Goal: Information Seeking & Learning: Find specific fact

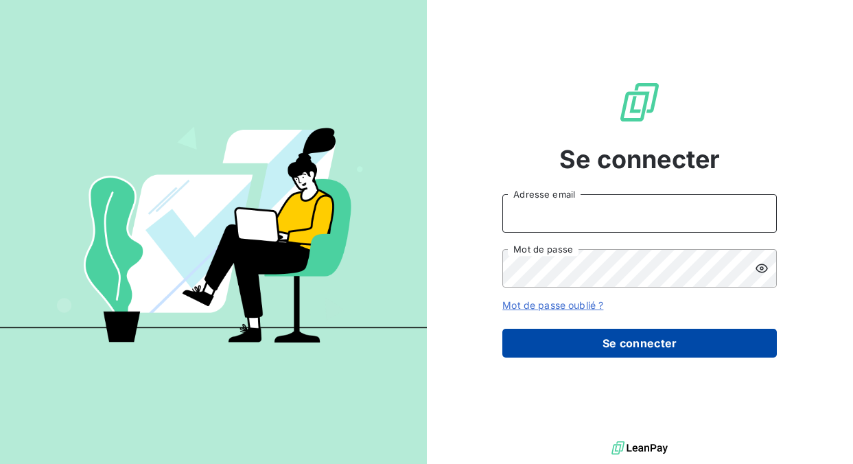
type input "[EMAIL_ADDRESS][PERSON_NAME][DOMAIN_NAME]"
click at [594, 340] on button "Se connecter" at bounding box center [639, 343] width 274 height 29
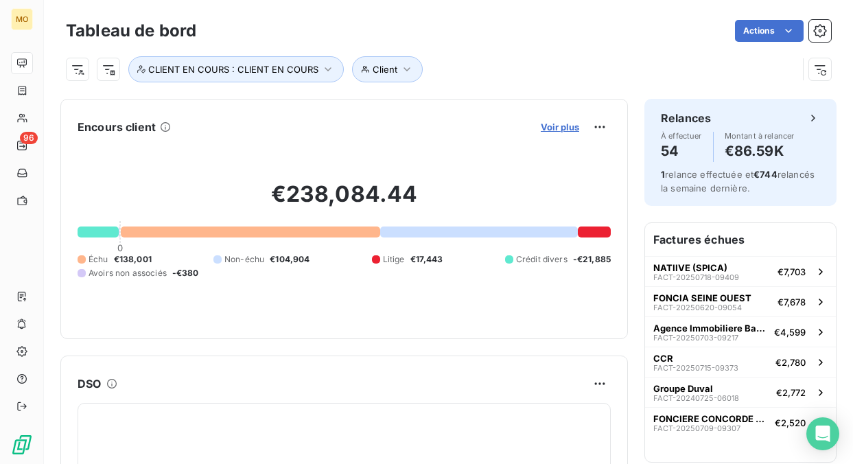
click at [562, 128] on span "Voir plus" at bounding box center [560, 126] width 38 height 11
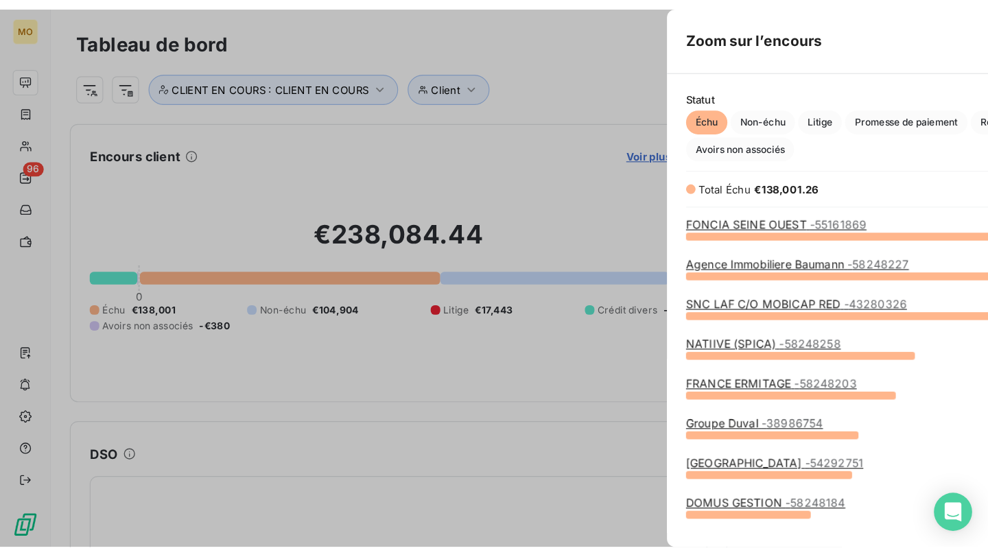
scroll to position [268, 527]
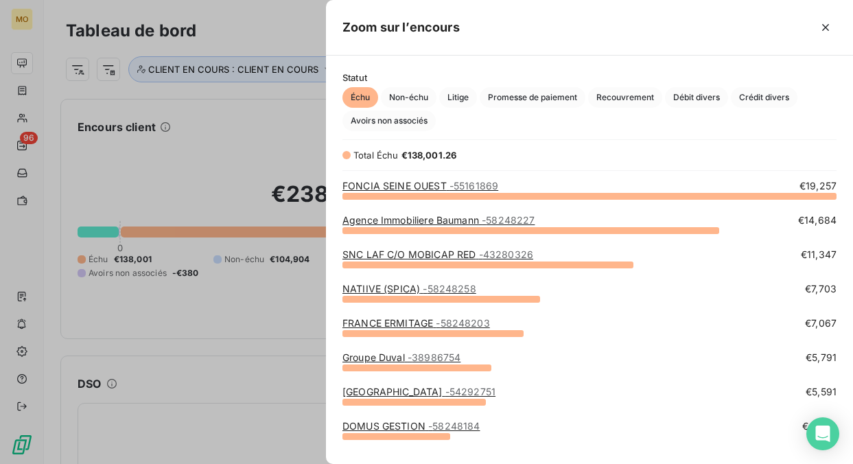
click at [393, 206] on div "FONCIA SEINE OUEST - 55161869 €19,257" at bounding box center [589, 196] width 494 height 34
click at [393, 227] on div "grid" at bounding box center [530, 230] width 377 height 7
click at [396, 224] on link "Agence Immobiliere Baumann - 58248227" at bounding box center [438, 220] width 192 height 12
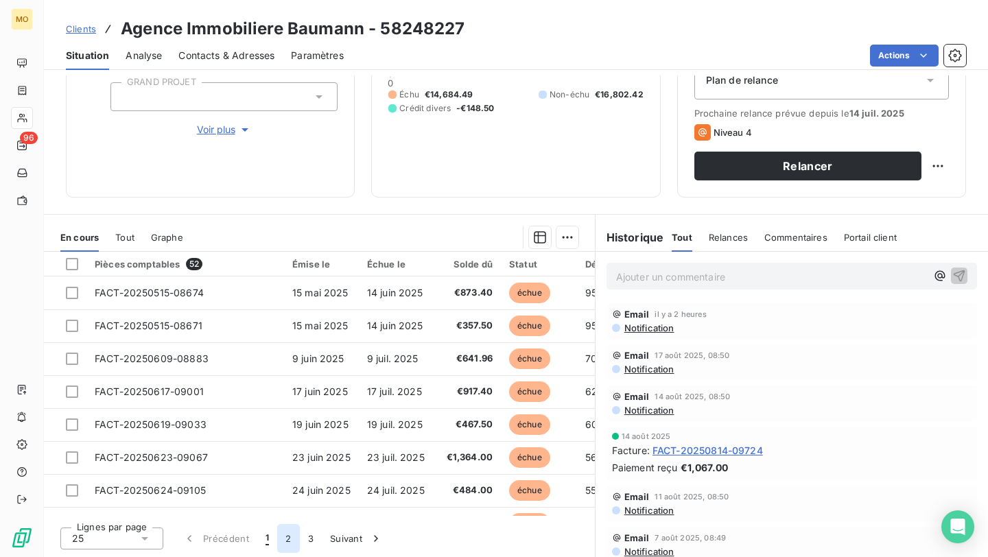
click at [283, 463] on button "2" at bounding box center [288, 538] width 22 height 29
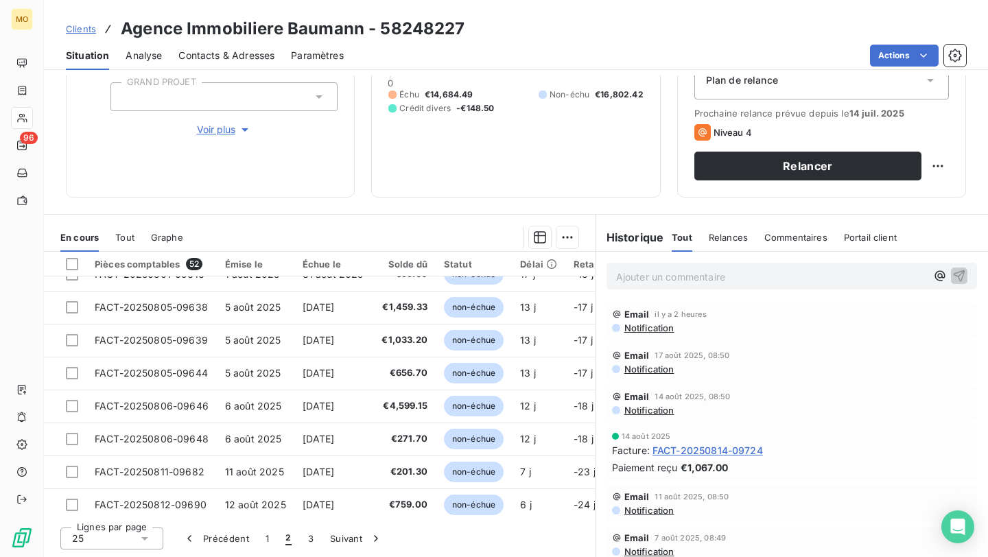
scroll to position [589, 0]
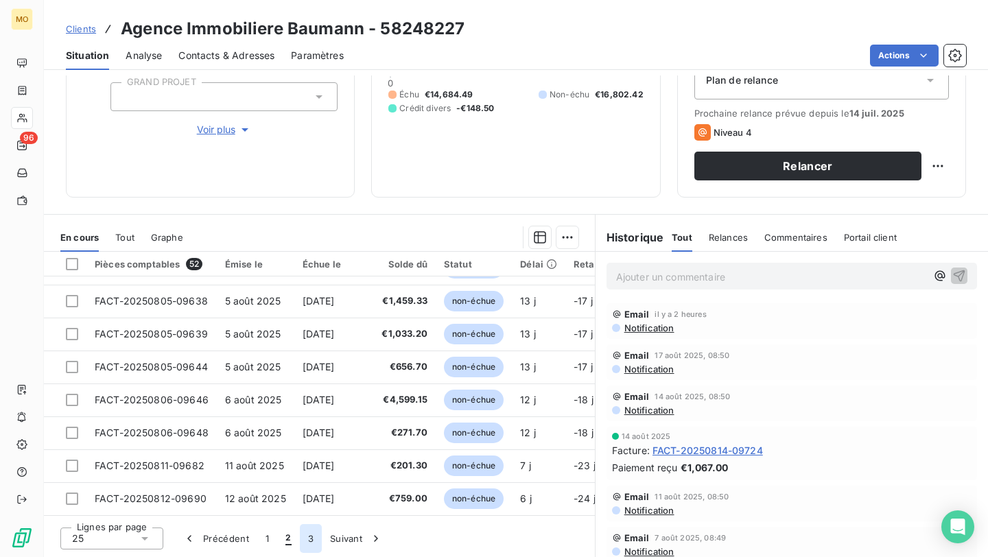
click at [307, 463] on button "3" at bounding box center [311, 538] width 22 height 29
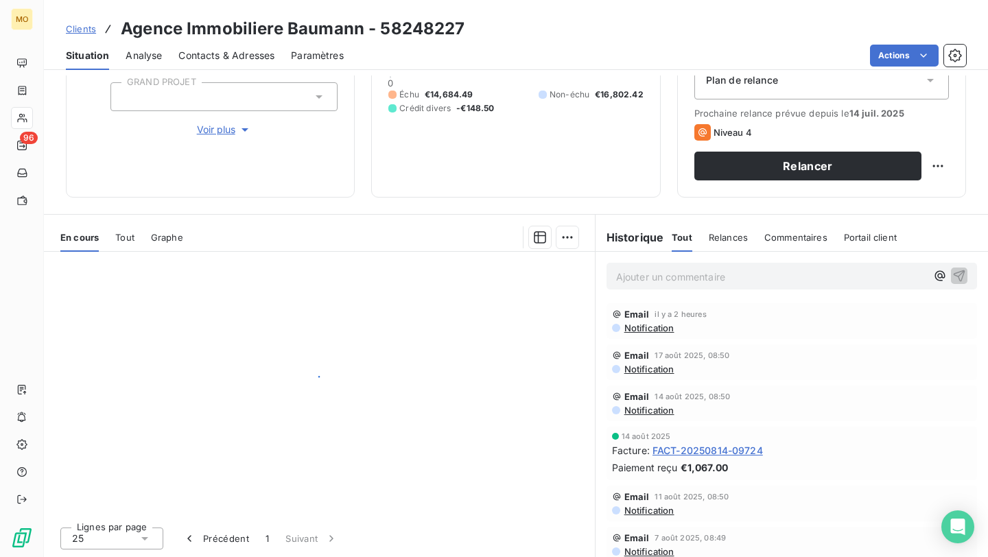
click at [307, 463] on span "Précédent 1 Suivant" at bounding box center [260, 538] width 172 height 29
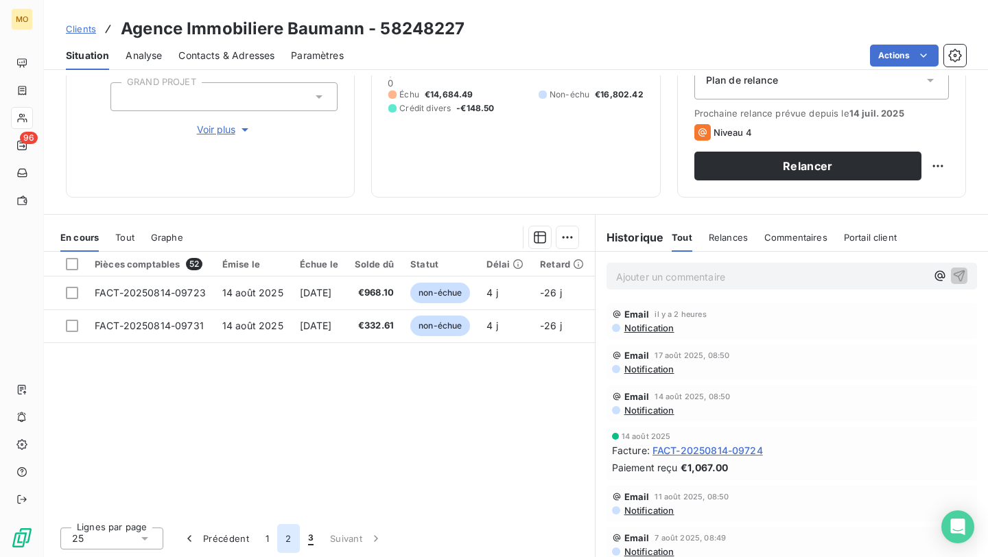
click at [278, 463] on button "2" at bounding box center [288, 538] width 22 height 29
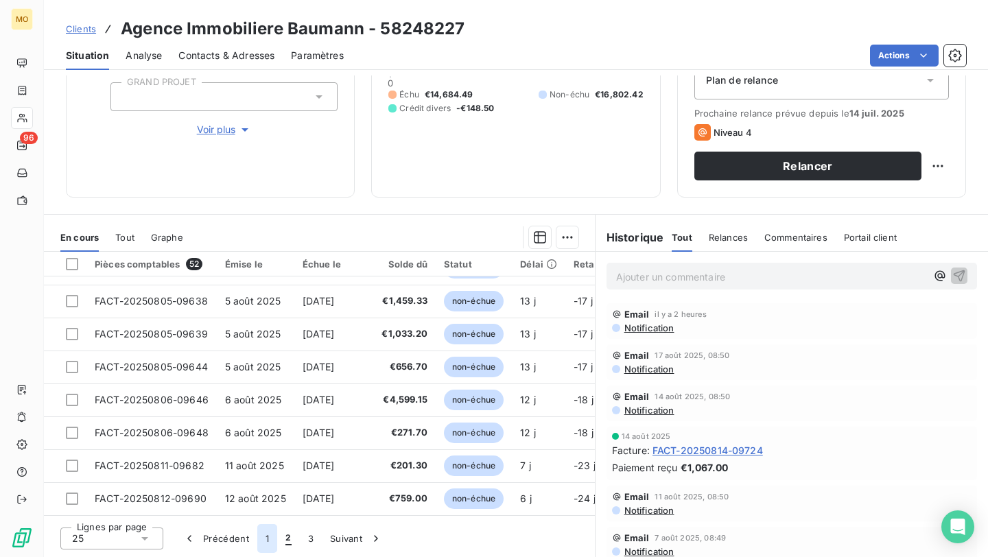
click at [271, 463] on button "1" at bounding box center [267, 538] width 20 height 29
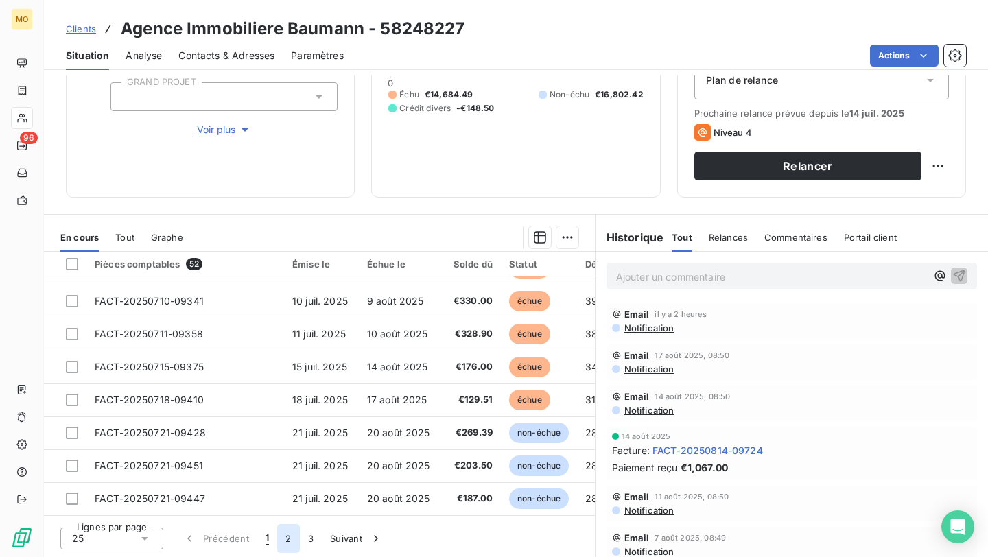
click at [285, 463] on button "2" at bounding box center [288, 538] width 22 height 29
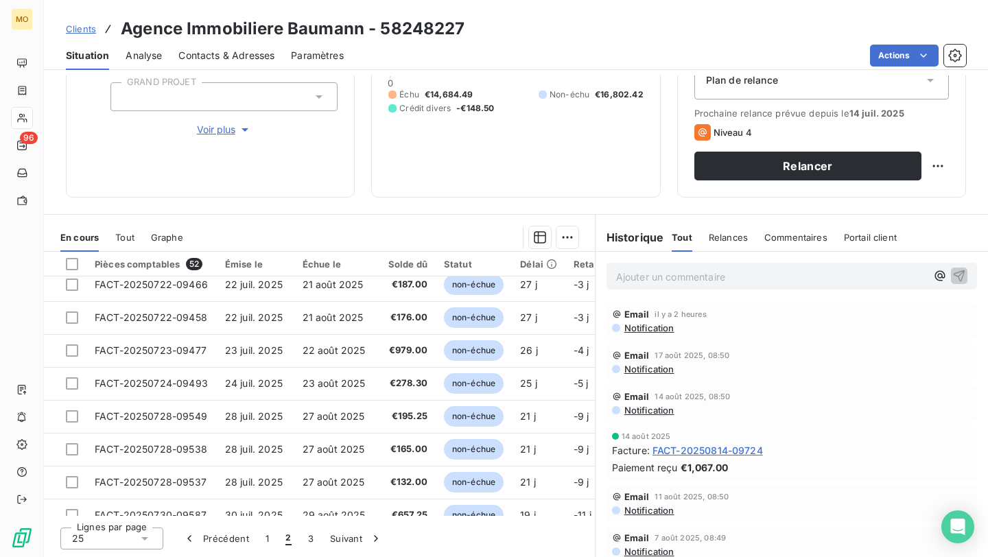
scroll to position [141, 0]
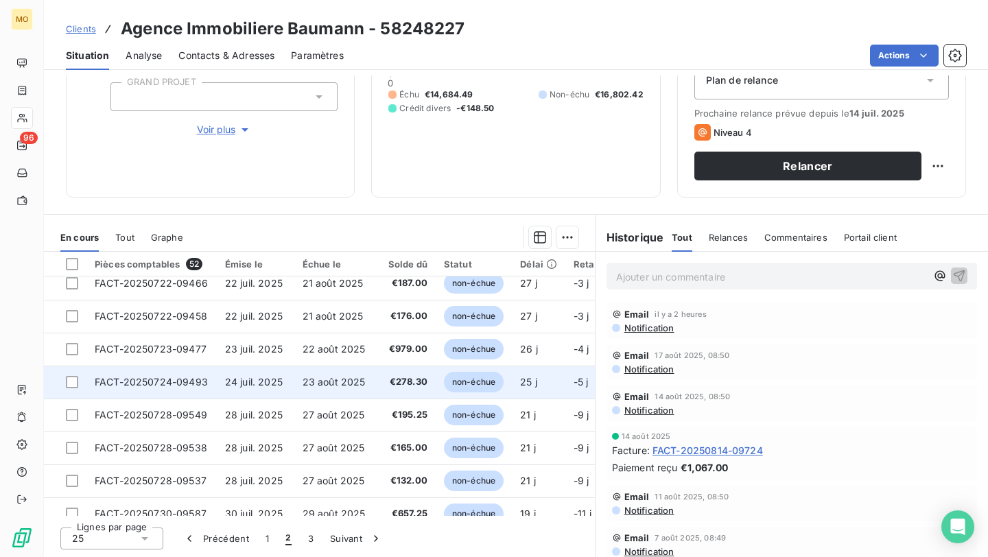
click at [408, 381] on span "€278.30" at bounding box center [403, 382] width 45 height 14
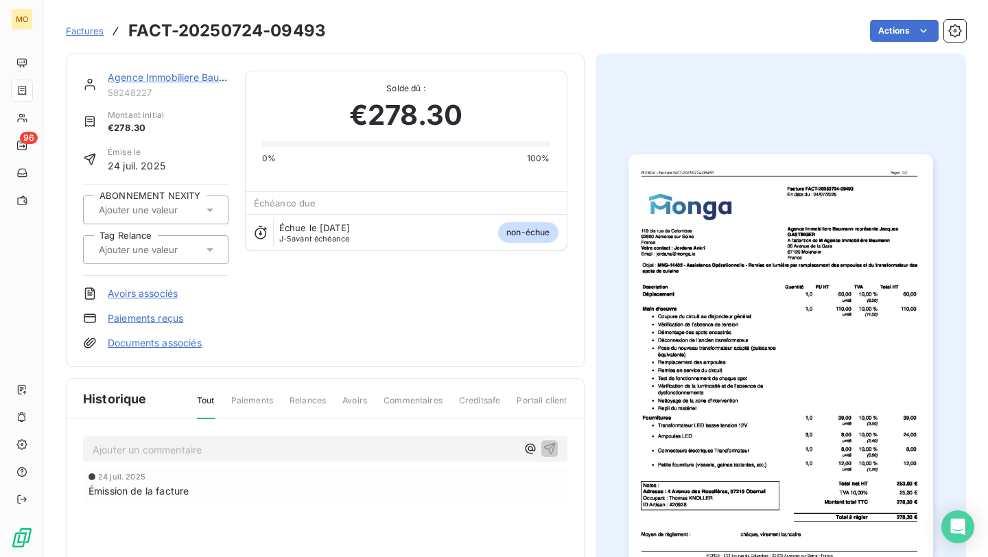
click at [283, 33] on h3 "FACT-20250724-09493" at bounding box center [227, 31] width 198 height 25
copy h3 "09493"
click at [131, 78] on link "Agence Immobiliere Baumann" at bounding box center [176, 77] width 137 height 12
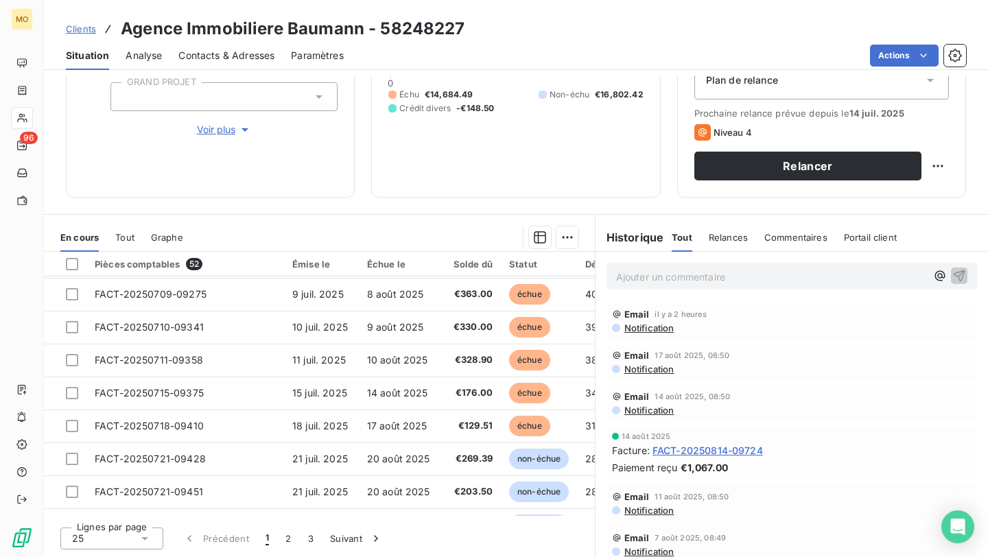
scroll to position [589, 0]
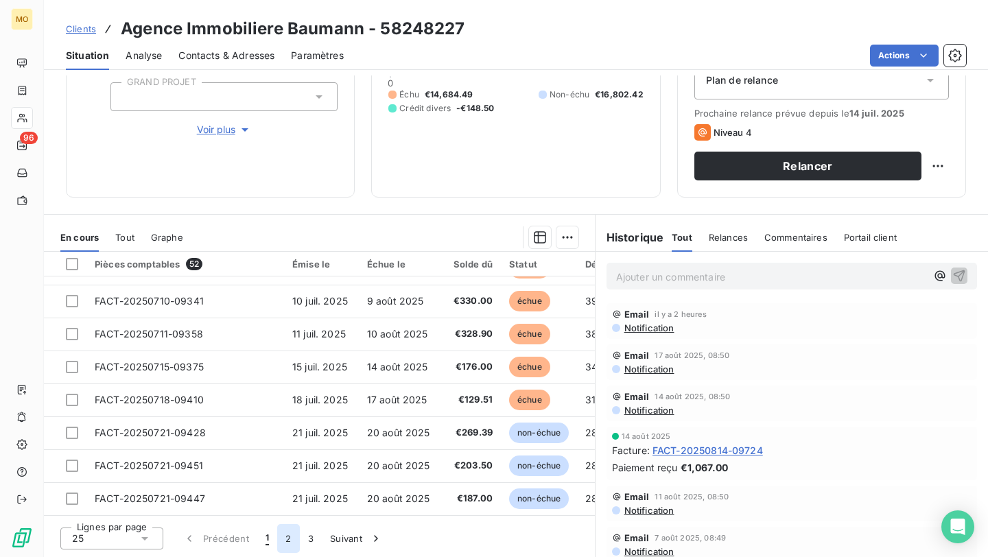
click at [286, 463] on button "2" at bounding box center [288, 538] width 22 height 29
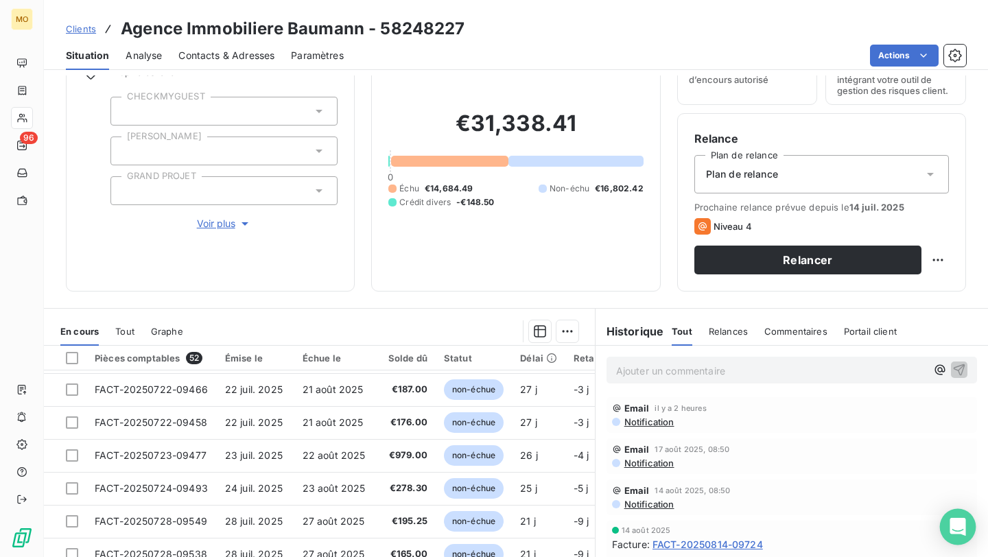
scroll to position [167, 0]
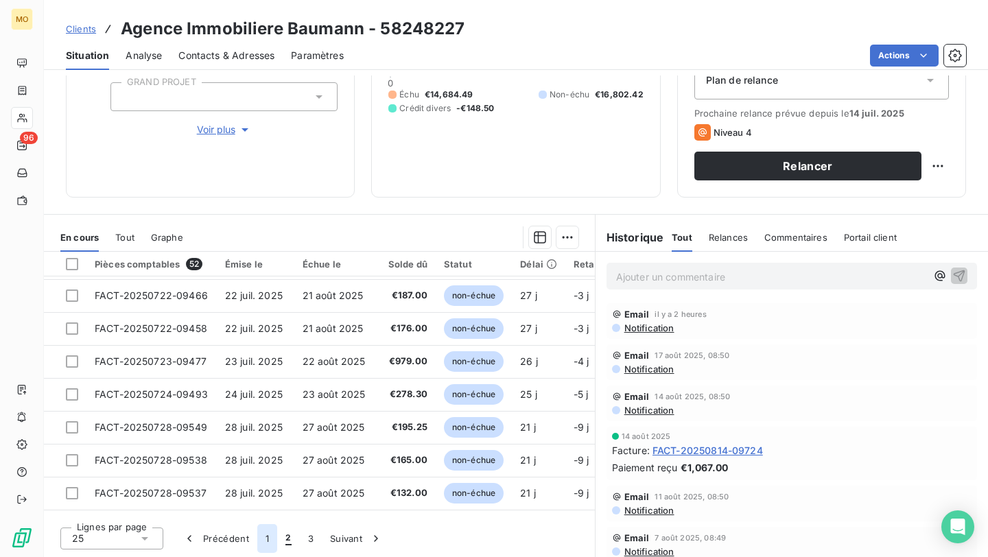
click at [269, 463] on button "1" at bounding box center [267, 538] width 20 height 29
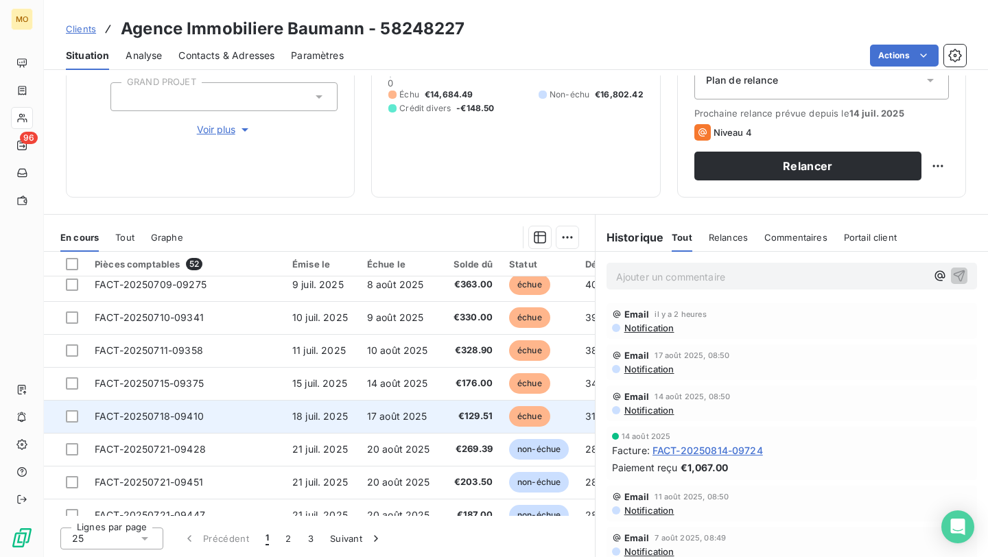
scroll to position [589, 0]
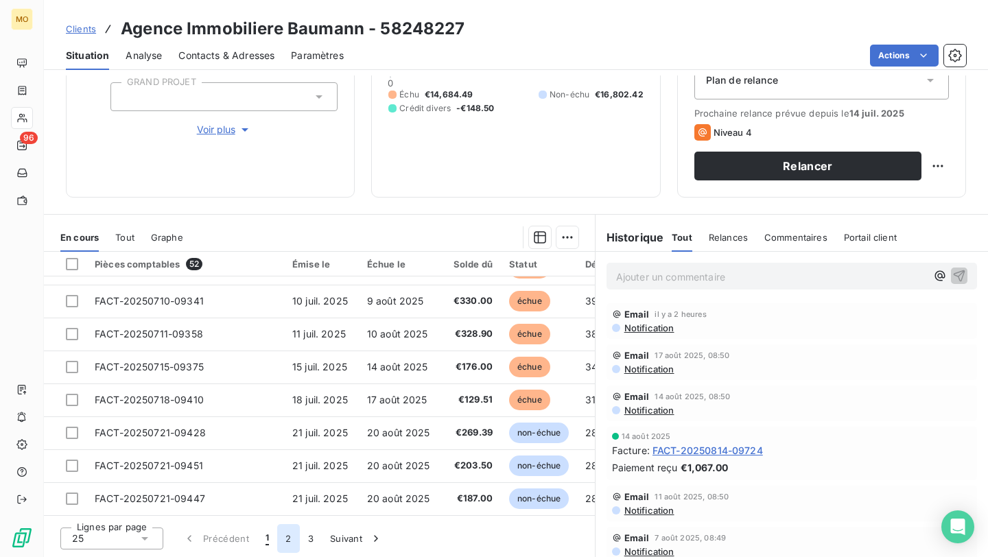
click at [291, 463] on button "2" at bounding box center [288, 538] width 22 height 29
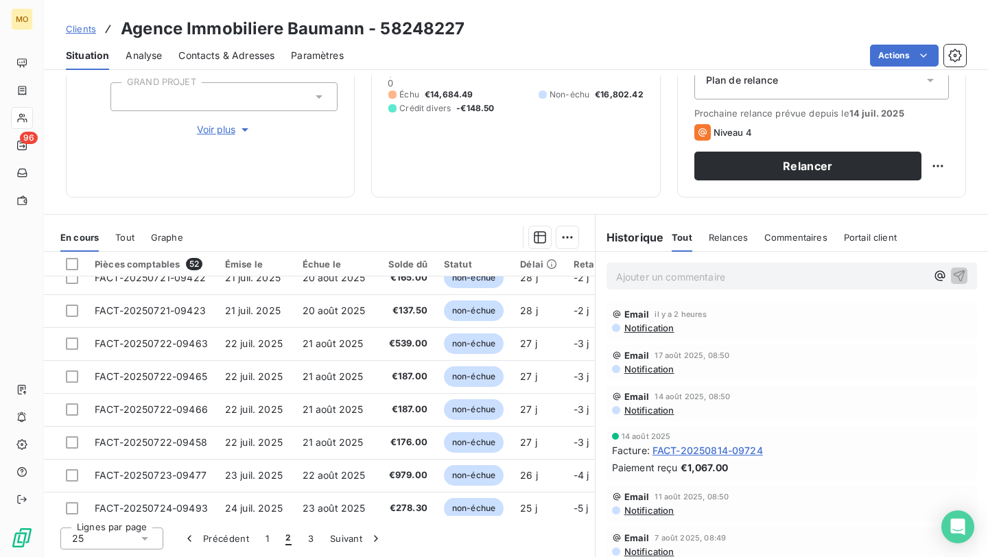
scroll to position [0, 0]
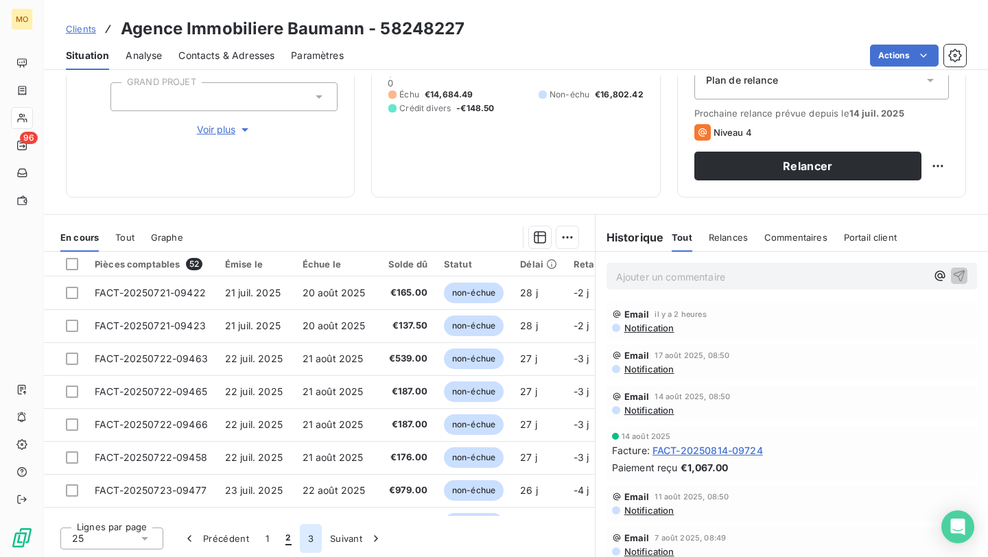
click at [308, 463] on button "3" at bounding box center [311, 538] width 22 height 29
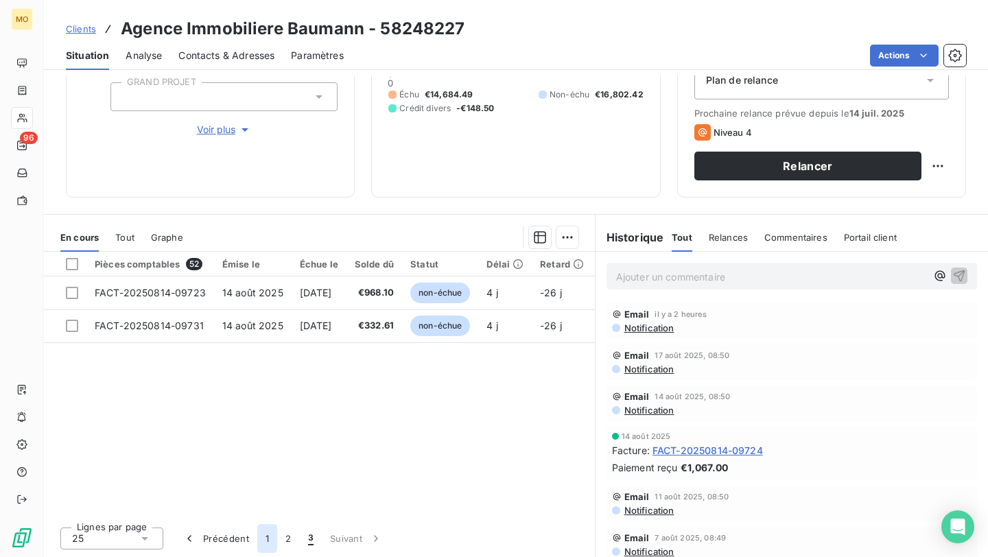
click at [268, 463] on button "1" at bounding box center [267, 538] width 20 height 29
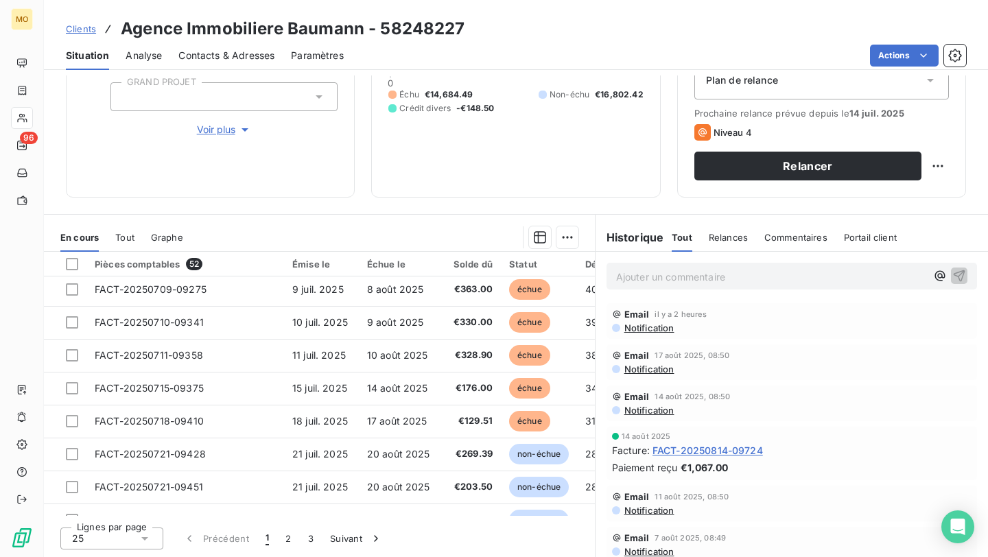
scroll to position [562, 0]
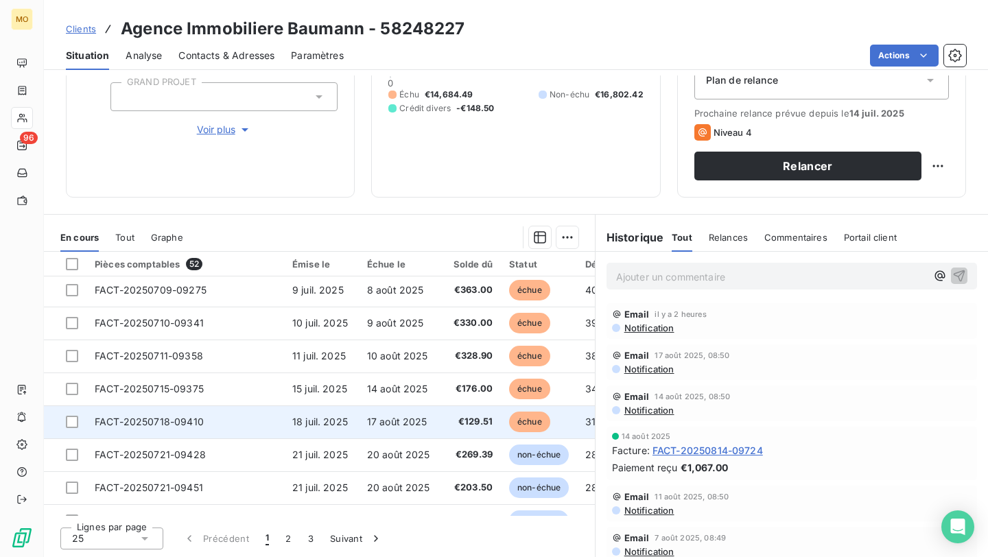
click at [333, 420] on span "18 juil. 2025" at bounding box center [320, 422] width 56 height 12
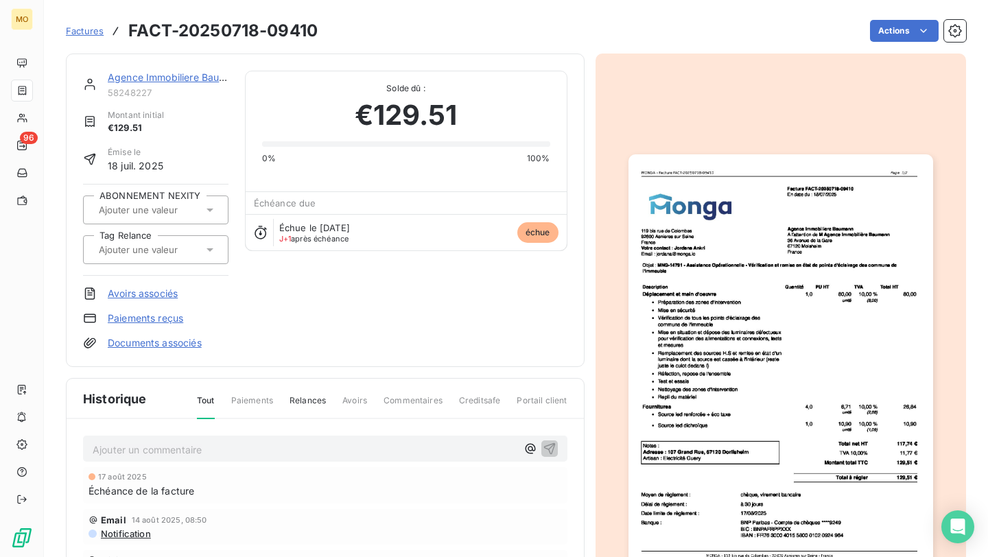
click at [742, 209] on img "button" at bounding box center [780, 369] width 305 height 430
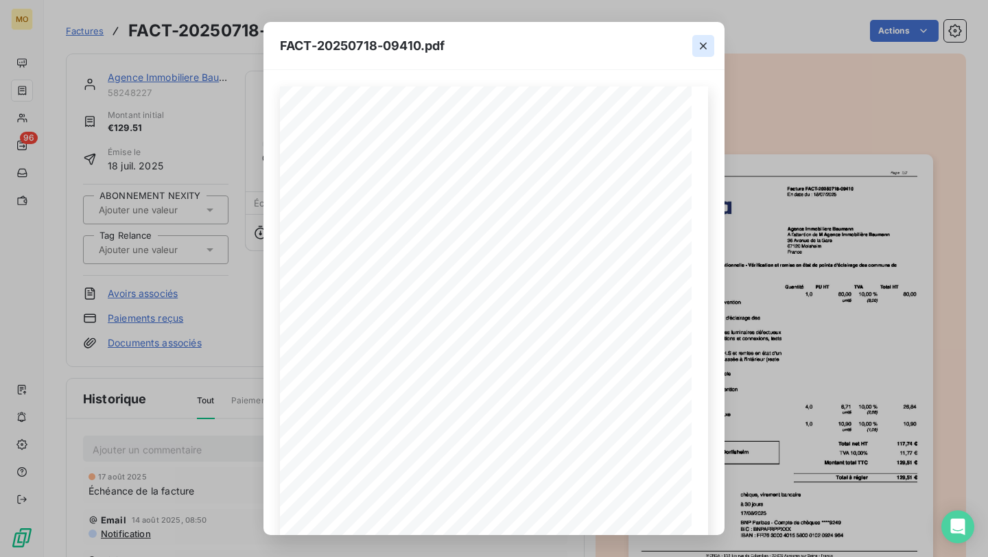
click at [701, 40] on icon "button" at bounding box center [703, 46] width 14 height 14
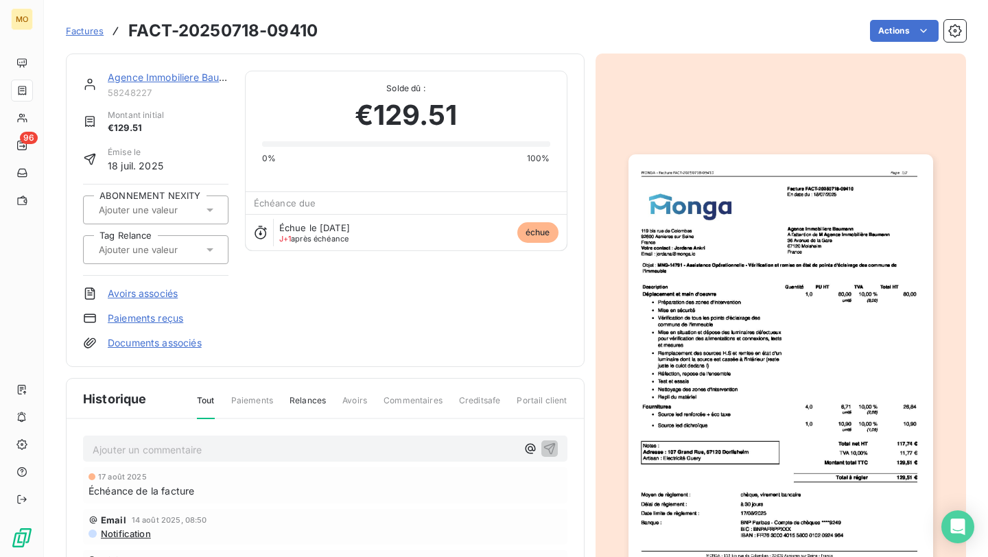
click at [270, 10] on div "Factures FACT-20250718-09410 Actions" at bounding box center [516, 22] width 900 height 45
click at [284, 41] on h3 "FACT-20250718-09410" at bounding box center [222, 31] width 189 height 25
click at [284, 39] on h3 "FACT-20250718-09410" at bounding box center [222, 31] width 189 height 25
click at [294, 27] on h3 "FACT-20250718-09410" at bounding box center [222, 31] width 189 height 25
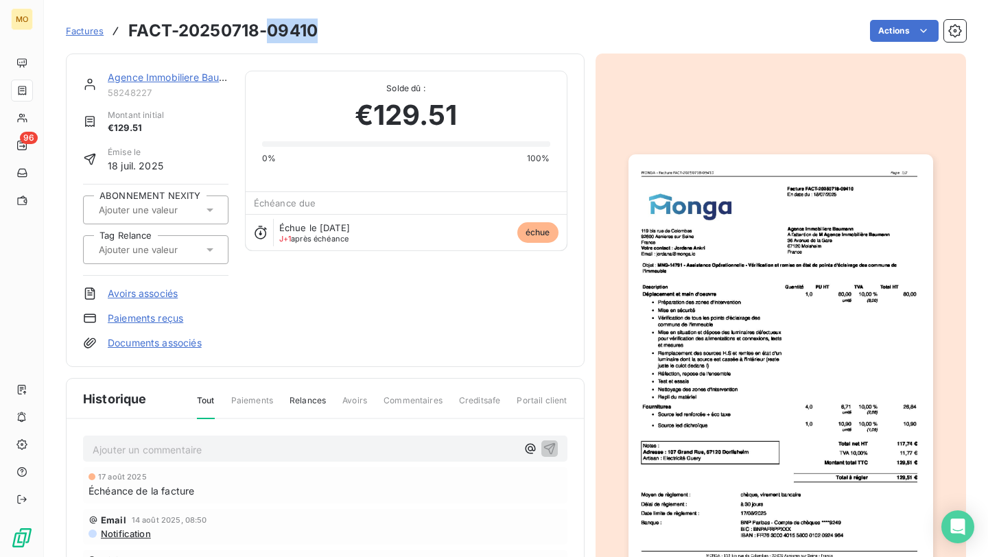
copy h3 "09410"
click at [143, 85] on div "Agence Immobiliere Baumann 58248227" at bounding box center [168, 84] width 121 height 27
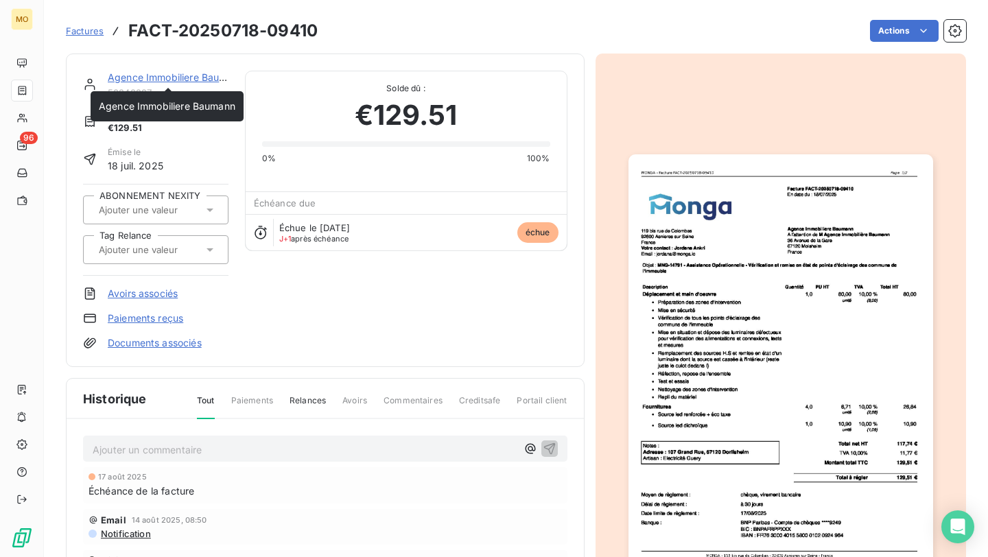
click at [143, 78] on link "Agence Immobiliere Baumann" at bounding box center [176, 77] width 137 height 12
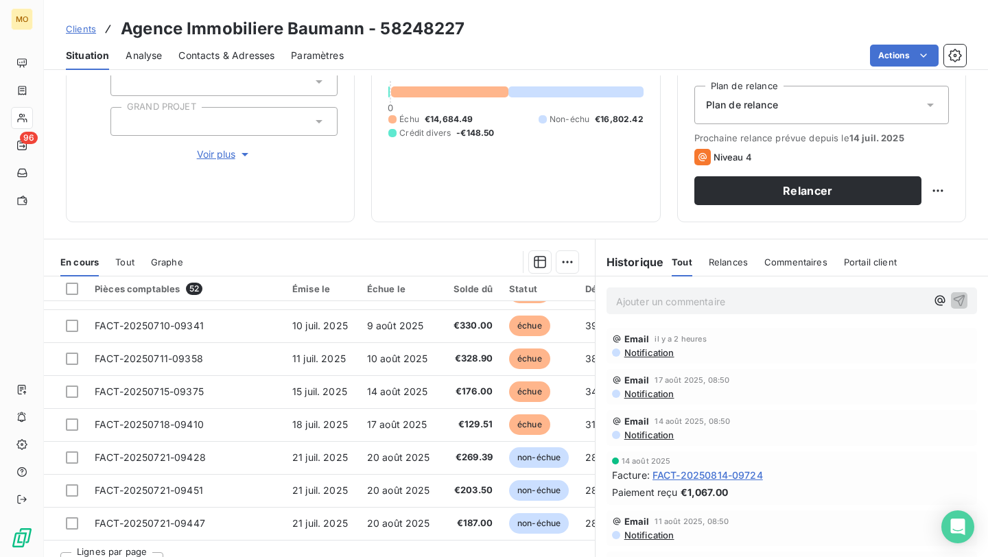
scroll to position [167, 0]
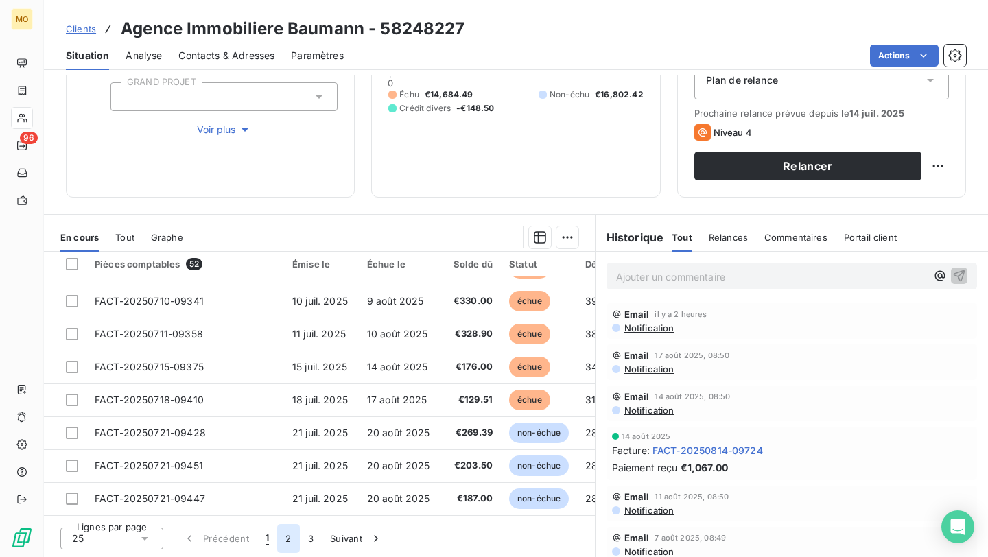
click at [286, 463] on button "2" at bounding box center [288, 538] width 22 height 29
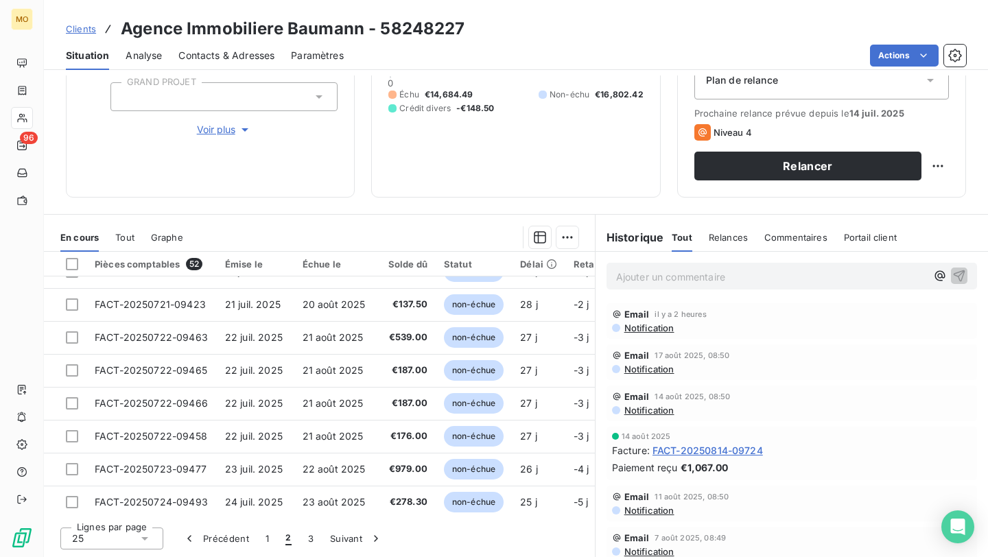
scroll to position [0, 0]
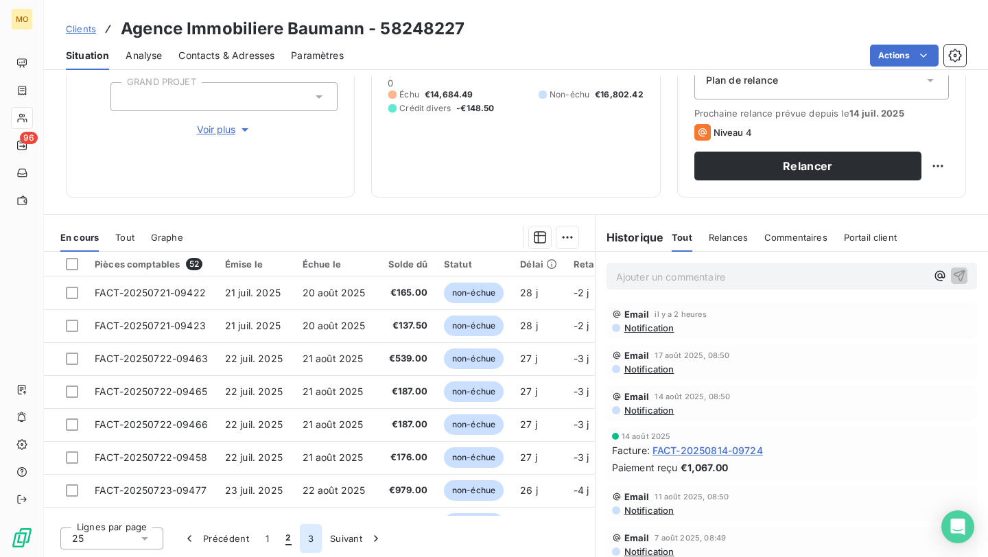
click at [313, 463] on button "3" at bounding box center [311, 538] width 22 height 29
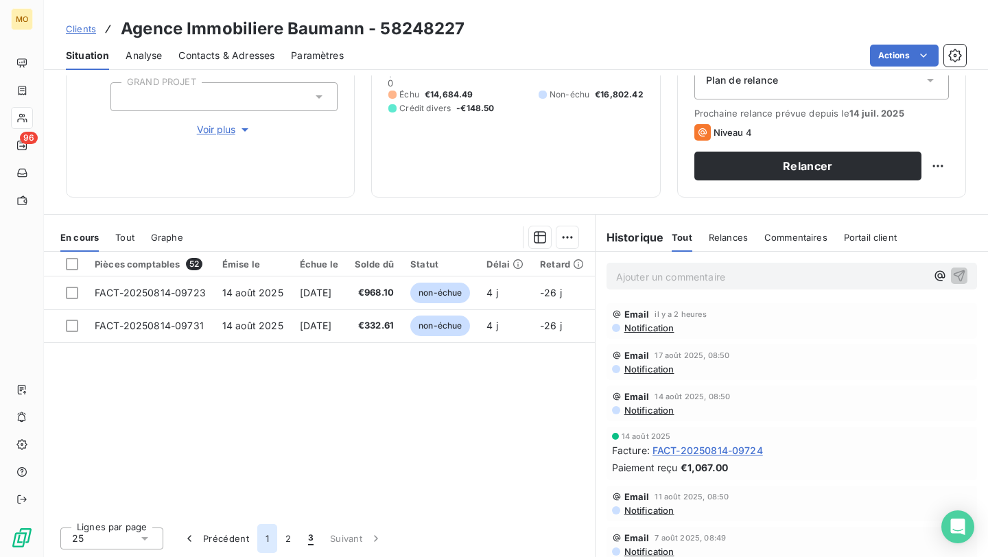
click at [263, 463] on button "1" at bounding box center [267, 538] width 20 height 29
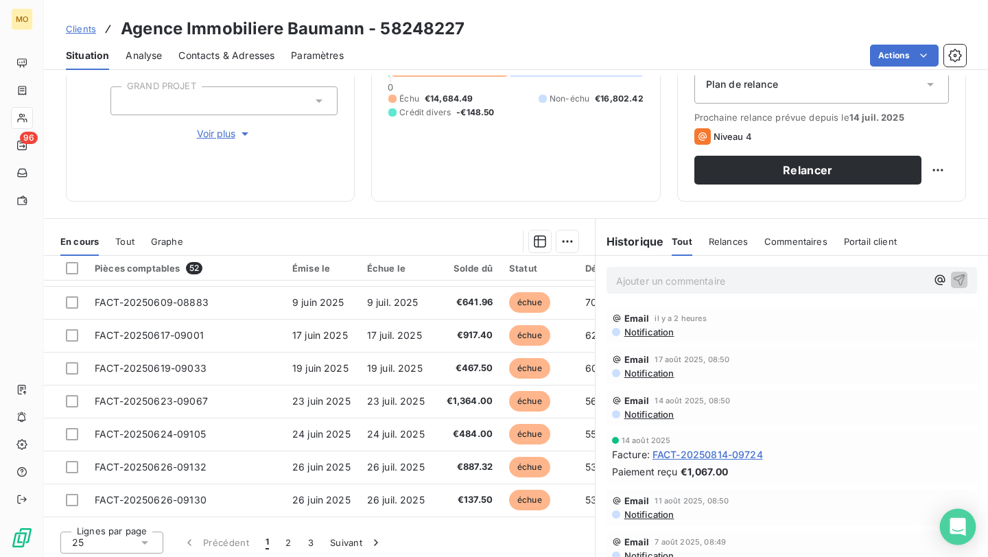
scroll to position [62, 0]
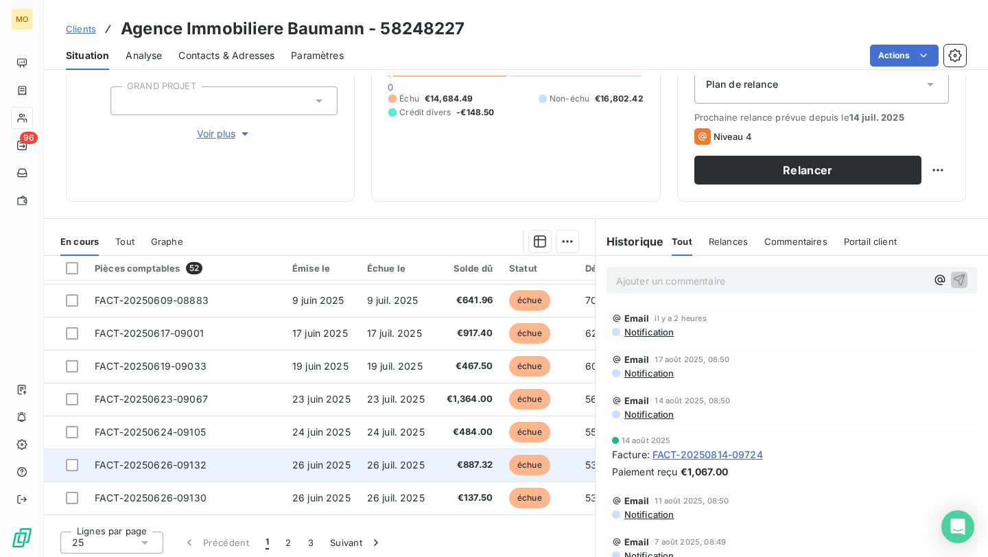
click at [263, 455] on td "FACT-20250626-09132" at bounding box center [185, 465] width 198 height 33
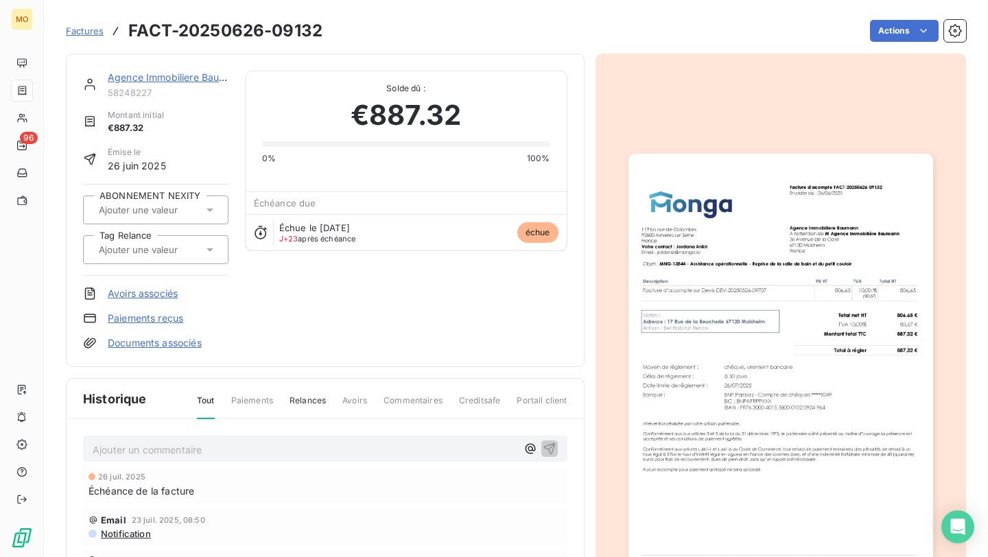
click at [147, 75] on link "Agence Immobiliere Baumann" at bounding box center [176, 77] width 137 height 12
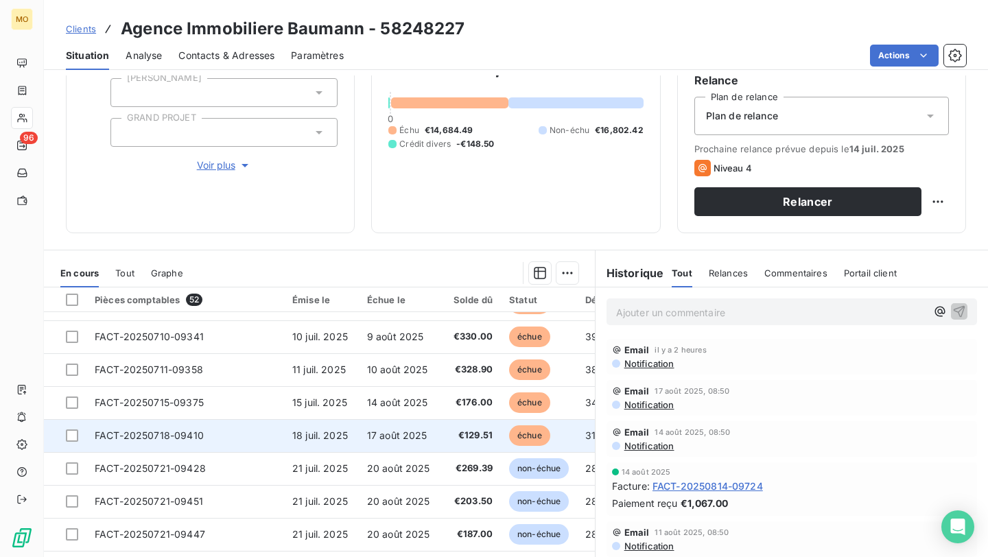
scroll to position [167, 0]
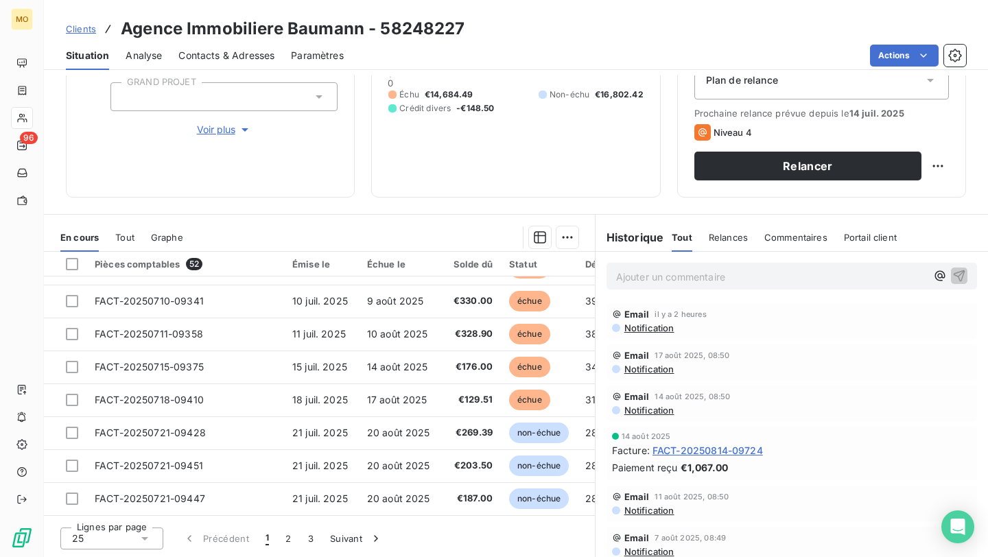
click at [272, 463] on button "1" at bounding box center [267, 538] width 20 height 29
click at [285, 463] on button "2" at bounding box center [288, 538] width 22 height 29
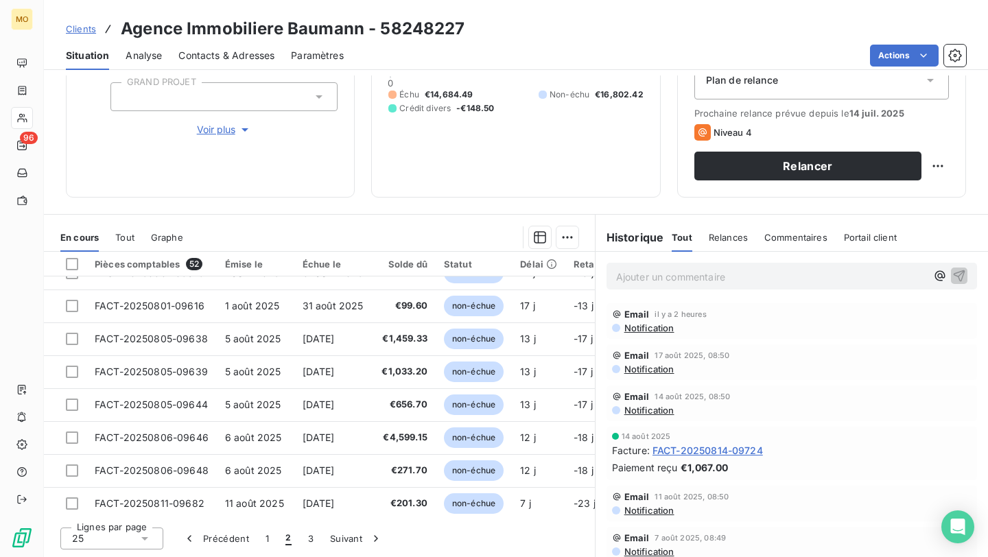
scroll to position [589, 0]
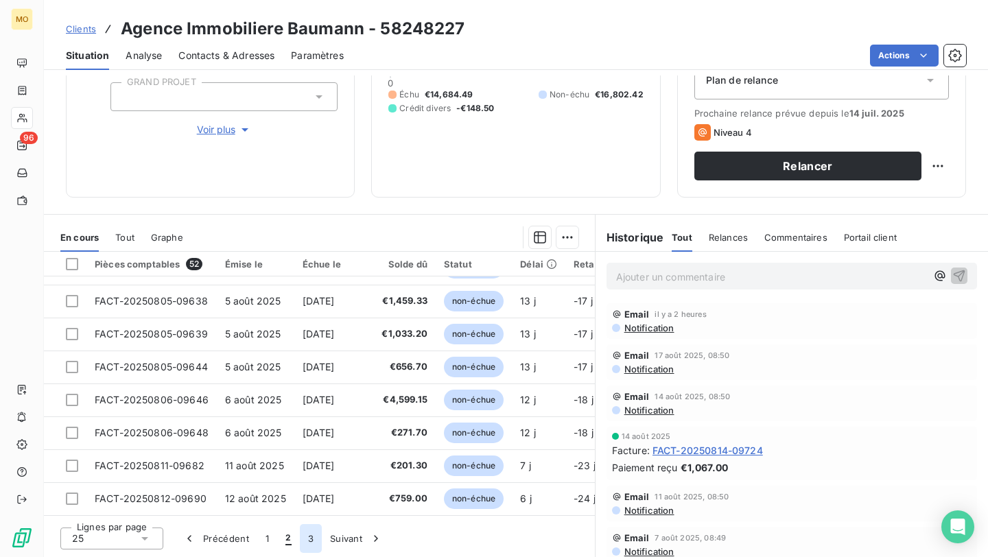
click at [308, 463] on button "3" at bounding box center [311, 538] width 22 height 29
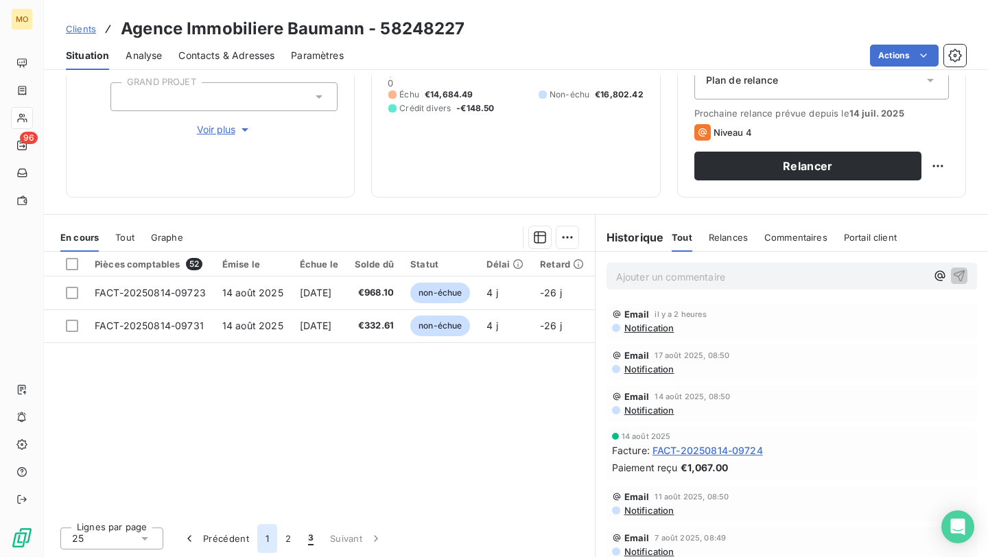
click at [268, 463] on button "1" at bounding box center [267, 538] width 20 height 29
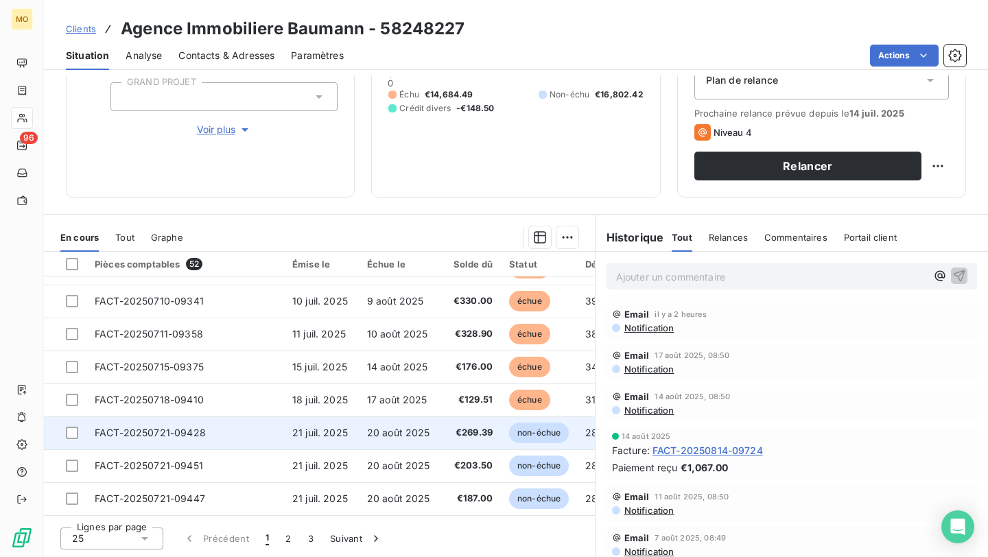
click at [388, 430] on span "20 août 2025" at bounding box center [398, 433] width 63 height 12
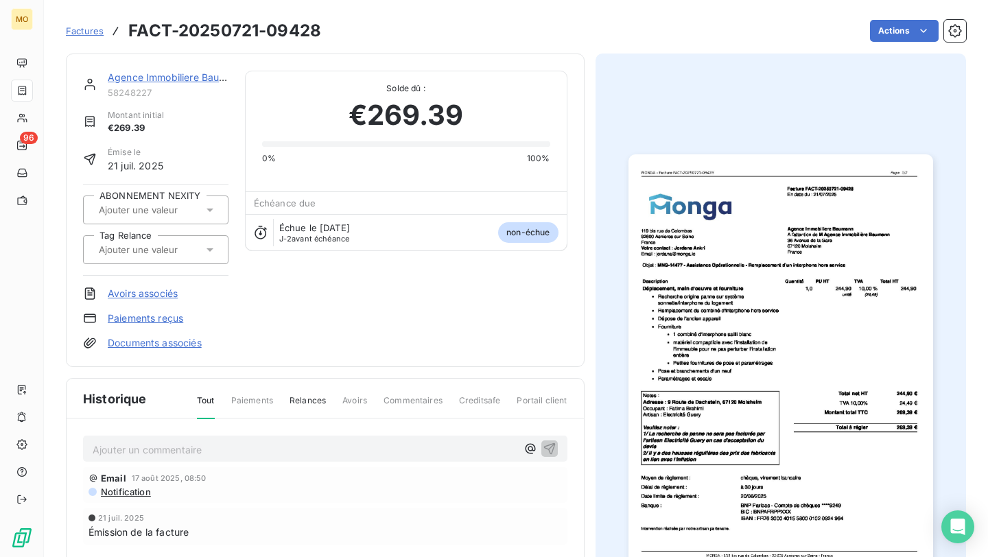
click at [305, 32] on h3 "FACT-20250721-09428" at bounding box center [224, 31] width 193 height 25
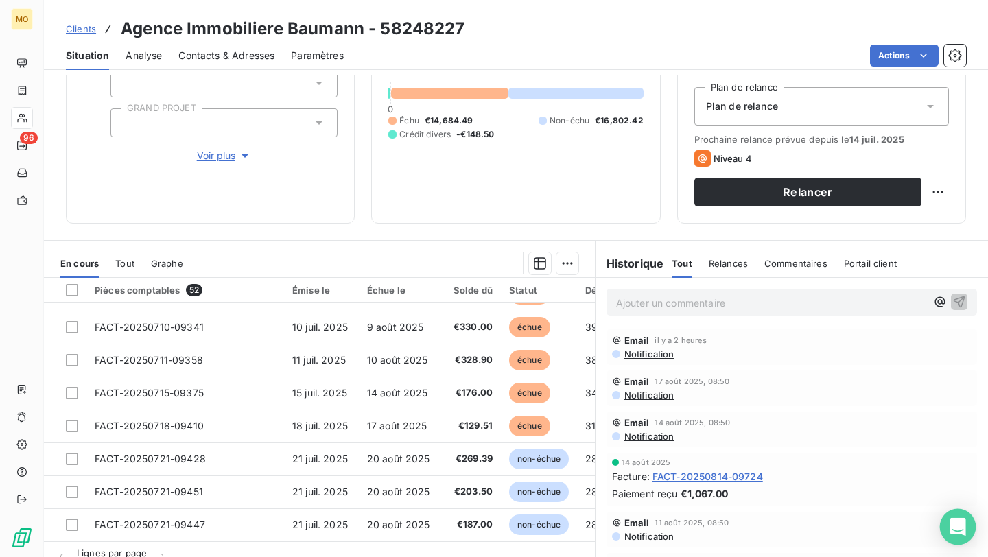
scroll to position [167, 0]
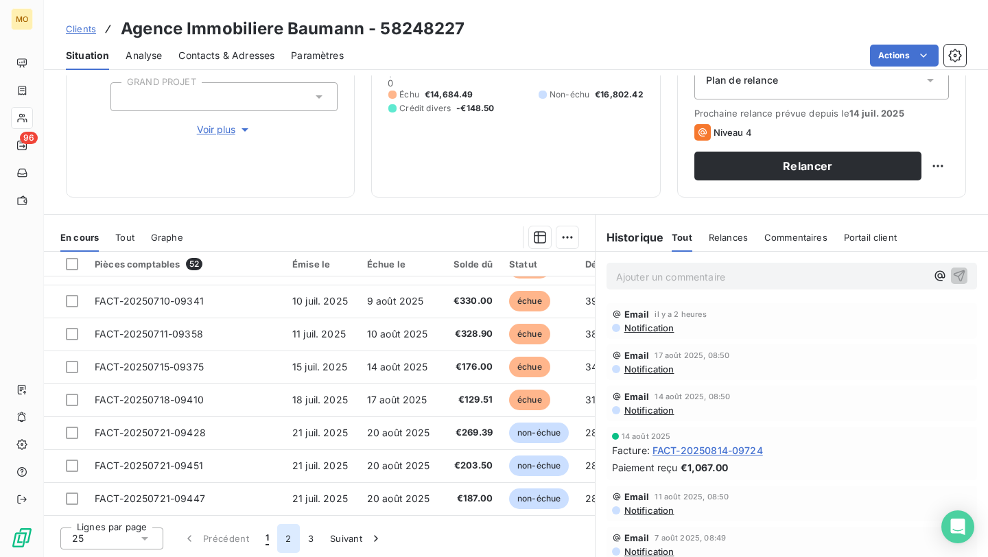
click at [288, 463] on button "2" at bounding box center [288, 538] width 22 height 29
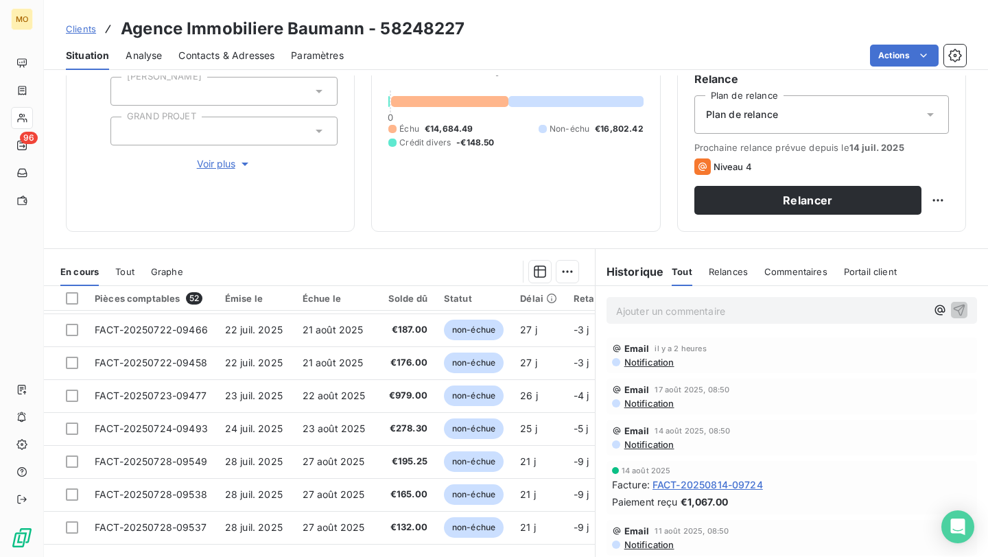
scroll to position [165, 0]
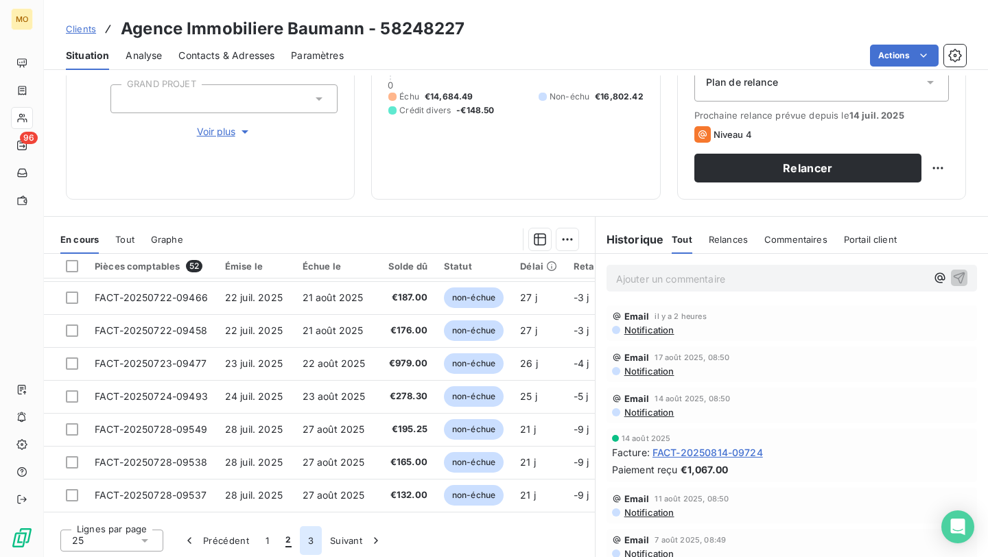
click at [310, 463] on button "3" at bounding box center [311, 540] width 22 height 29
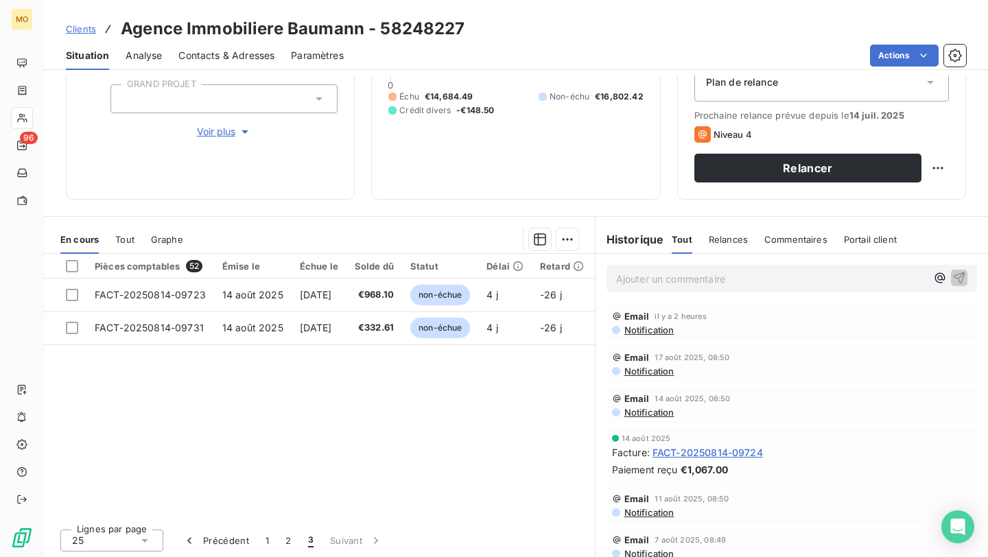
scroll to position [0, 0]
click at [286, 463] on button "2" at bounding box center [288, 540] width 22 height 29
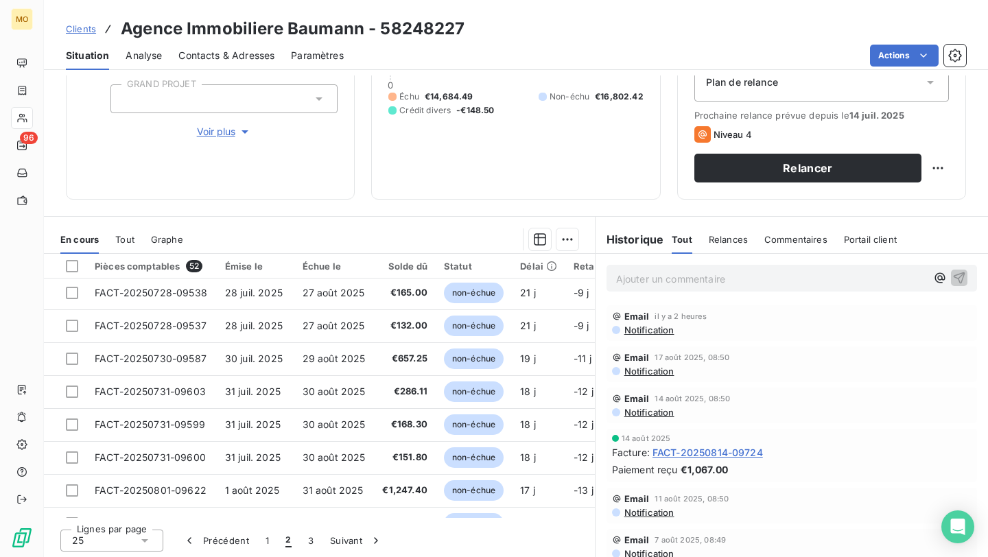
scroll to position [301, 0]
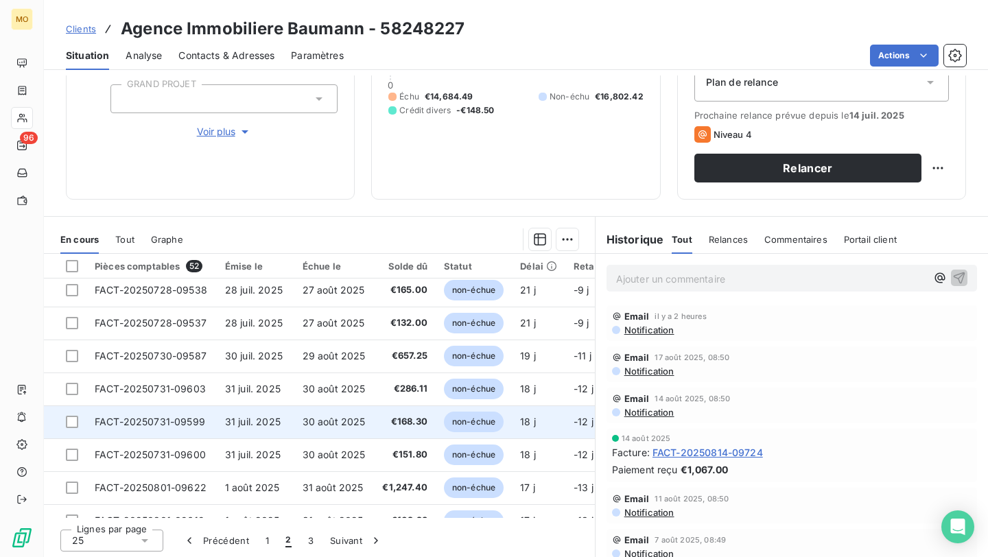
click at [359, 426] on span "30 août 2025" at bounding box center [333, 422] width 63 height 12
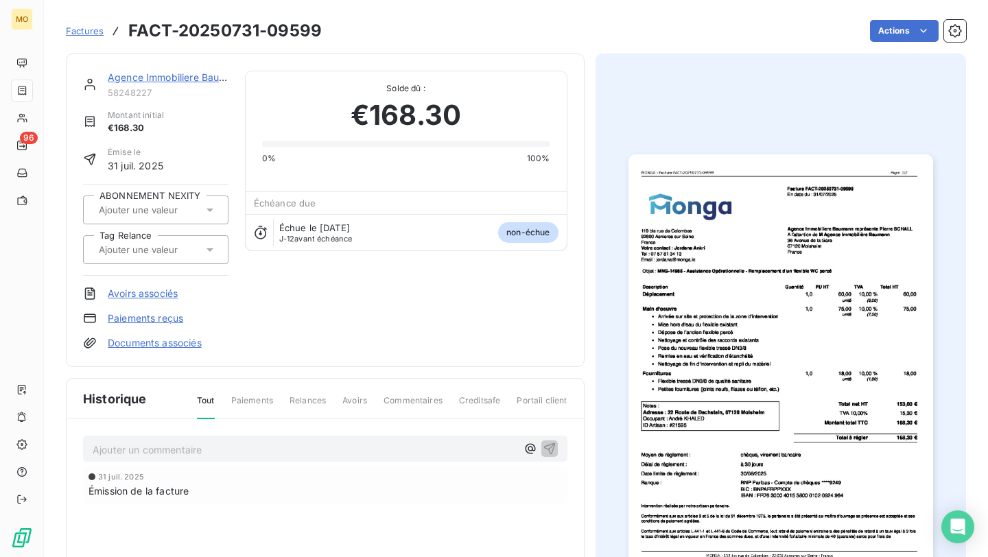
click at [149, 91] on span "58248227" at bounding box center [168, 92] width 121 height 11
click at [150, 80] on link "Agence Immobiliere Baumann" at bounding box center [176, 77] width 137 height 12
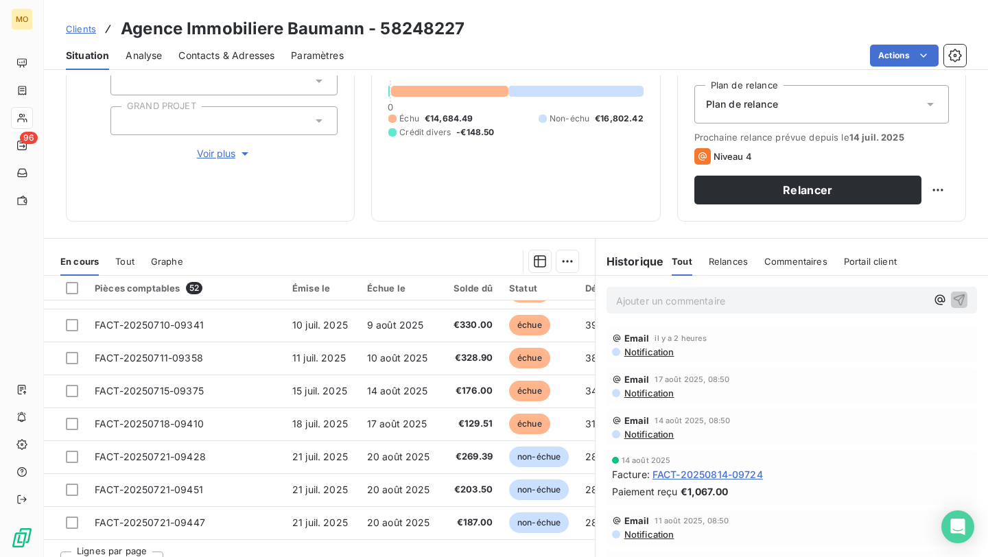
scroll to position [167, 0]
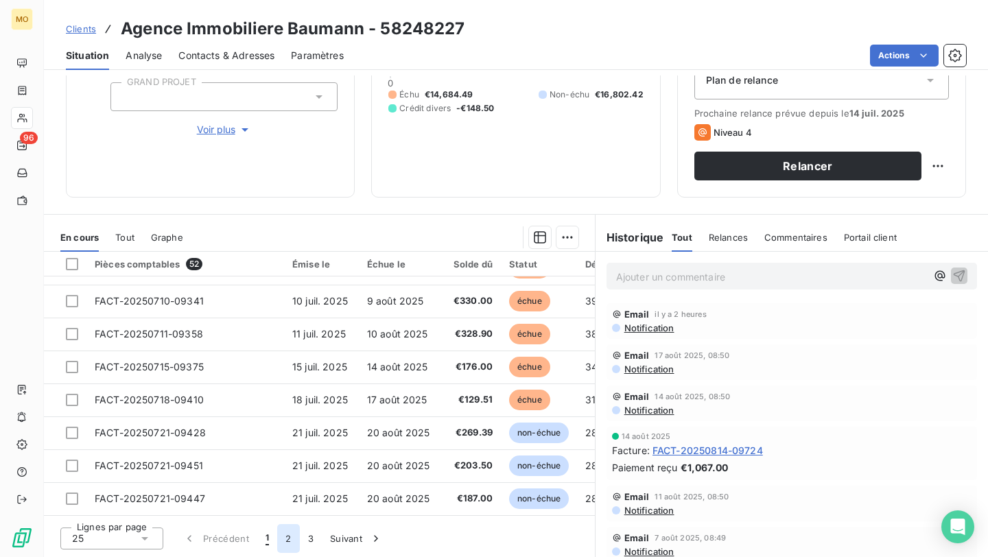
click at [283, 463] on button "2" at bounding box center [288, 538] width 22 height 29
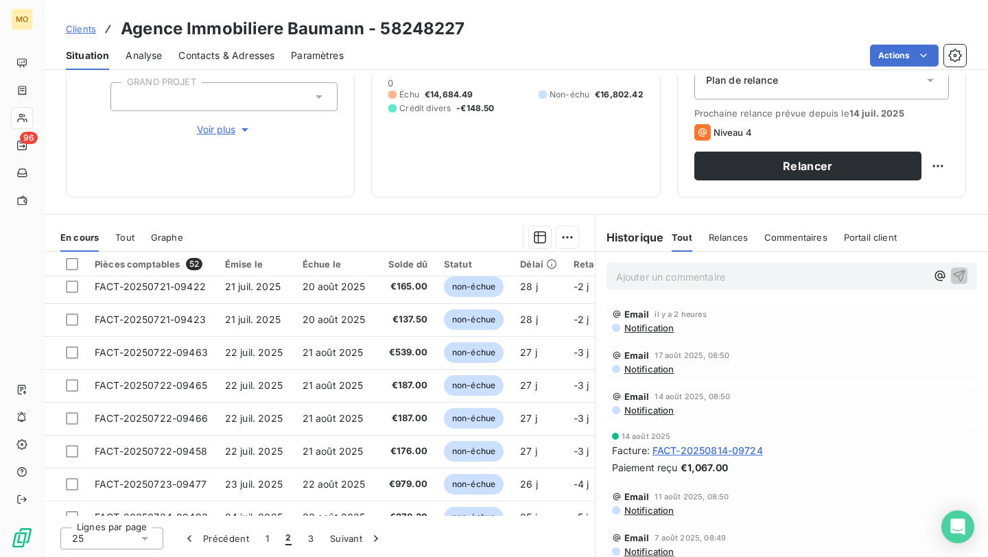
scroll to position [0, 0]
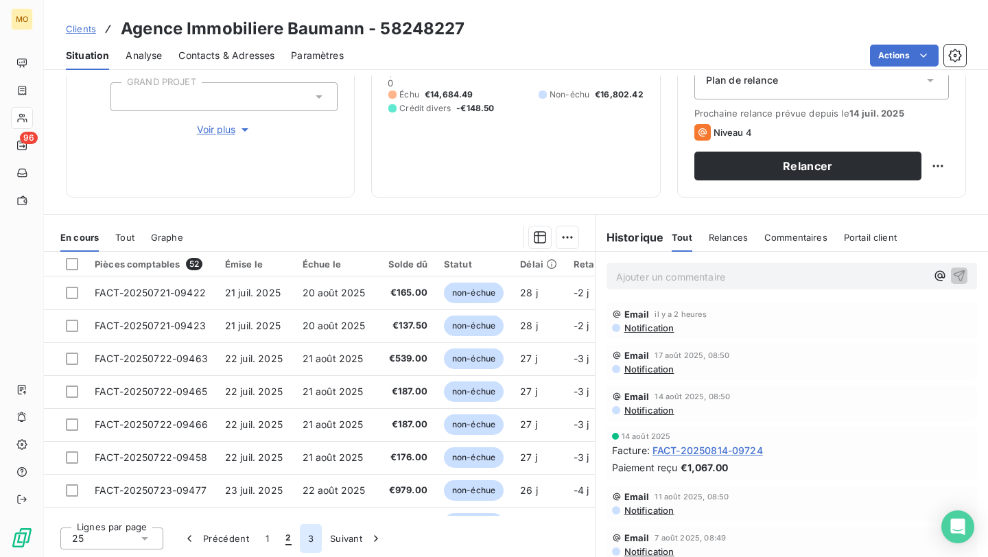
click at [308, 463] on button "3" at bounding box center [311, 538] width 22 height 29
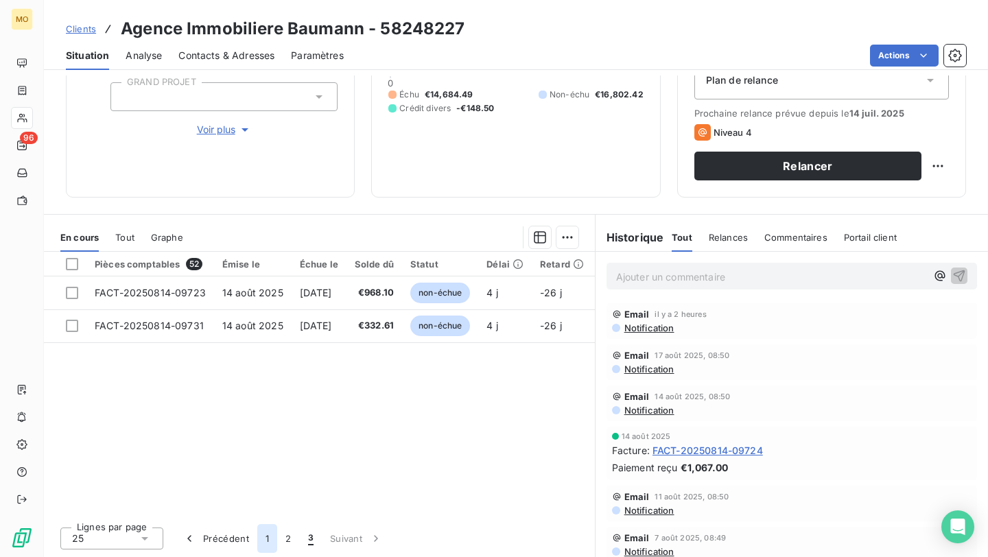
click at [263, 463] on button "1" at bounding box center [267, 538] width 20 height 29
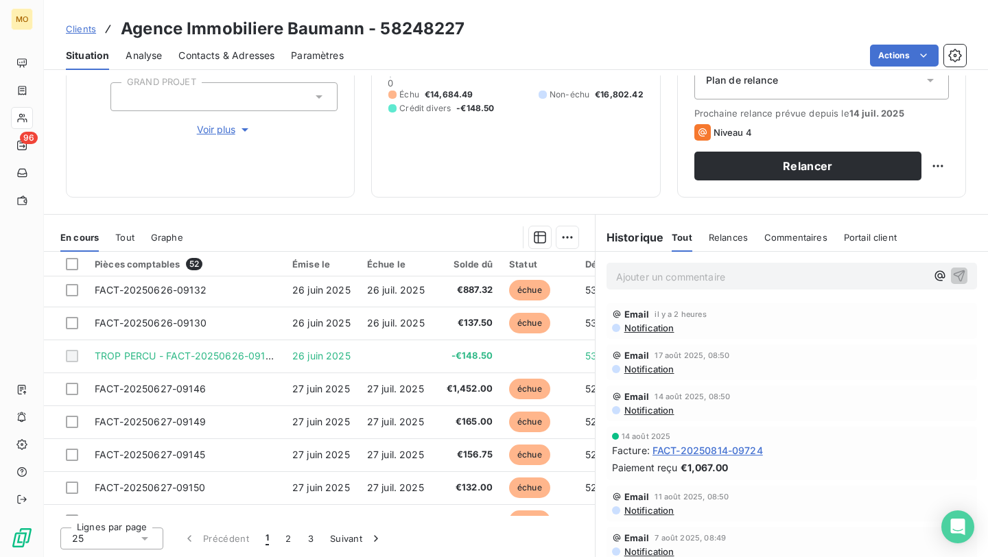
scroll to position [235, 0]
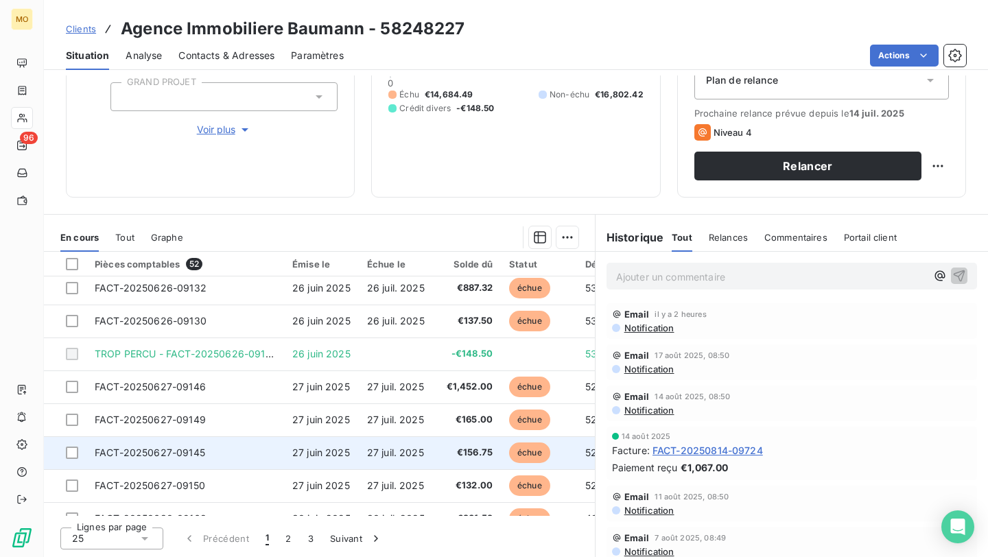
click at [360, 462] on td "27 juil. 2025" at bounding box center [399, 452] width 80 height 33
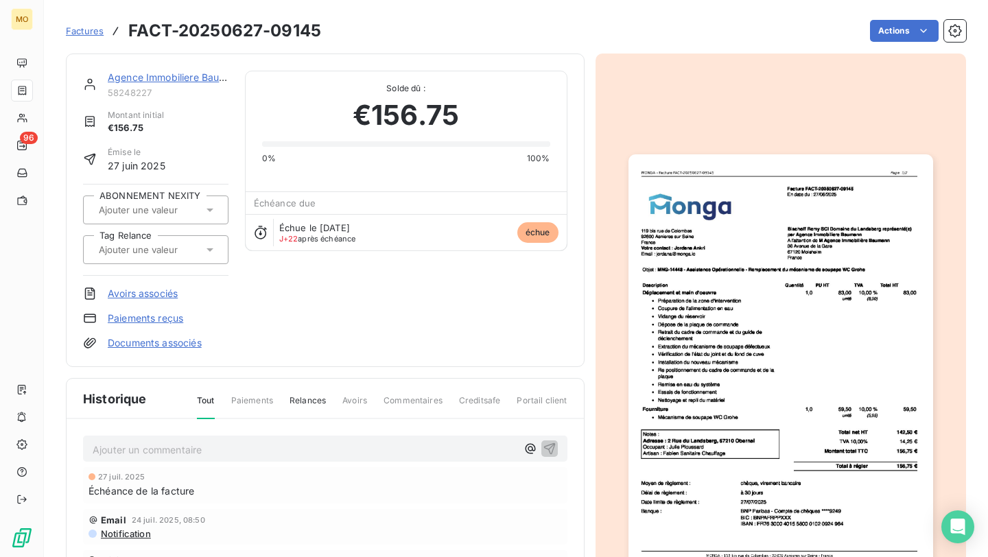
click at [166, 83] on div "Agence Immobiliere Baumann" at bounding box center [168, 78] width 121 height 14
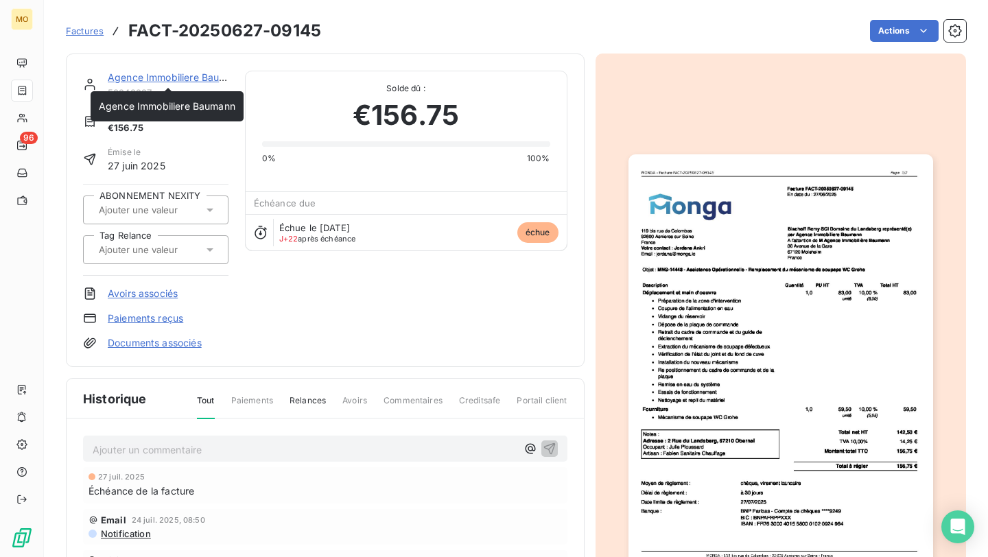
click at [194, 78] on link "Agence Immobiliere Baumann" at bounding box center [176, 77] width 137 height 12
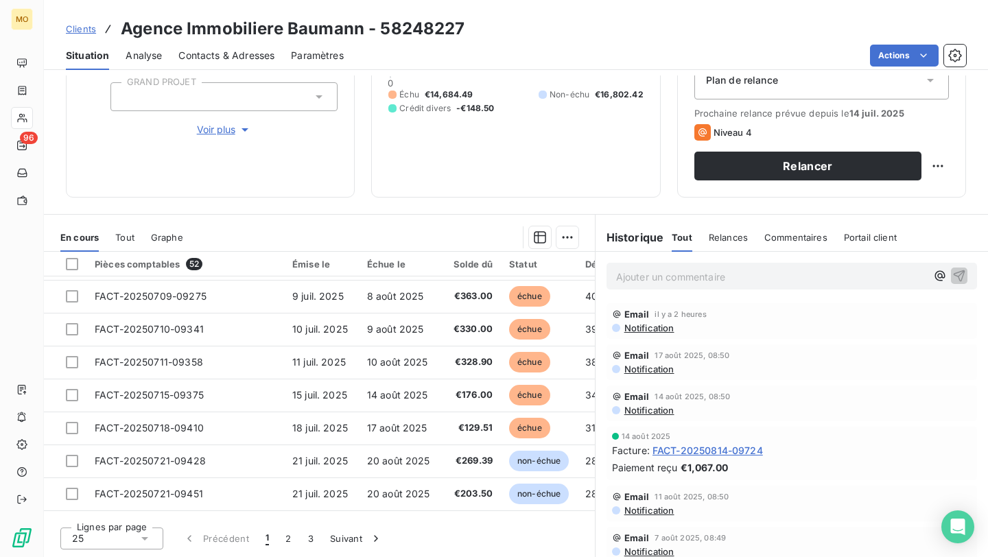
scroll to position [589, 0]
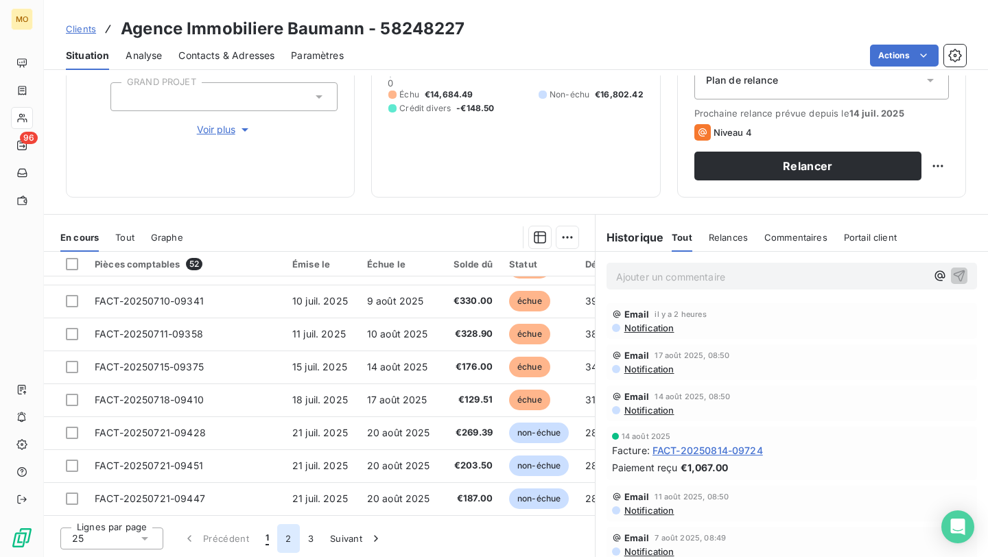
click at [294, 463] on button "2" at bounding box center [288, 538] width 22 height 29
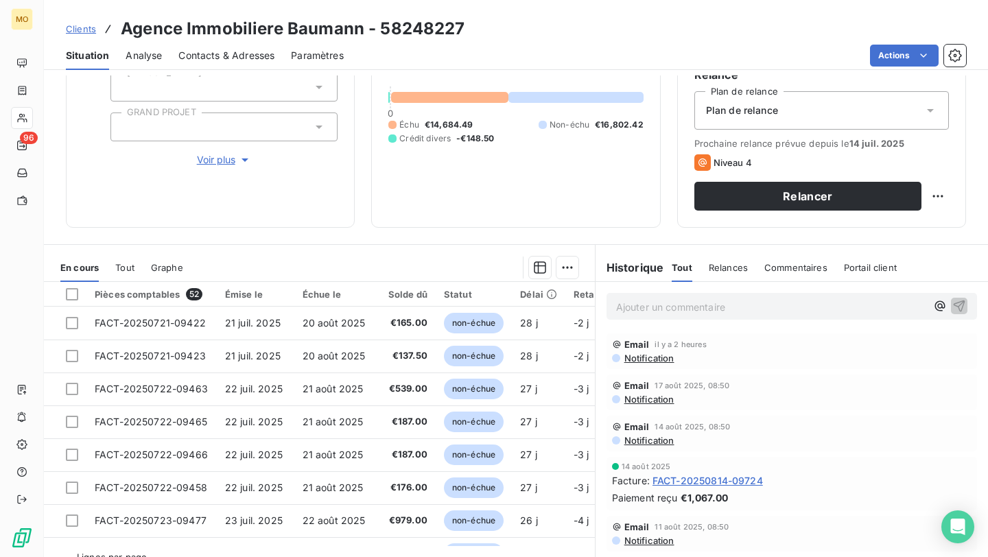
scroll to position [167, 0]
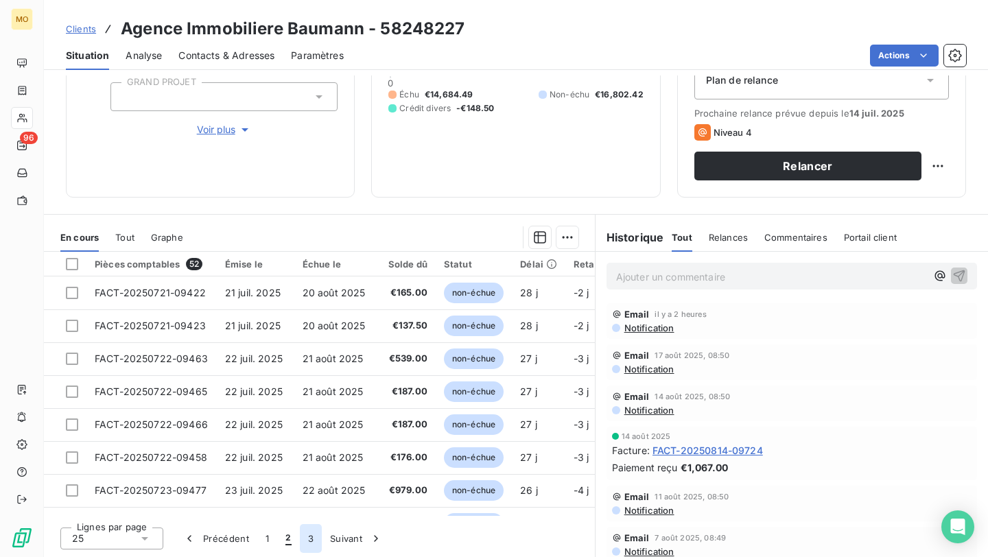
click at [310, 463] on button "3" at bounding box center [311, 538] width 22 height 29
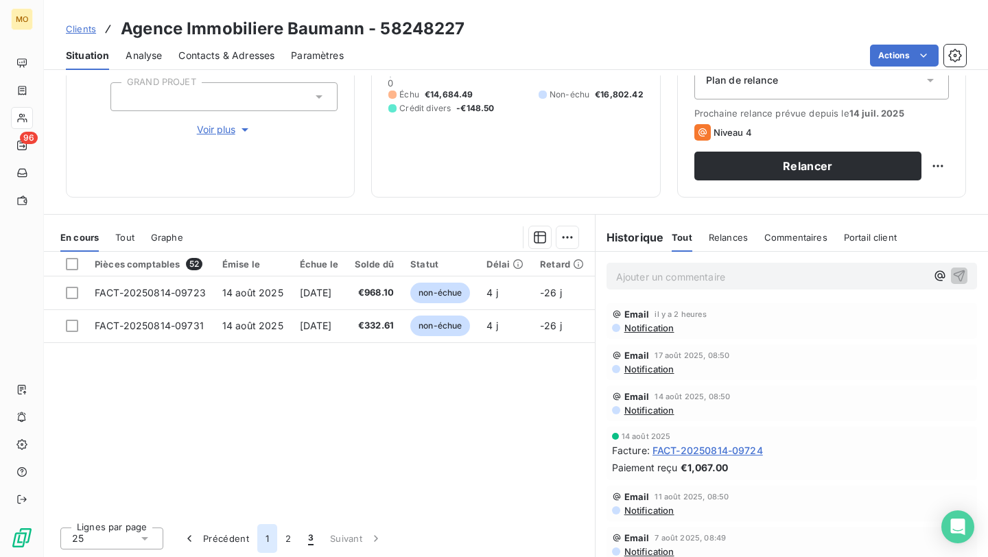
click at [268, 463] on button "1" at bounding box center [267, 538] width 20 height 29
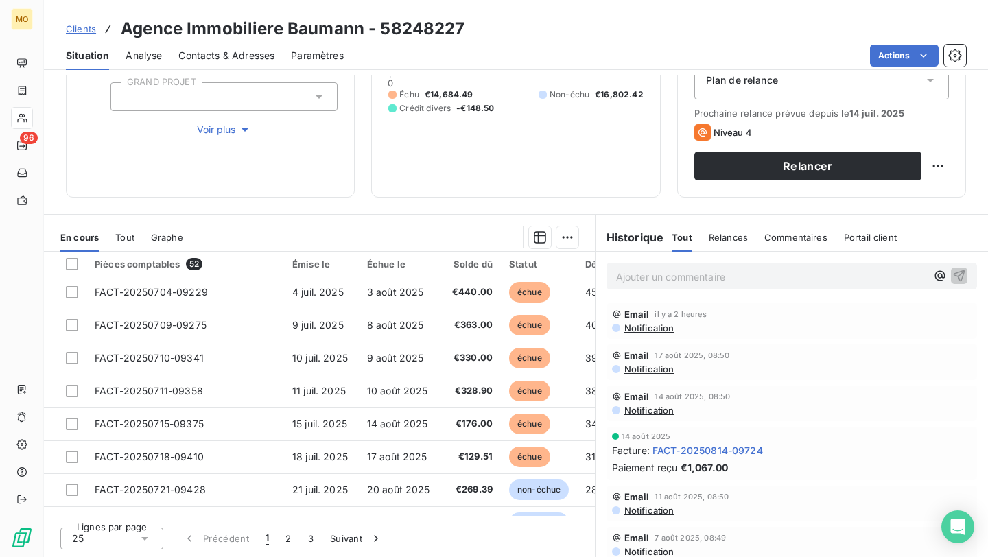
scroll to position [589, 0]
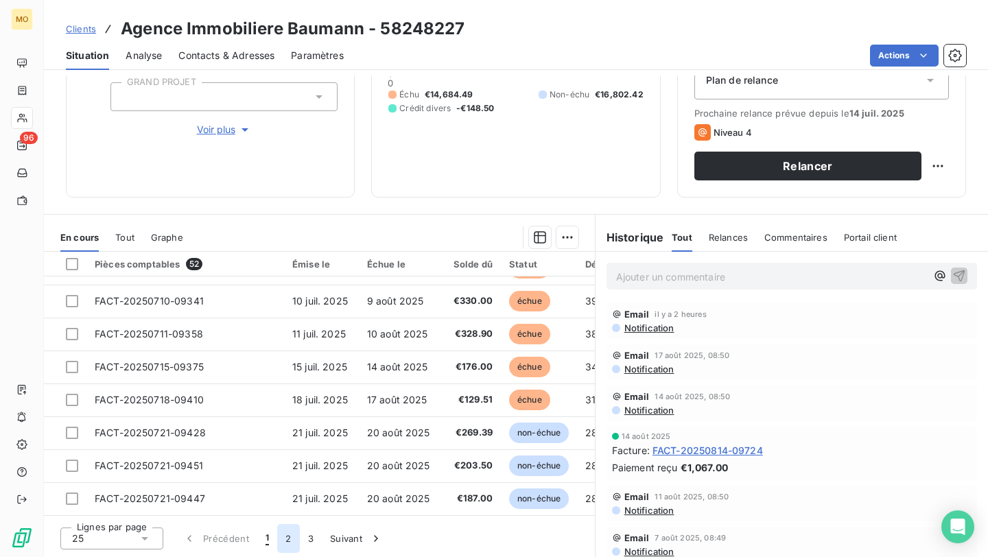
click at [288, 463] on button "2" at bounding box center [288, 538] width 22 height 29
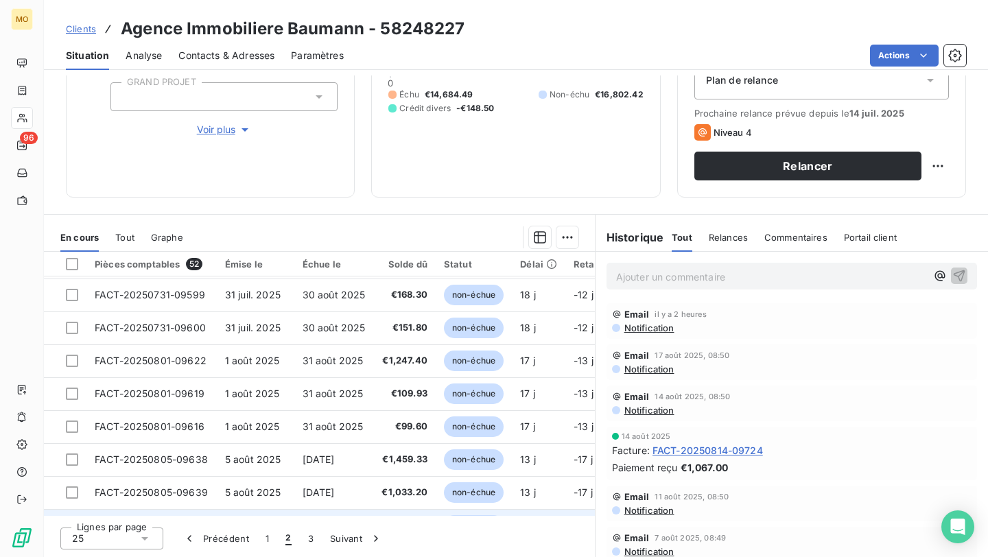
scroll to position [424, 0]
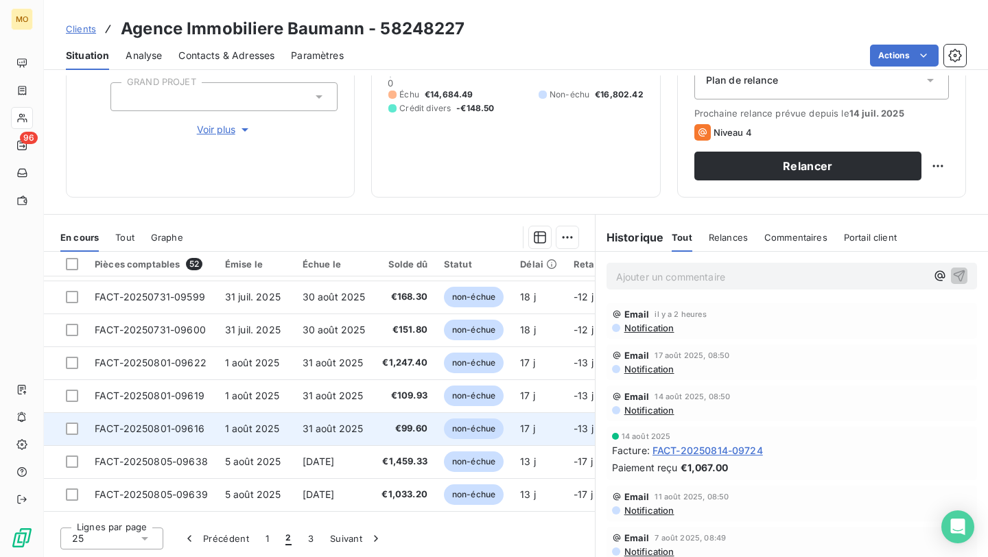
click at [368, 433] on td "31 août 2025" at bounding box center [334, 428] width 80 height 33
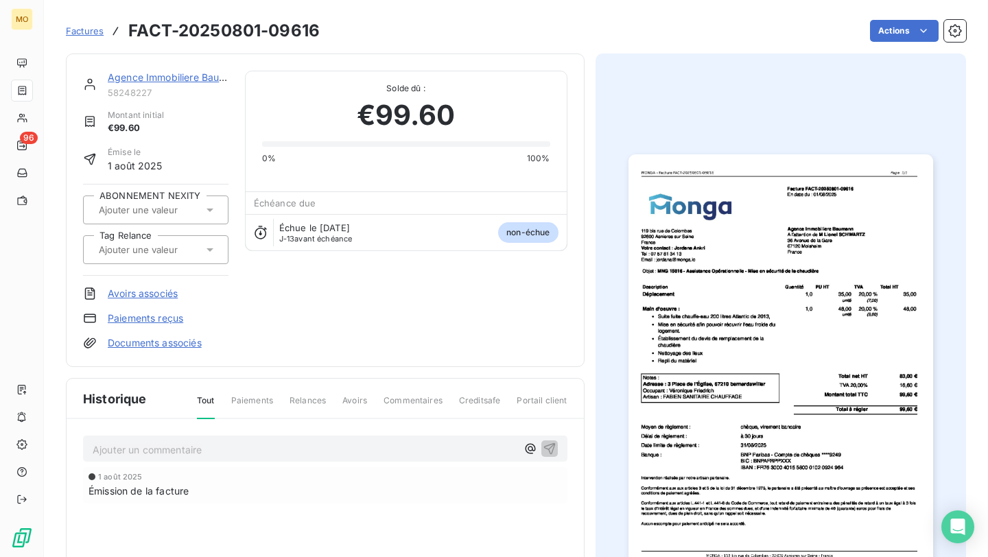
click at [204, 75] on link "Agence Immobiliere Baumann" at bounding box center [176, 77] width 137 height 12
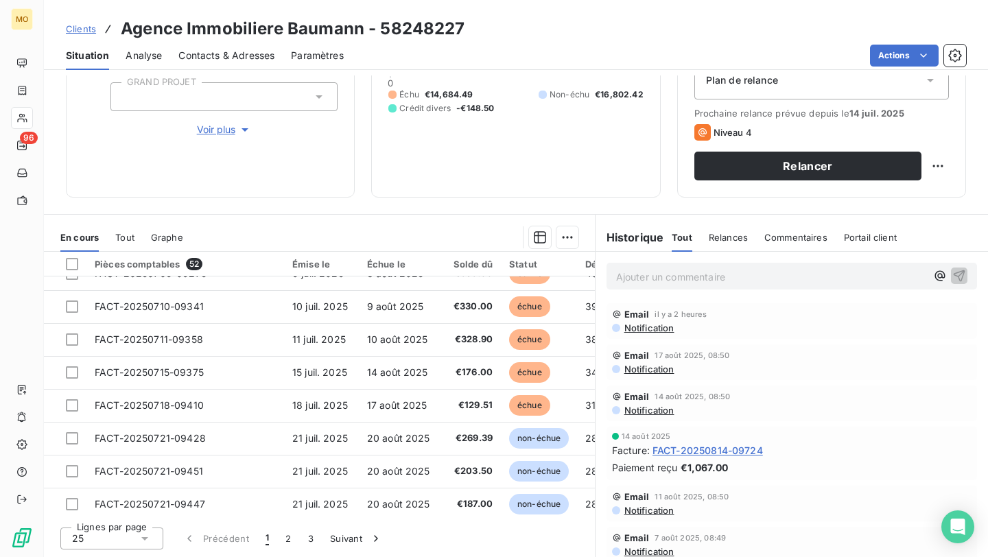
scroll to position [589, 0]
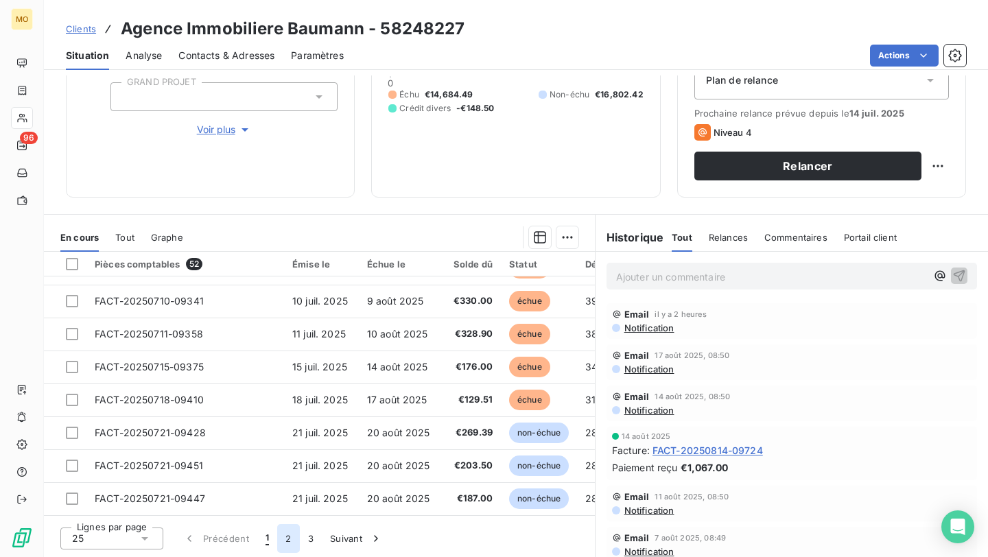
click at [289, 463] on button "2" at bounding box center [288, 538] width 22 height 29
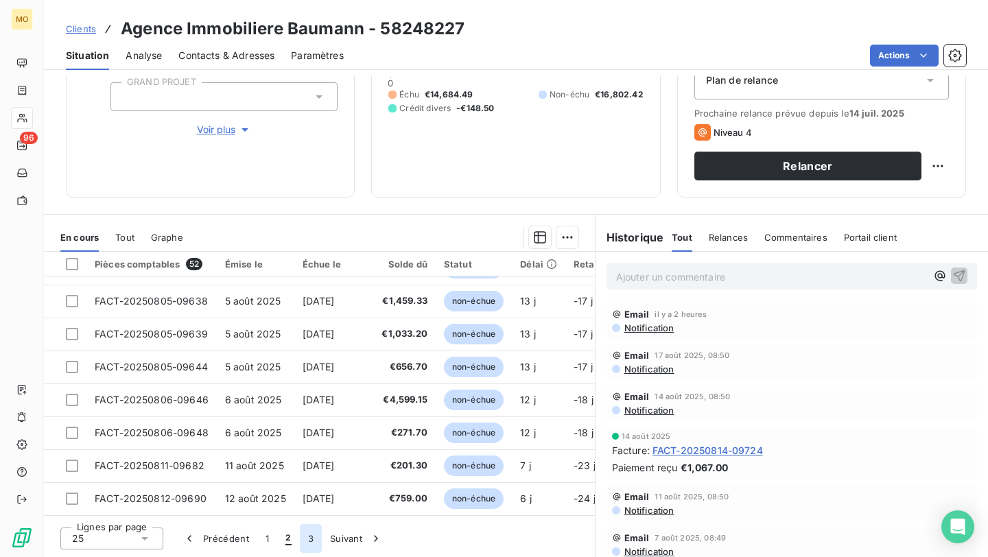
click at [311, 463] on button "3" at bounding box center [311, 538] width 22 height 29
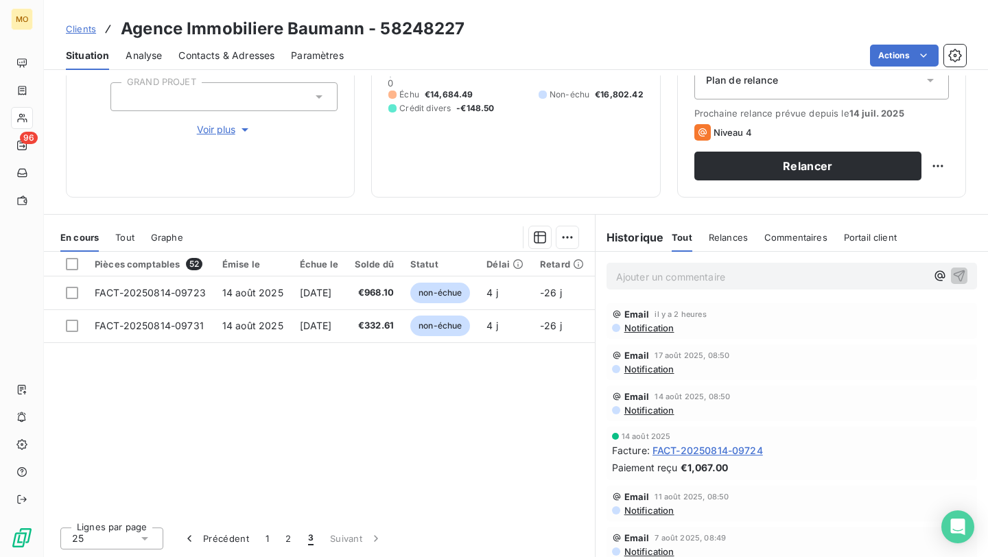
scroll to position [0, 0]
click at [280, 463] on button "2" at bounding box center [288, 538] width 22 height 29
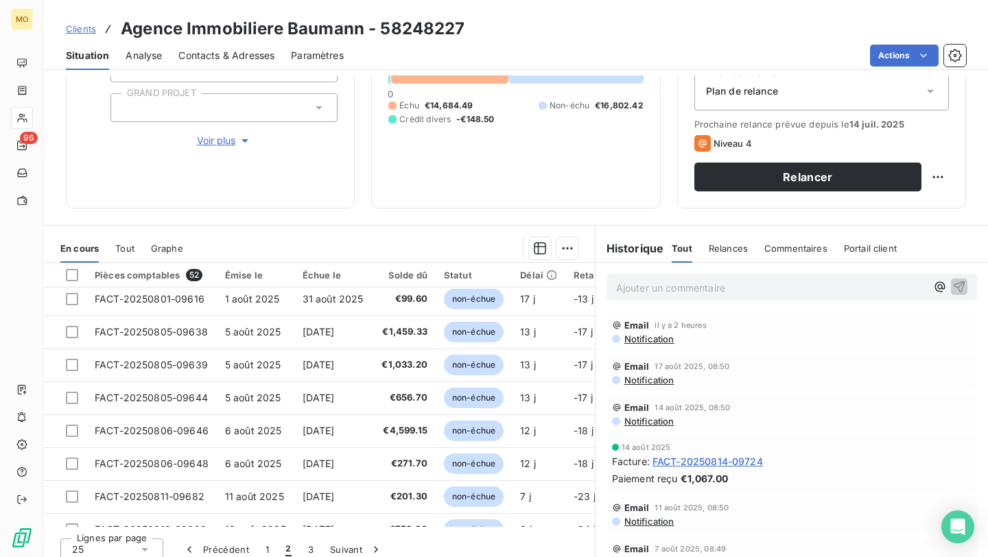
scroll to position [589, 0]
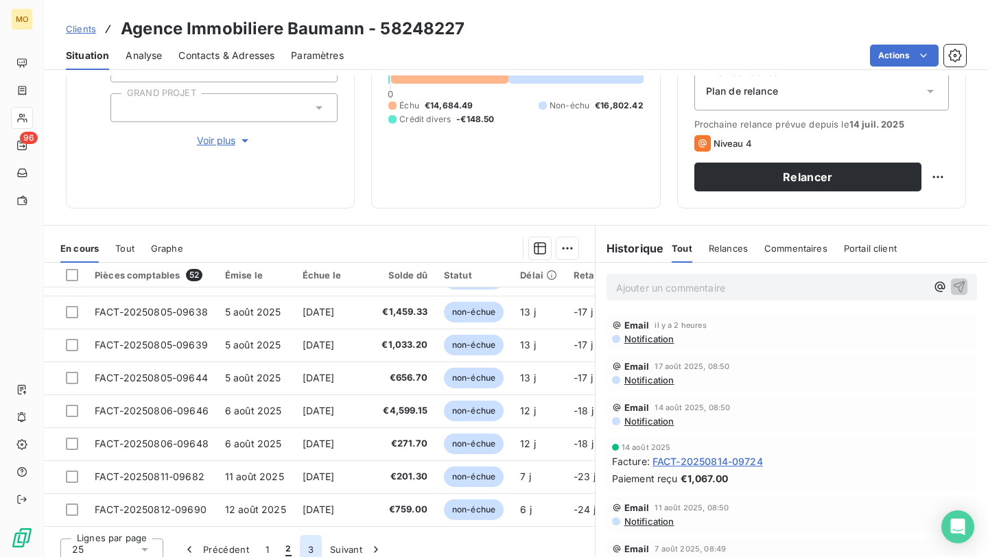
click at [308, 463] on button "3" at bounding box center [311, 549] width 22 height 29
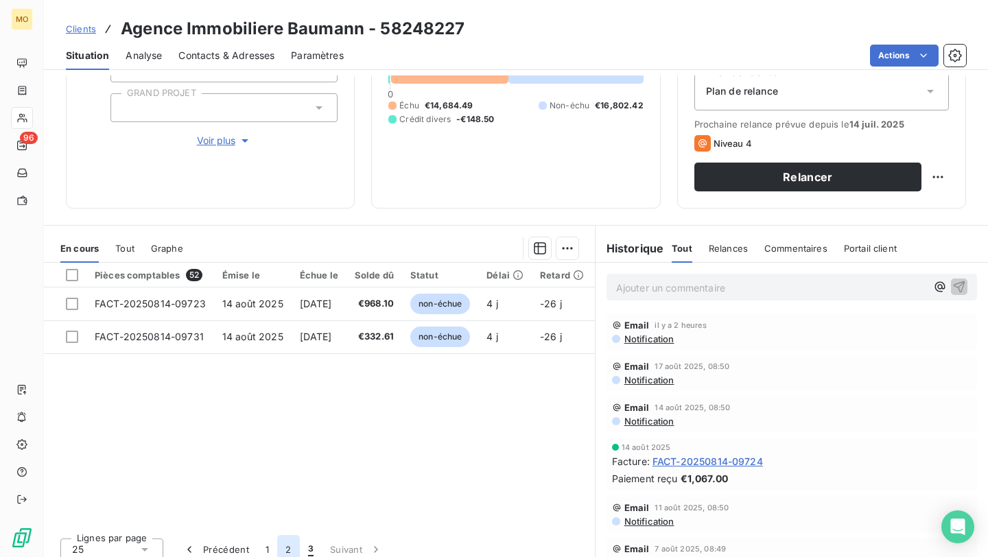
scroll to position [0, 0]
click at [274, 463] on button "1" at bounding box center [267, 549] width 20 height 29
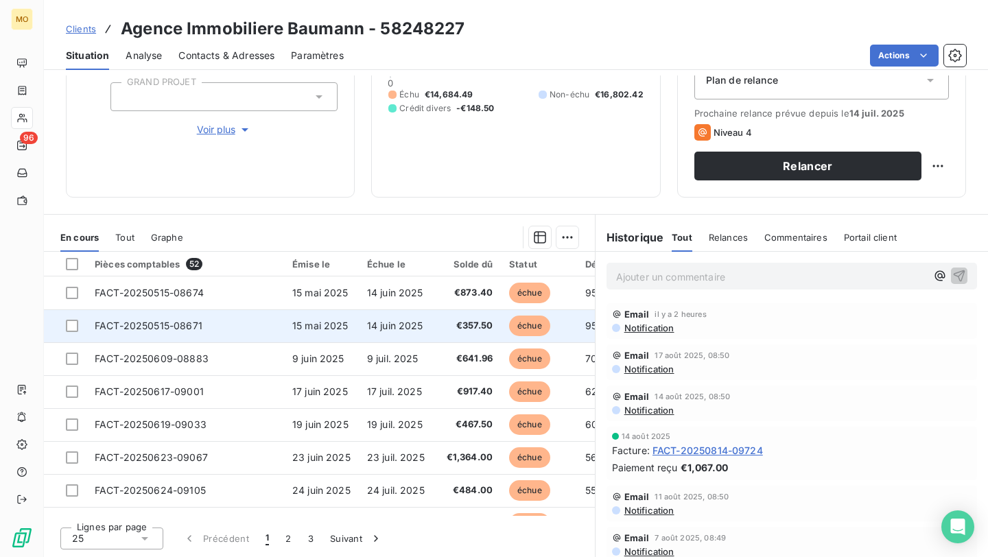
click at [403, 327] on span "14 juin 2025" at bounding box center [395, 326] width 56 height 12
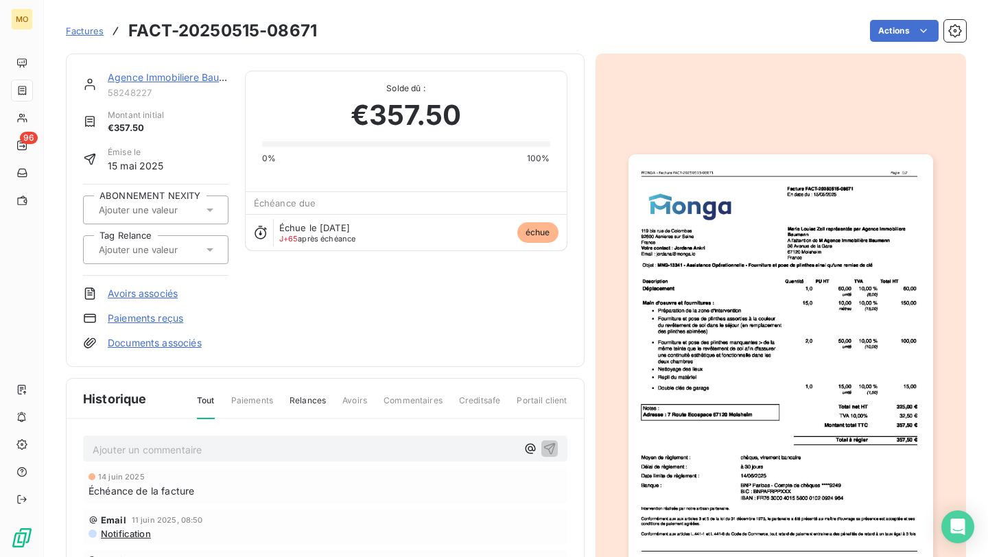
click at [201, 76] on link "Agence Immobiliere Baumann" at bounding box center [176, 77] width 137 height 12
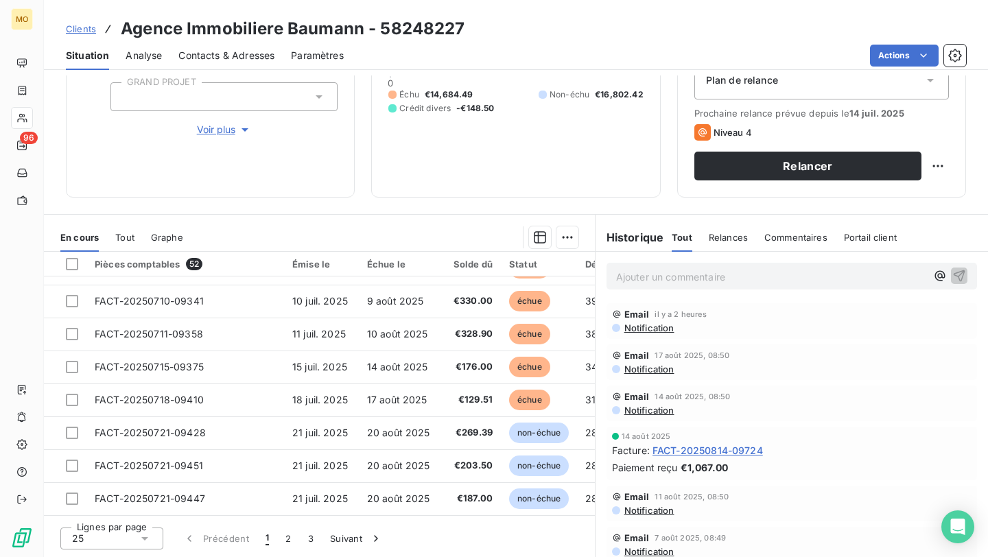
scroll to position [589, 0]
click at [285, 463] on button "2" at bounding box center [288, 538] width 22 height 29
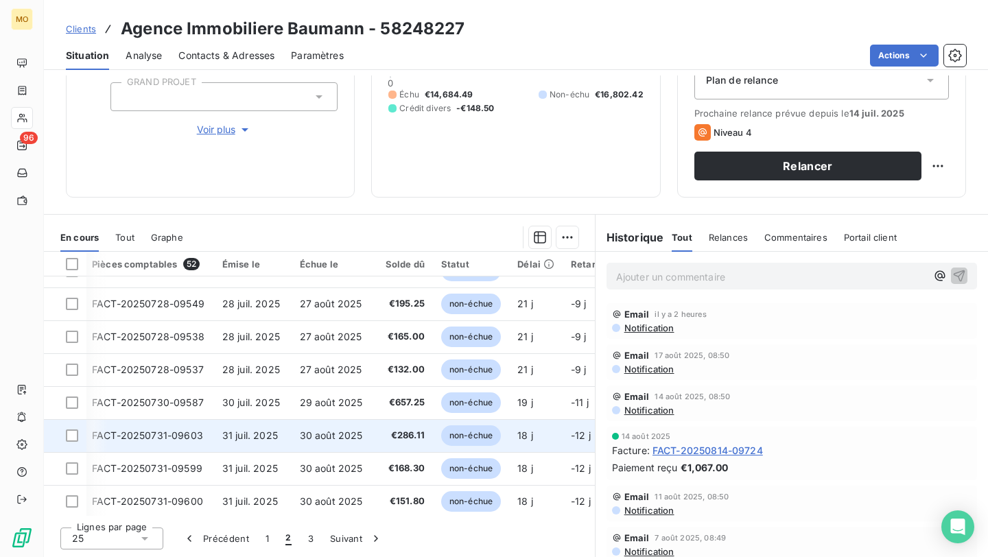
scroll to position [262, 3]
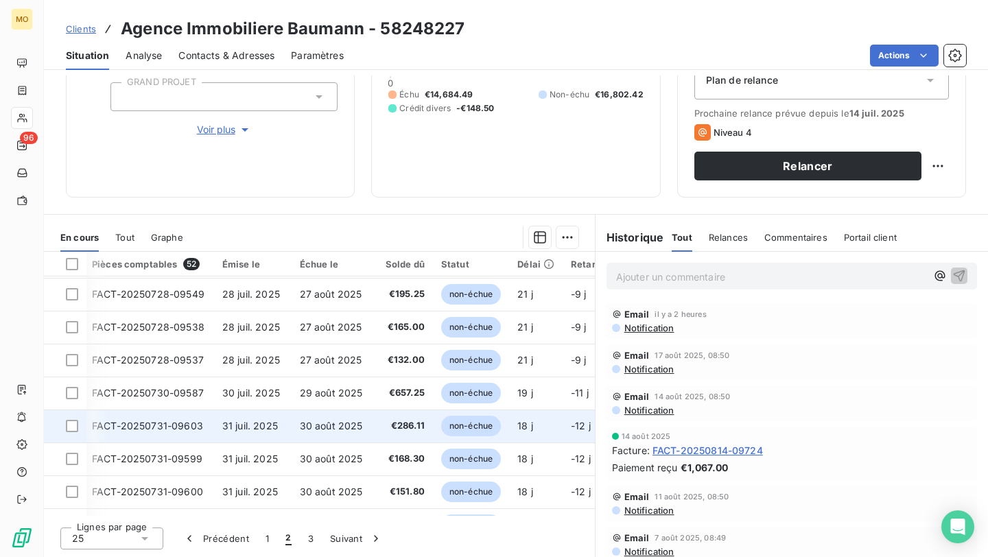
click at [380, 432] on span "€286.11" at bounding box center [401, 426] width 45 height 14
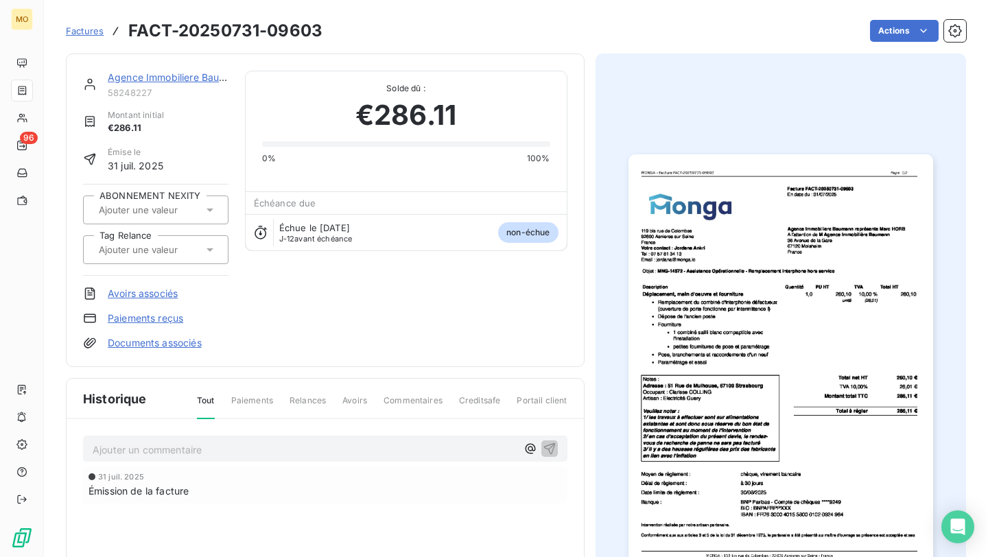
click at [292, 29] on h3 "FACT-20250731-09603" at bounding box center [225, 31] width 194 height 25
copy h3 "09603"
click at [712, 296] on img "button" at bounding box center [780, 369] width 305 height 430
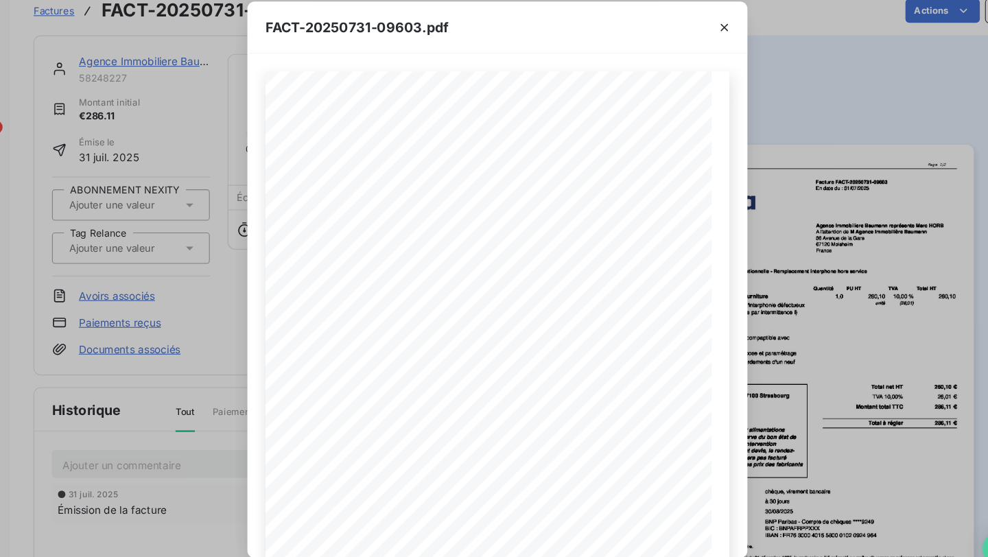
click at [211, 246] on div "FACT-20250731-09603.pdf 119 bis rue de Colombes 92600 Asnieres sur Seine France…" at bounding box center [494, 278] width 988 height 557
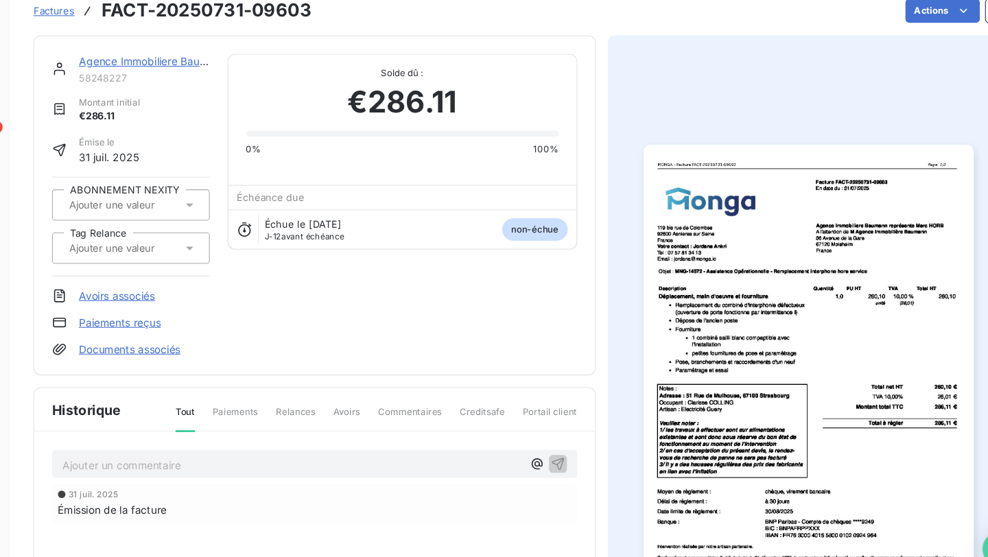
click at [164, 260] on div at bounding box center [155, 249] width 145 height 29
click at [304, 327] on div "Agence Immobiliere Baumann 58248227 Montant initial €286.11 Émise le 31 juil. 2…" at bounding box center [325, 210] width 484 height 279
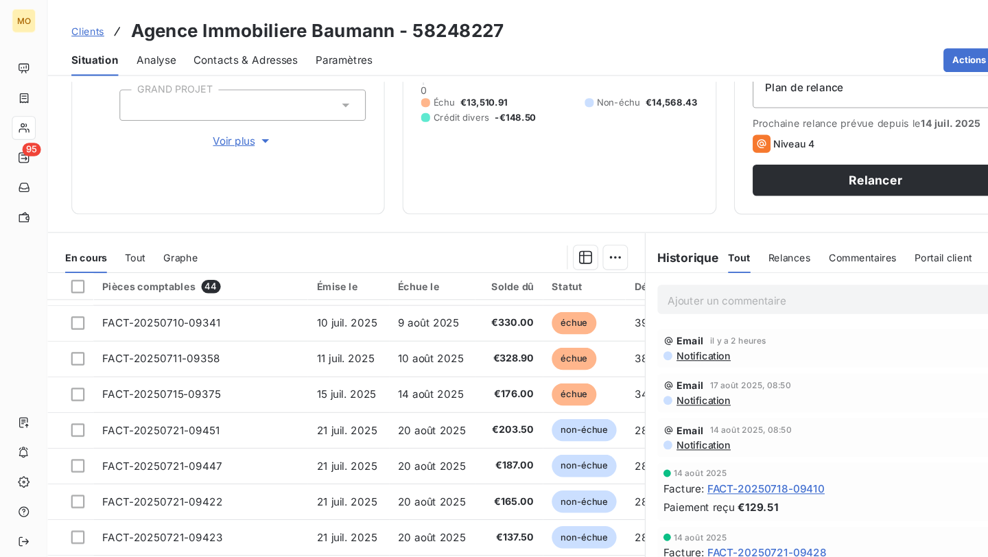
scroll to position [589, 0]
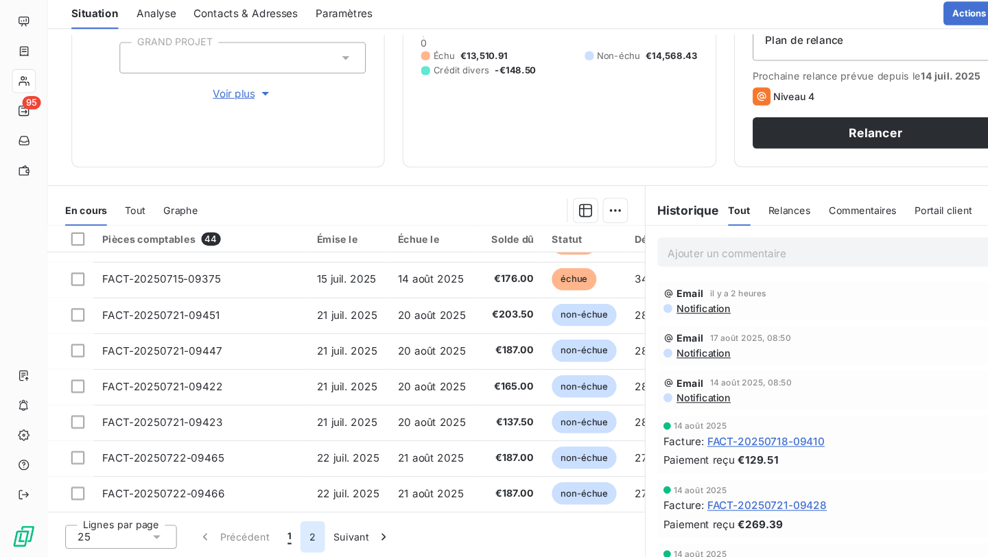
click at [285, 463] on button "2" at bounding box center [288, 538] width 22 height 29
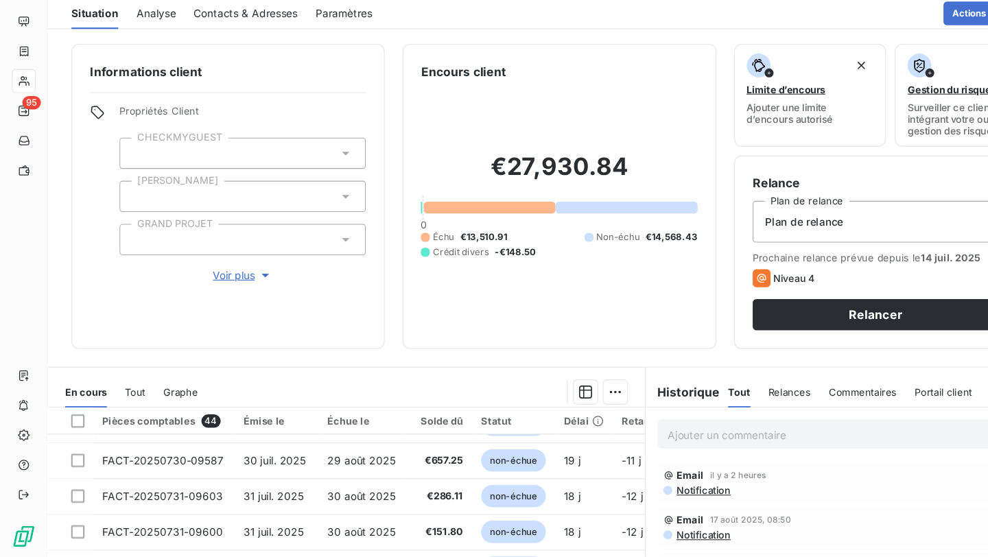
scroll to position [167, 0]
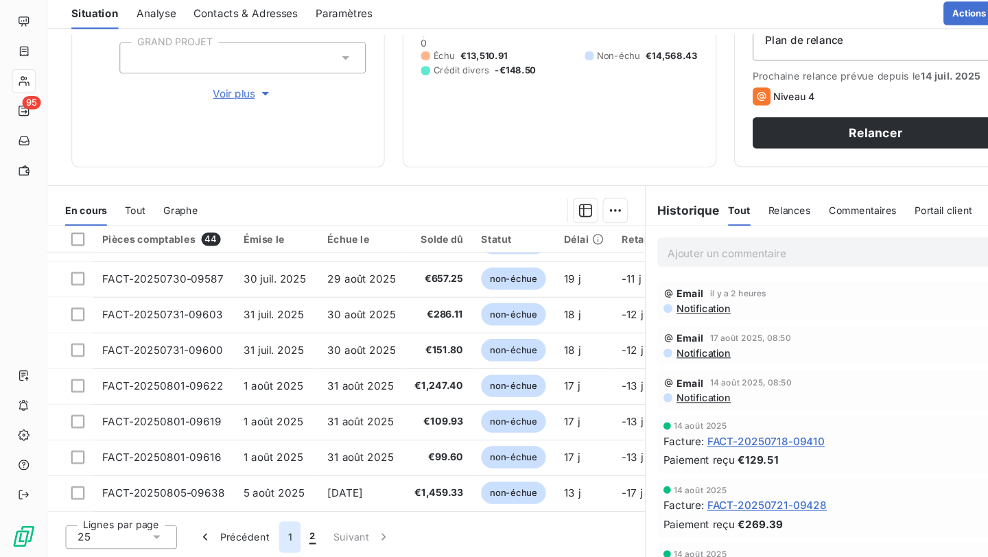
click at [267, 463] on button "1" at bounding box center [267, 538] width 20 height 29
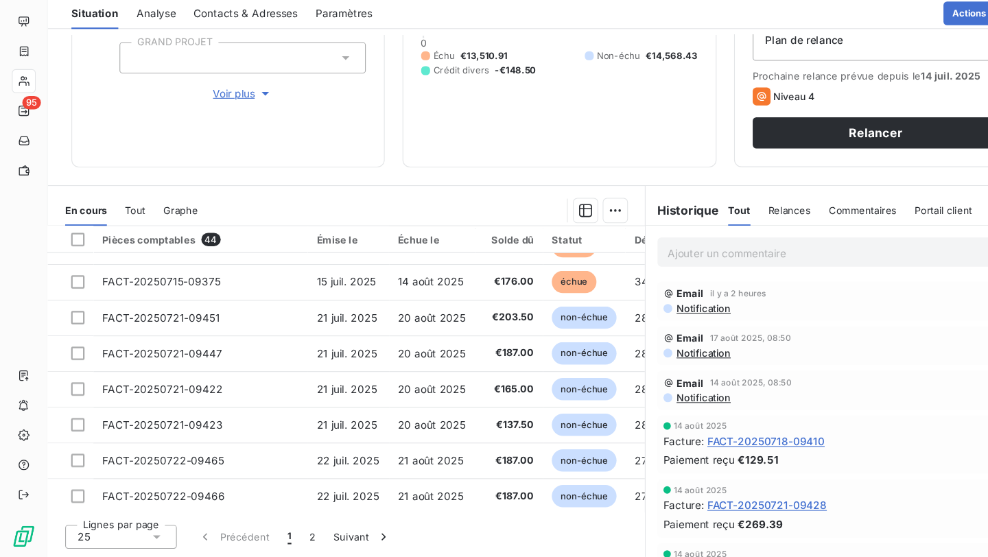
scroll to position [589, 0]
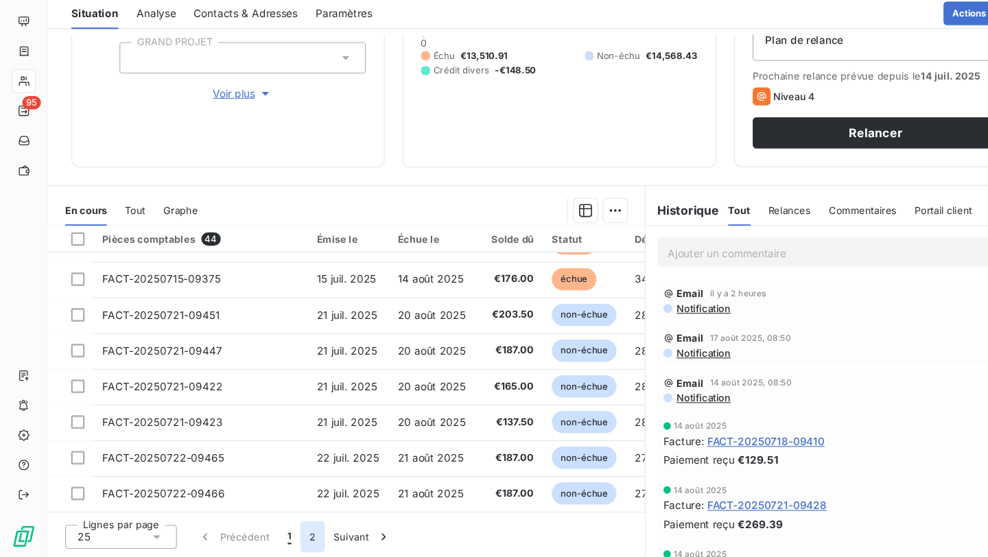
click at [293, 463] on button "2" at bounding box center [288, 538] width 22 height 29
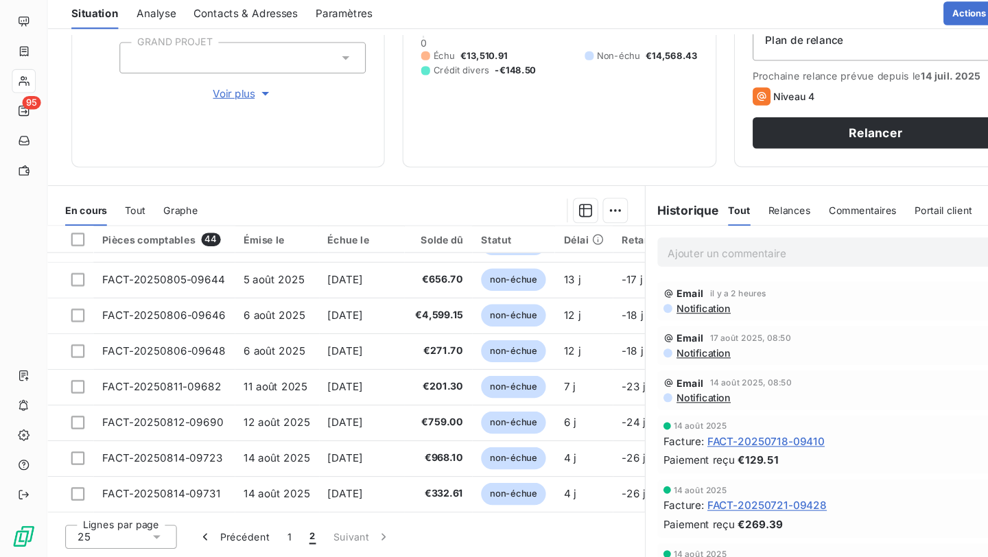
scroll to position [392, 0]
click at [264, 463] on button "1" at bounding box center [267, 538] width 20 height 29
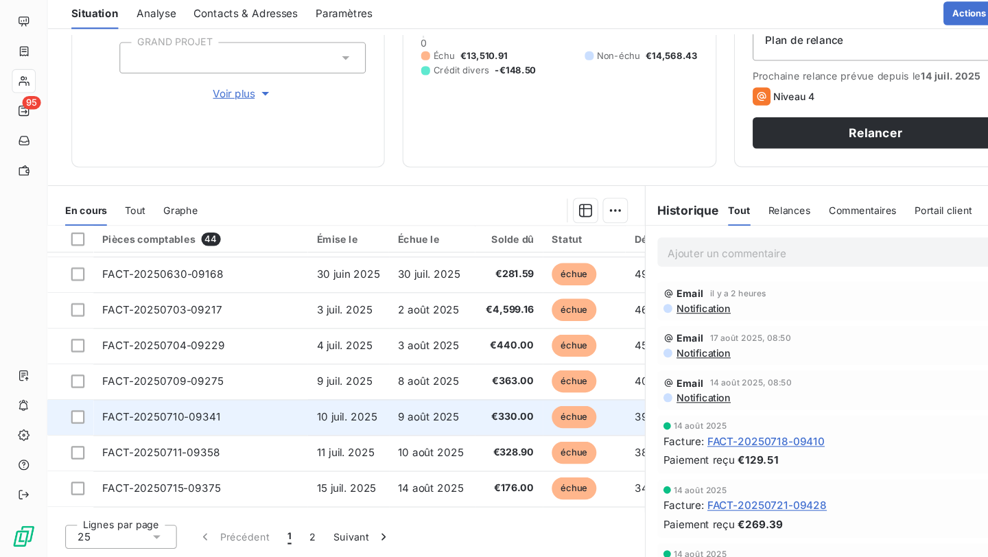
click at [303, 414] on td "10 juil. 2025" at bounding box center [321, 428] width 75 height 33
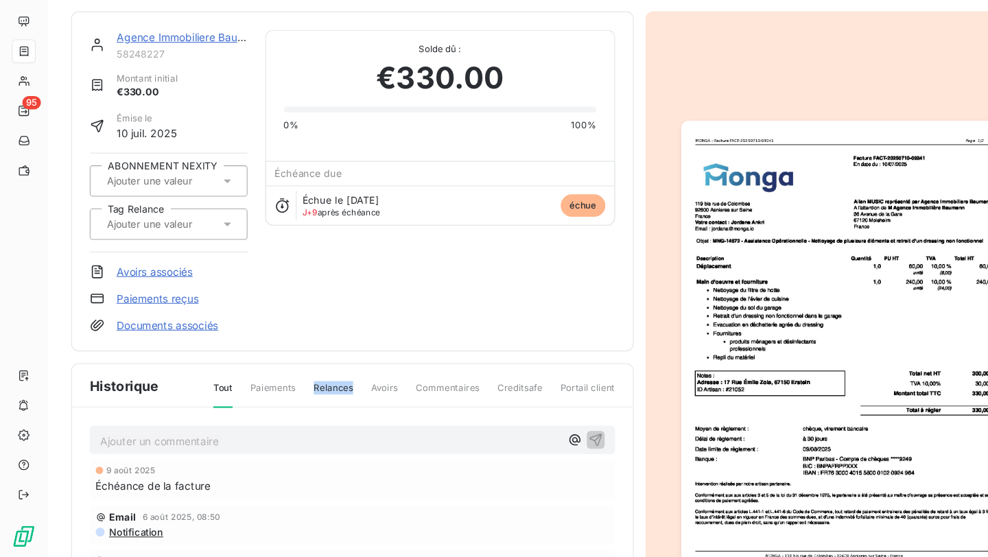
click at [303, 414] on div "Historique Tout Paiements Relances Avoirs Commentaires Creditsafe Portail client" at bounding box center [325, 399] width 517 height 40
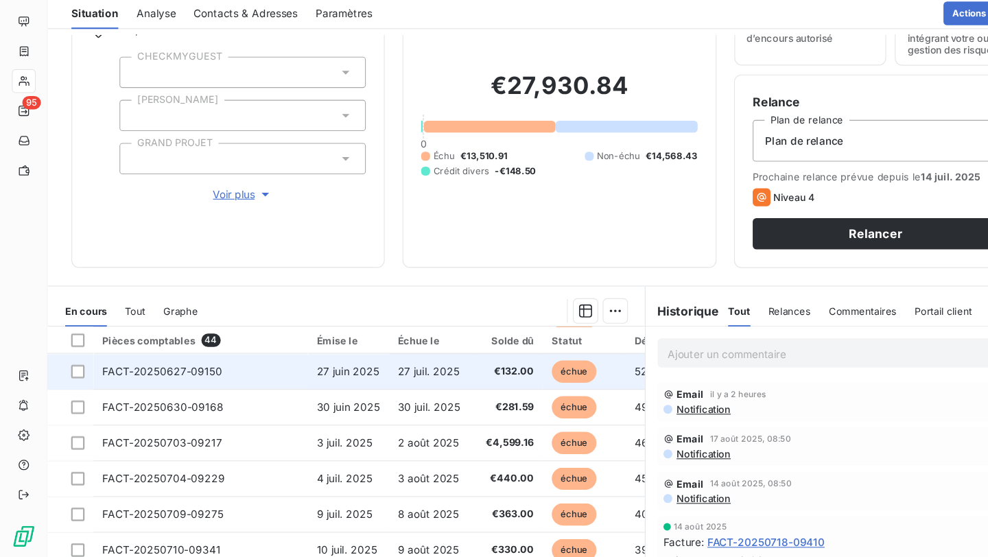
scroll to position [383, 0]
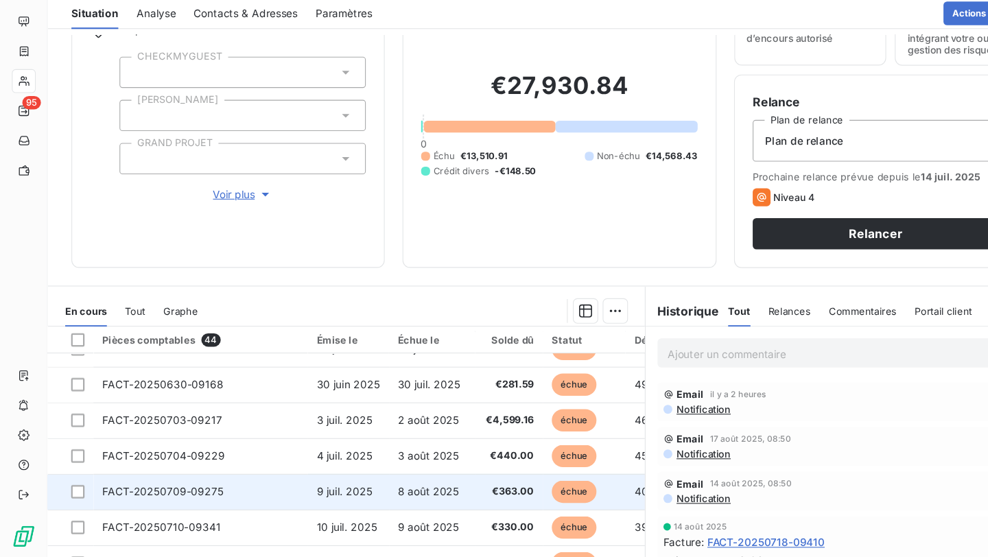
click at [249, 463] on td "FACT-20250709-09275" at bounding box center [185, 496] width 198 height 33
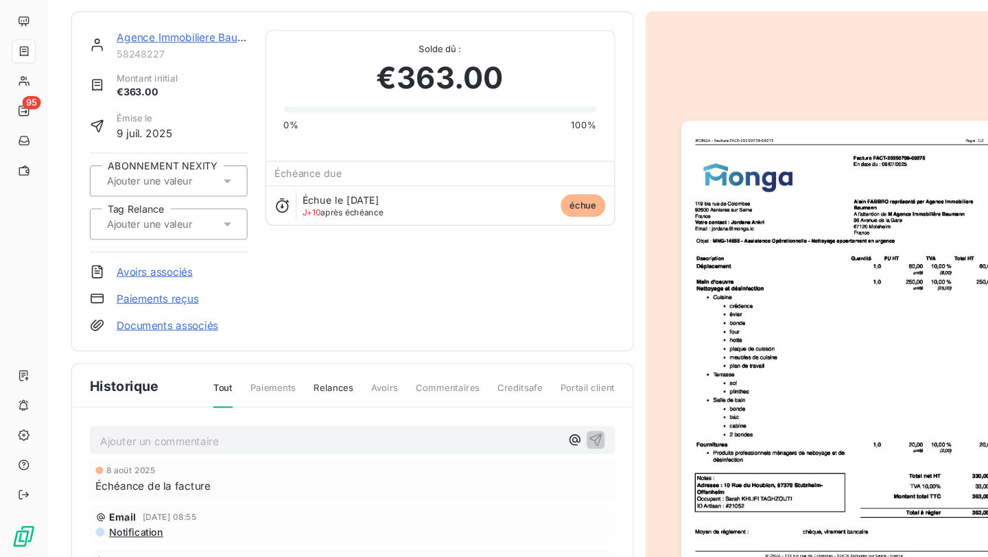
click at [766, 228] on img "button" at bounding box center [780, 369] width 305 height 430
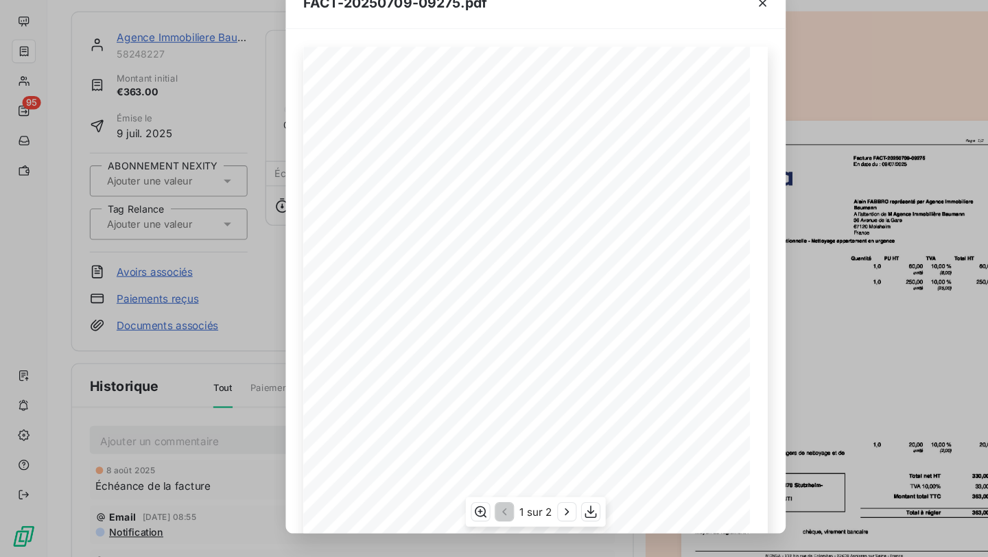
click at [580, 130] on span "Facture FACT-20250709-09275" at bounding box center [548, 132] width 90 height 6
click at [606, 133] on div "119 bis rue de Colombes 92600 Asnieres sur Seine France Votre contact : Jordana…" at bounding box center [494, 376] width 428 height 581
click at [204, 200] on div "FACT-20250709-09275.pdf 119 bis rue de Colombes 92600 Asnieres sur Seine France…" at bounding box center [494, 278] width 988 height 557
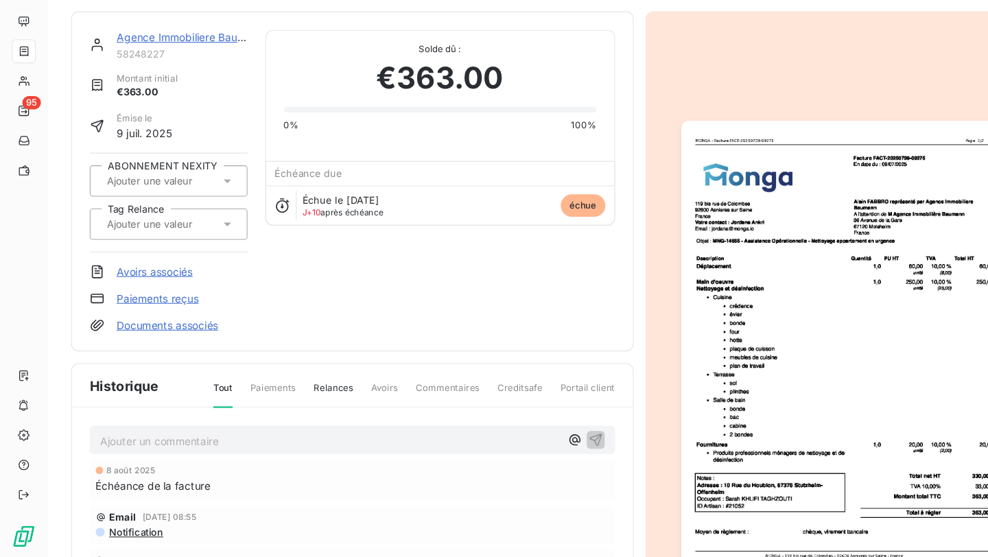
click at [204, 200] on div at bounding box center [155, 209] width 145 height 29
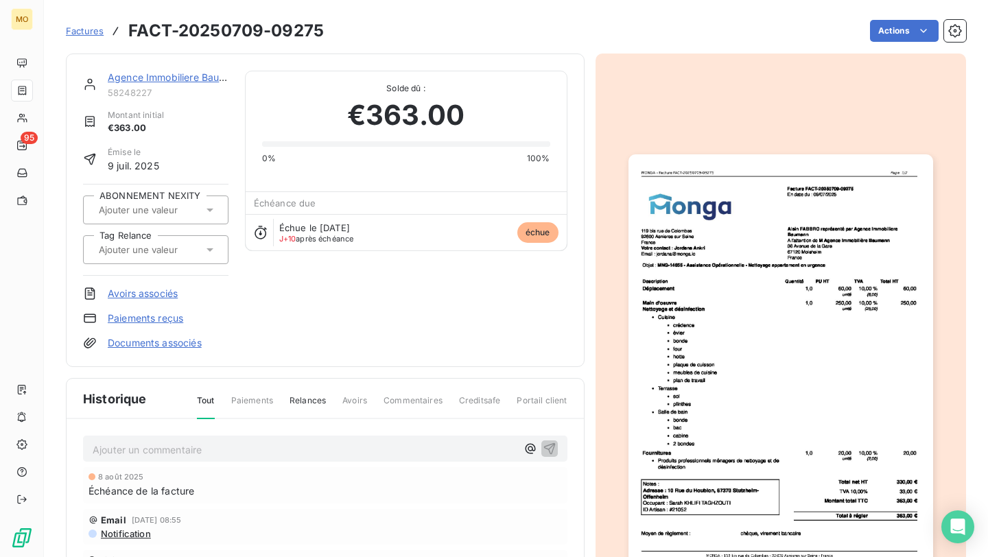
click at [316, 32] on h3 "FACT-20250709-09275" at bounding box center [225, 31] width 195 height 25
click at [316, 33] on h3 "FACT-20250709-09275" at bounding box center [225, 31] width 195 height 25
copy h3 "09275"
click at [163, 78] on link "Agence Immobiliere Baumann" at bounding box center [176, 77] width 137 height 12
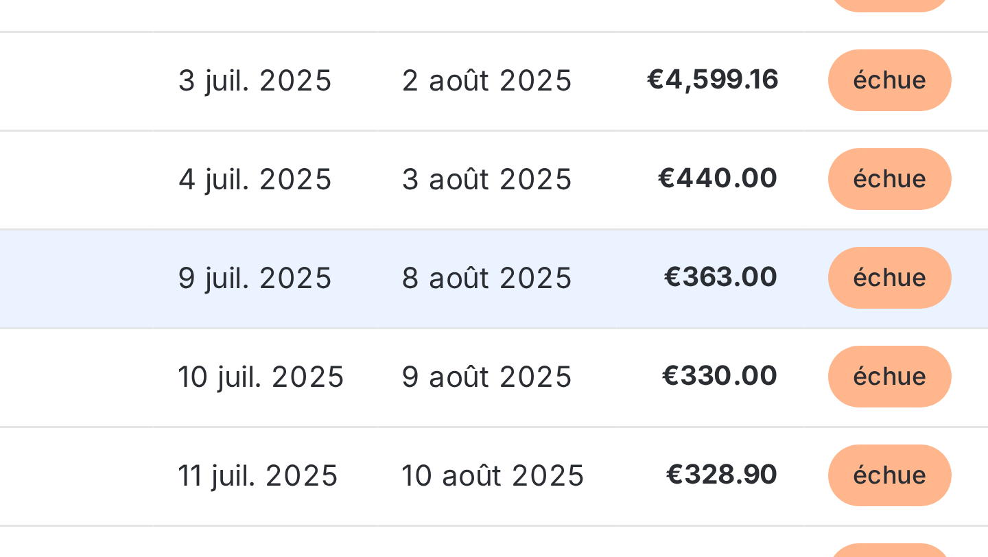
scroll to position [423, 0]
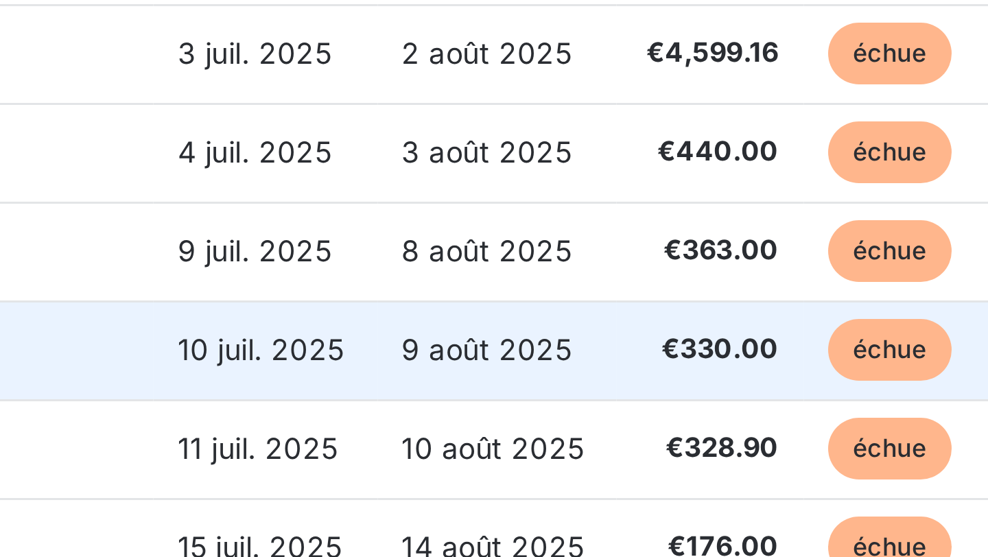
click at [359, 401] on td "9 août 2025" at bounding box center [399, 396] width 80 height 33
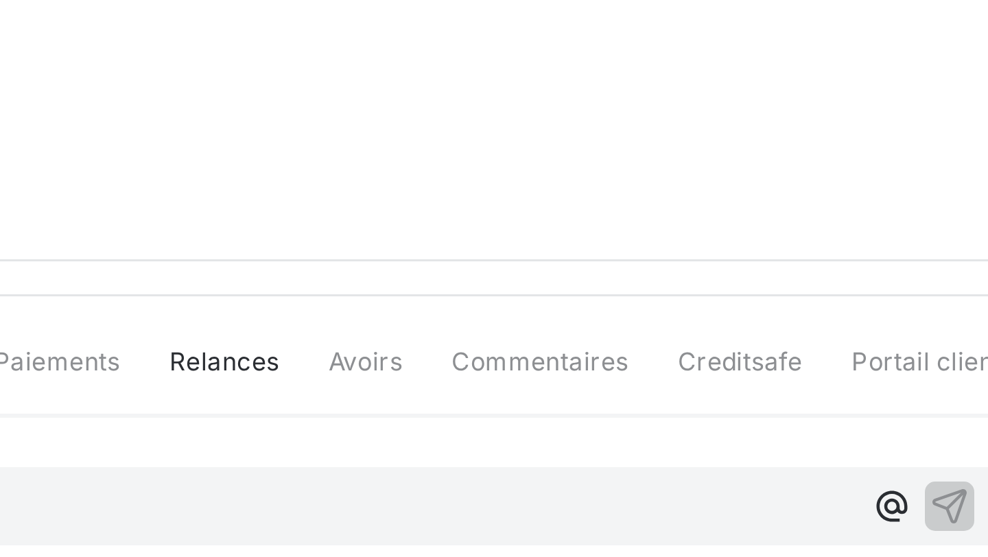
click at [376, 351] on div "Agence Immobiliere Baumann 58248227 Montant initial €330.00 Émise le 10 juil. 2…" at bounding box center [325, 210] width 519 height 313
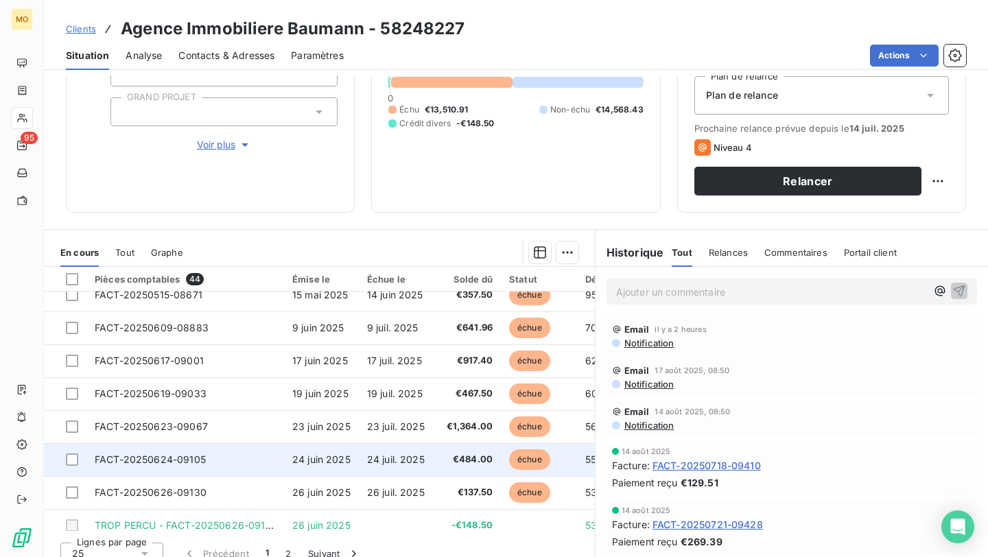
scroll to position [47, 0]
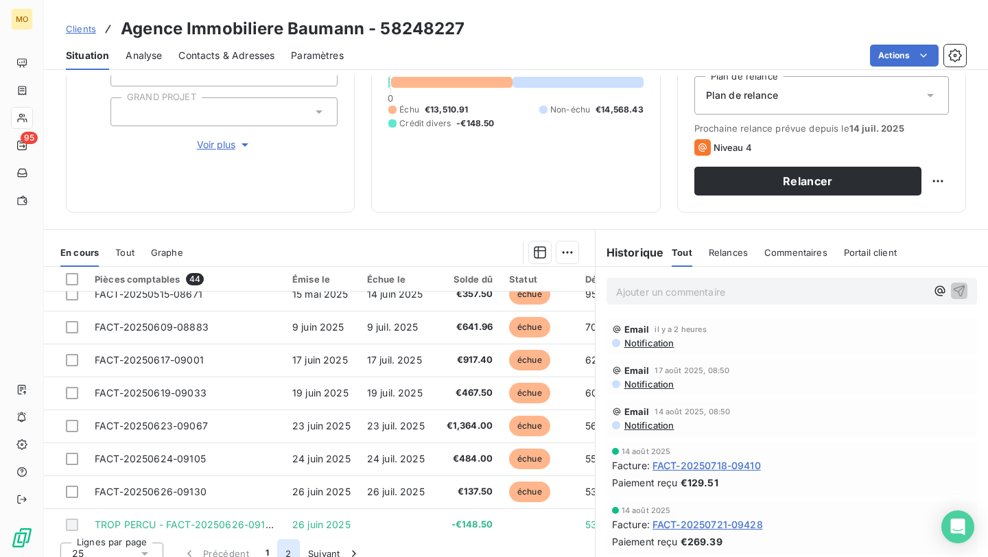
click at [283, 463] on button "2" at bounding box center [288, 553] width 22 height 29
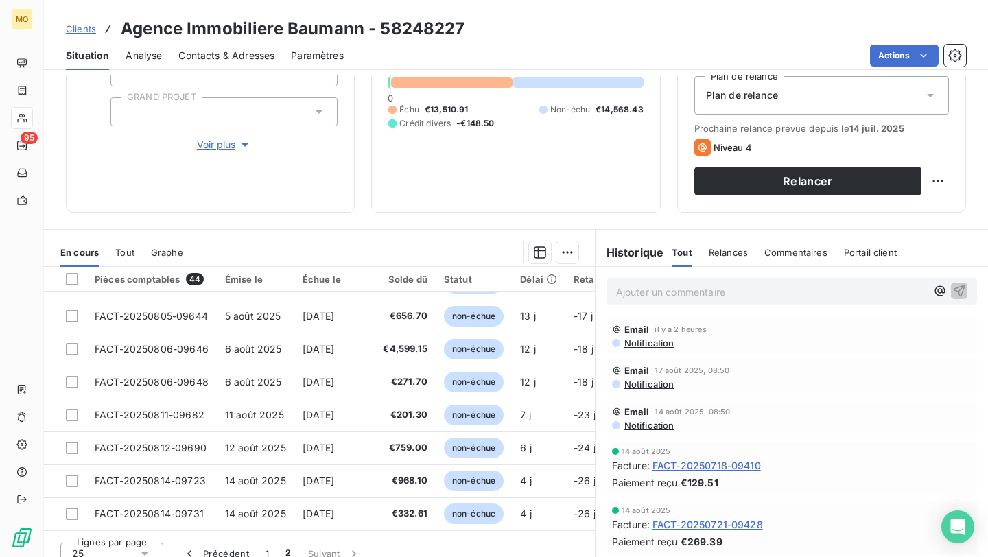
scroll to position [167, 0]
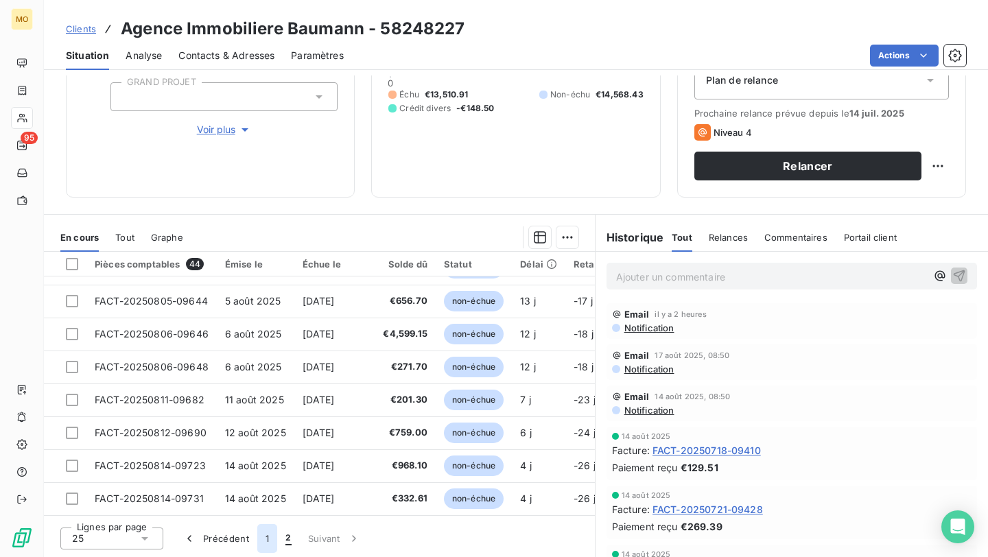
click at [268, 463] on button "1" at bounding box center [267, 538] width 20 height 29
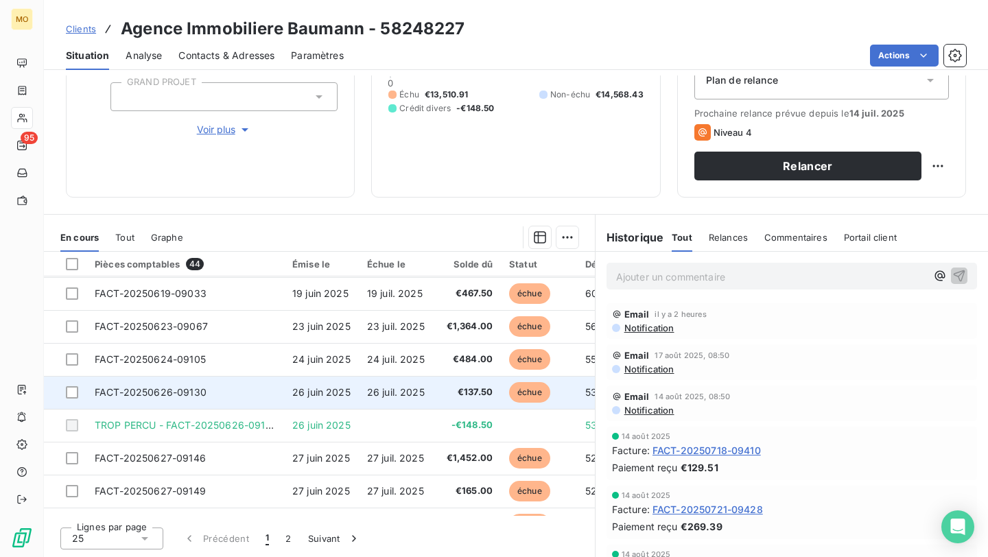
scroll to position [135, 0]
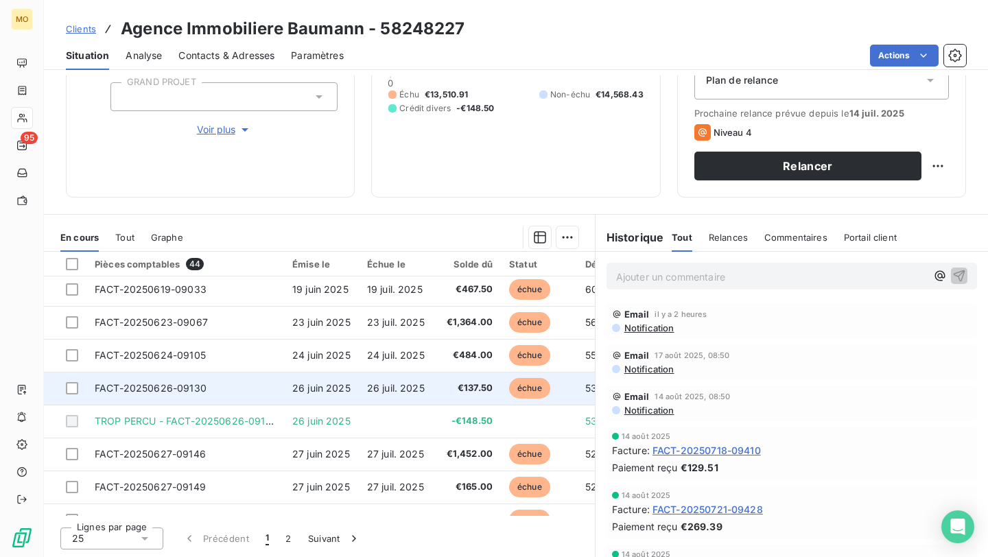
click at [427, 386] on td "26 juil. 2025" at bounding box center [399, 388] width 80 height 33
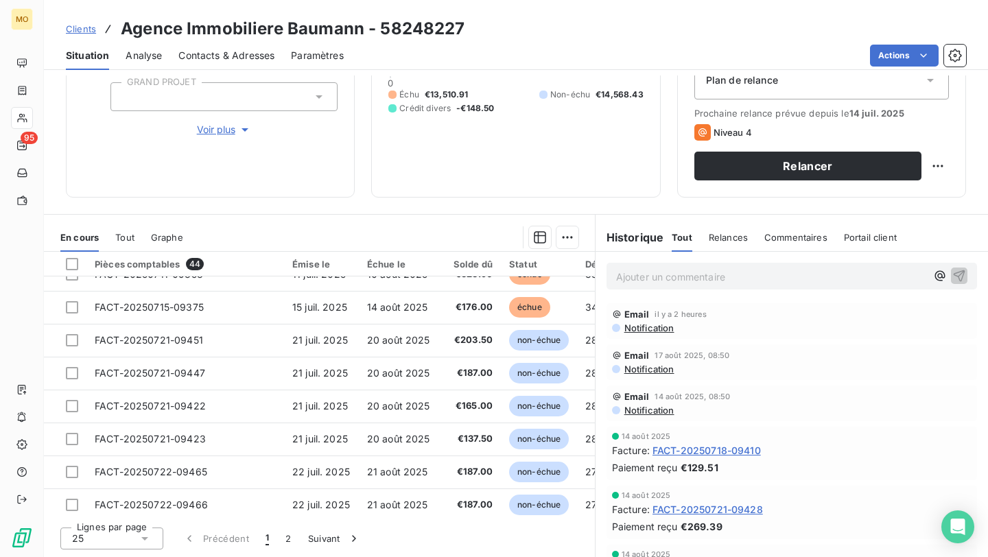
scroll to position [580, 0]
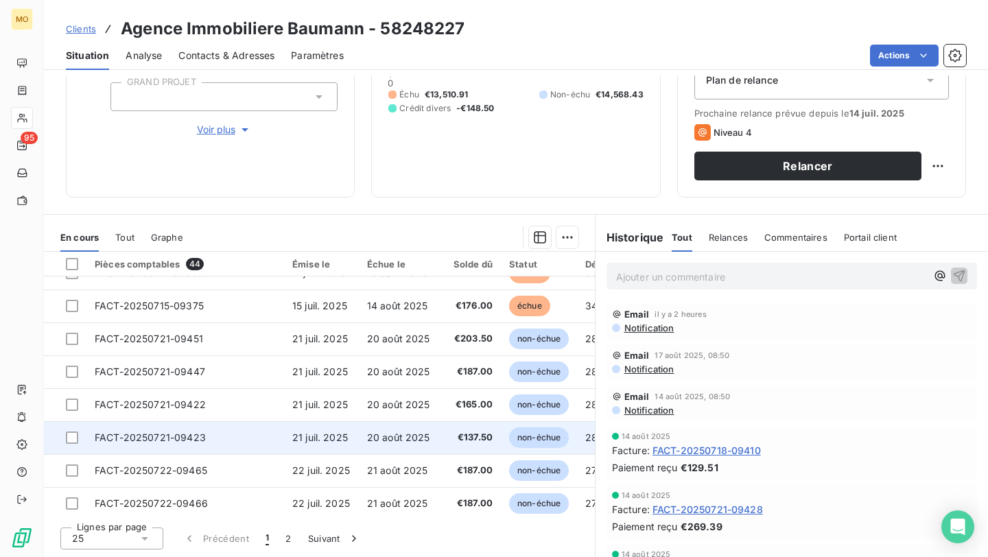
click at [317, 434] on span "21 juil. 2025" at bounding box center [320, 437] width 56 height 12
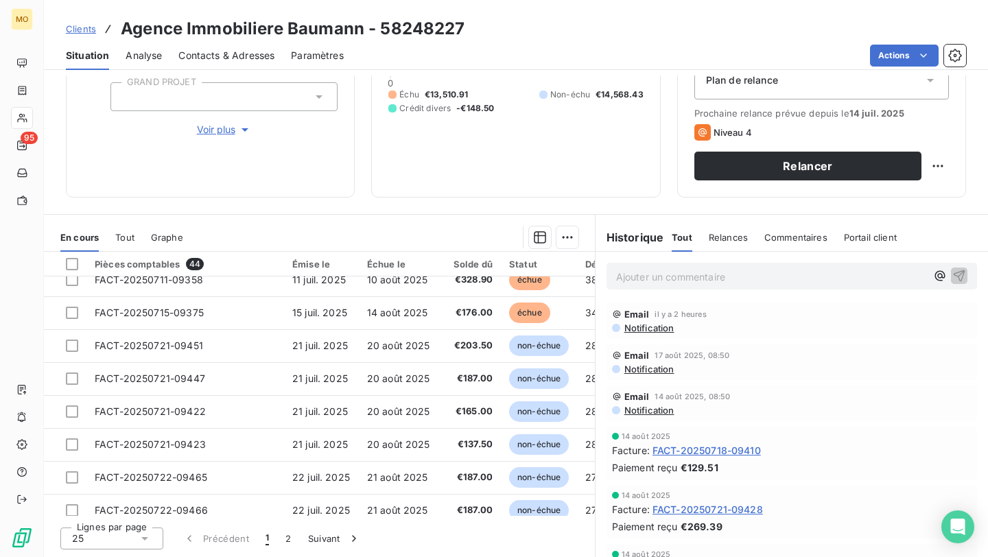
scroll to position [589, 0]
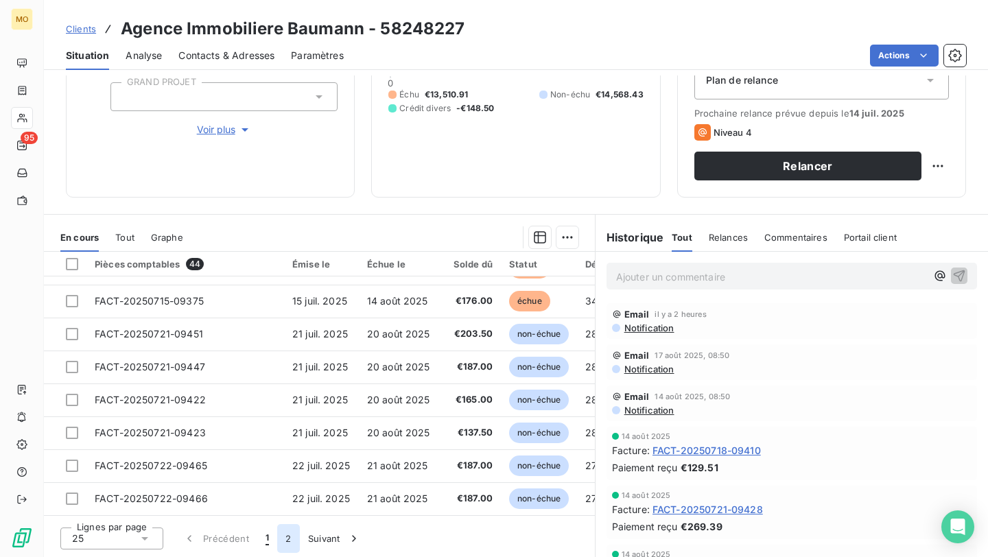
click at [288, 463] on button "2" at bounding box center [288, 538] width 22 height 29
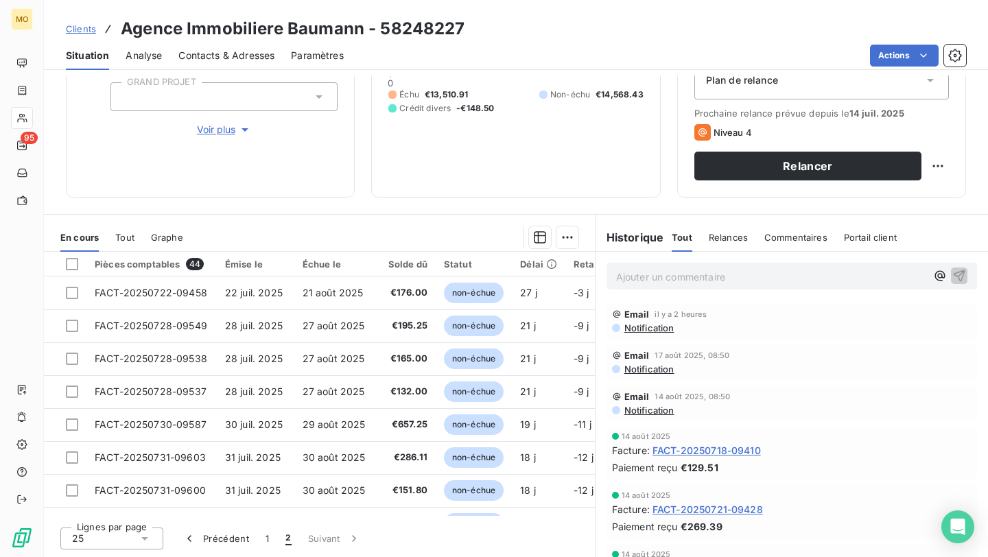
scroll to position [158, 0]
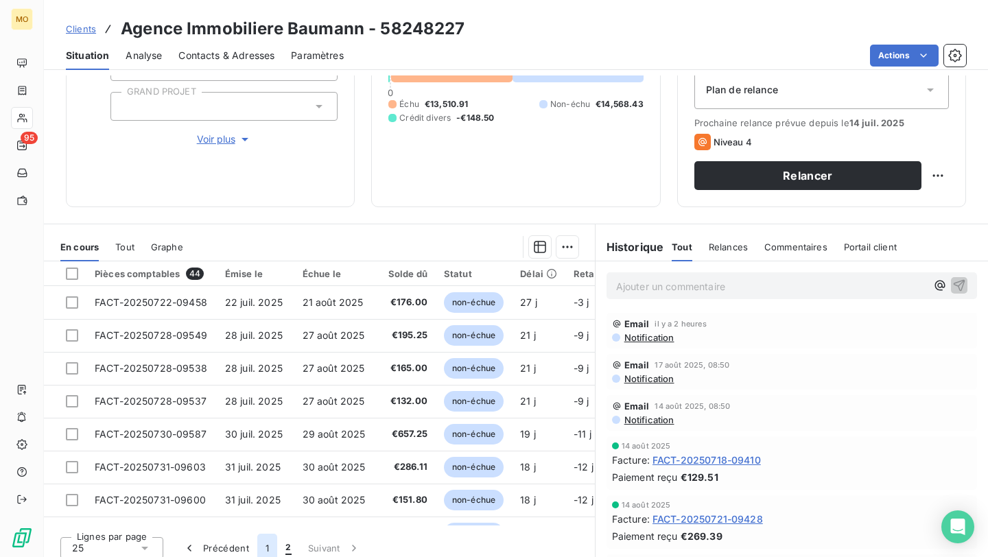
click at [266, 463] on button "1" at bounding box center [267, 548] width 20 height 29
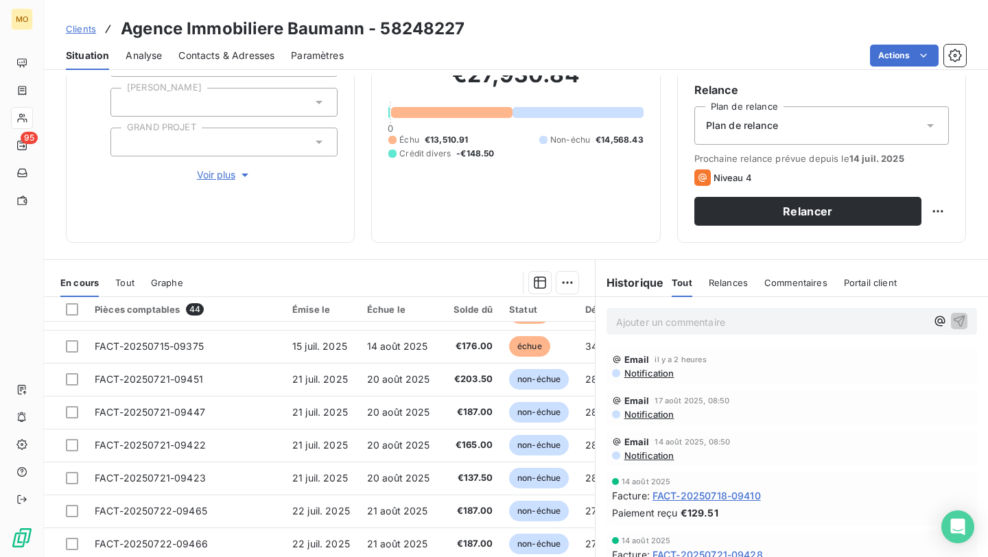
scroll to position [167, 0]
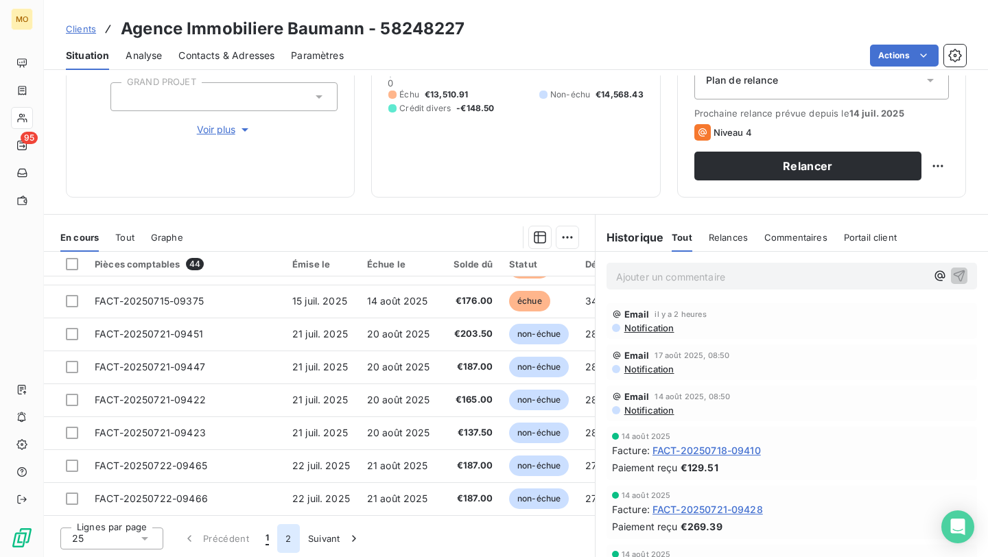
click at [286, 463] on button "2" at bounding box center [288, 538] width 22 height 29
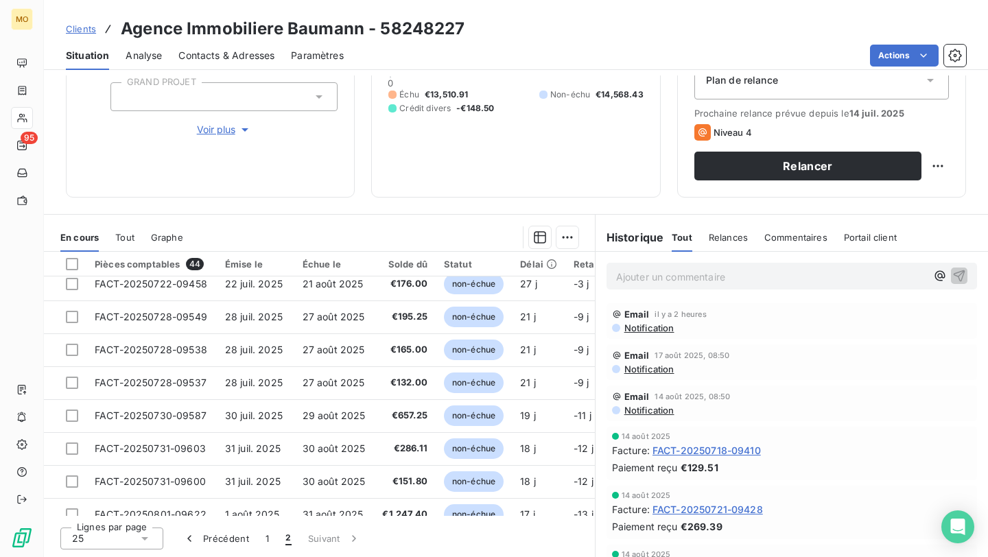
scroll to position [0, 0]
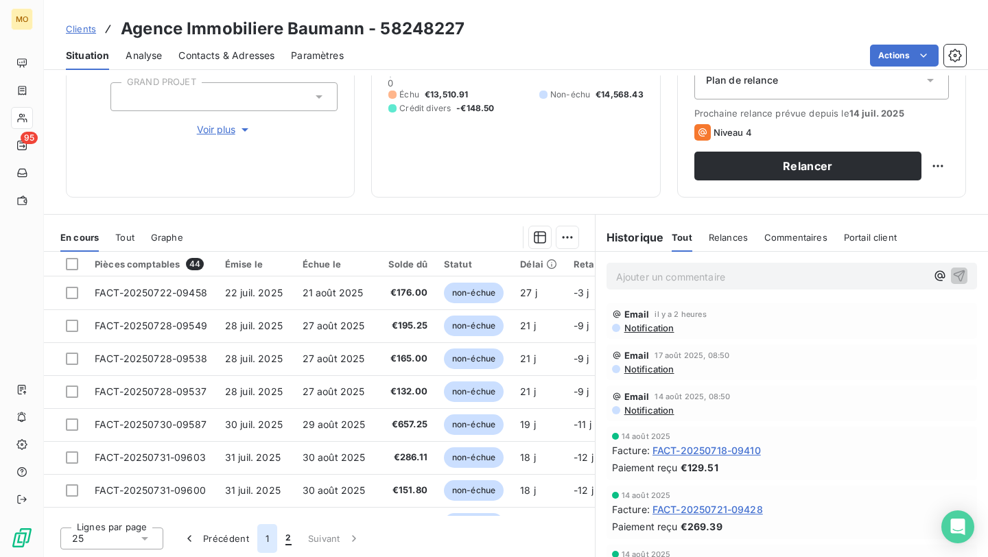
click at [272, 463] on button "1" at bounding box center [267, 538] width 20 height 29
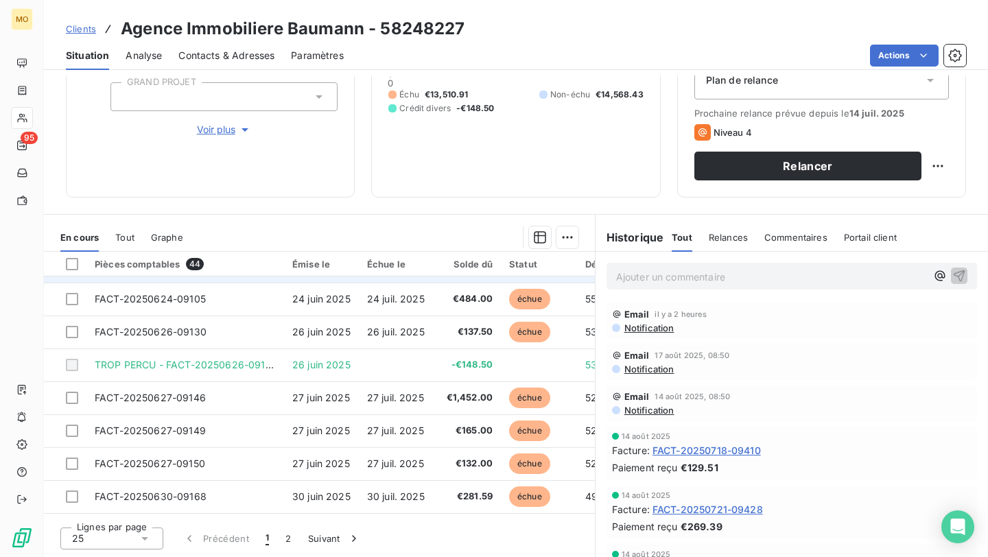
scroll to position [192, 0]
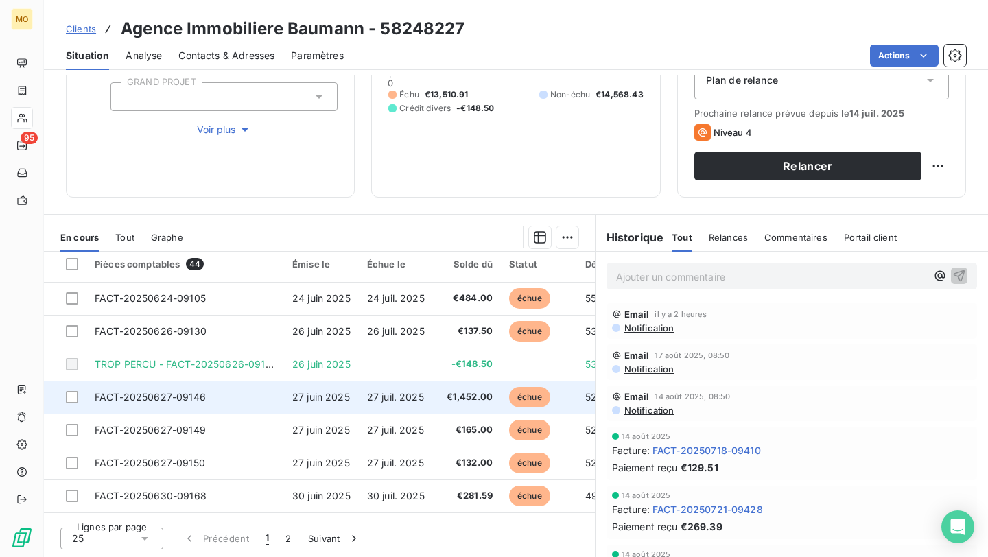
click at [320, 401] on span "27 juin 2025" at bounding box center [321, 397] width 58 height 12
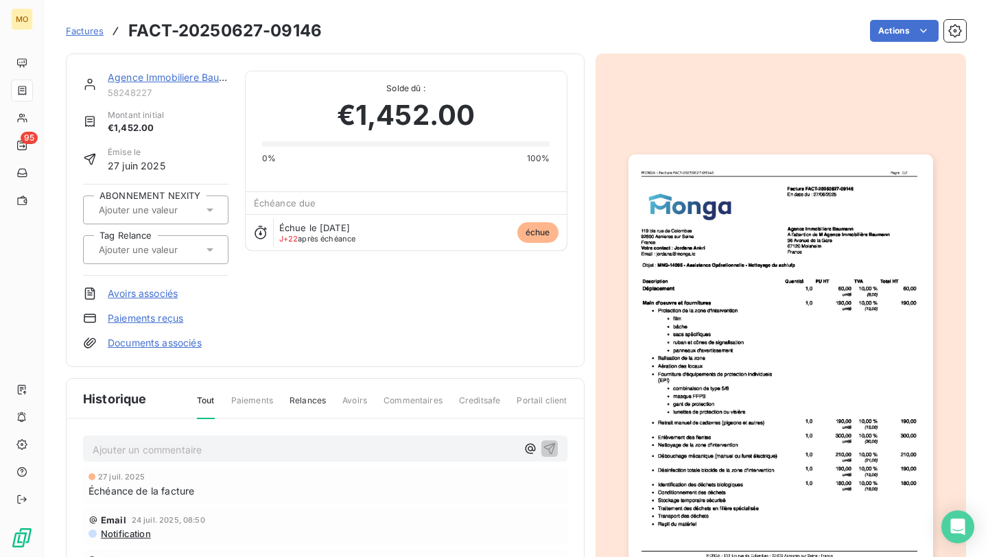
click at [295, 25] on h3 "FACT-20250627-09146" at bounding box center [224, 31] width 193 height 25
copy h3 "09146"
click at [180, 76] on link "Agence Immobiliere Baumann" at bounding box center [176, 77] width 137 height 12
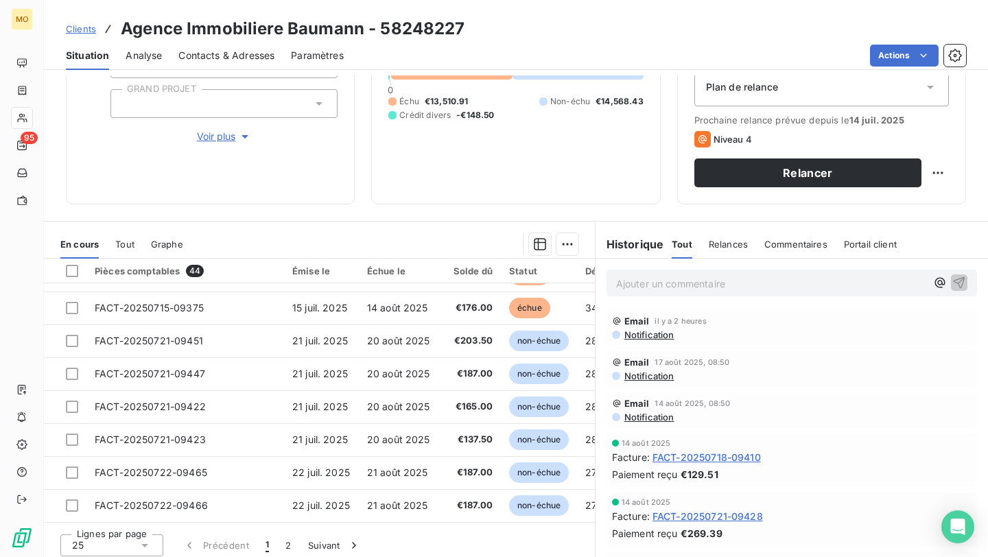
scroll to position [167, 0]
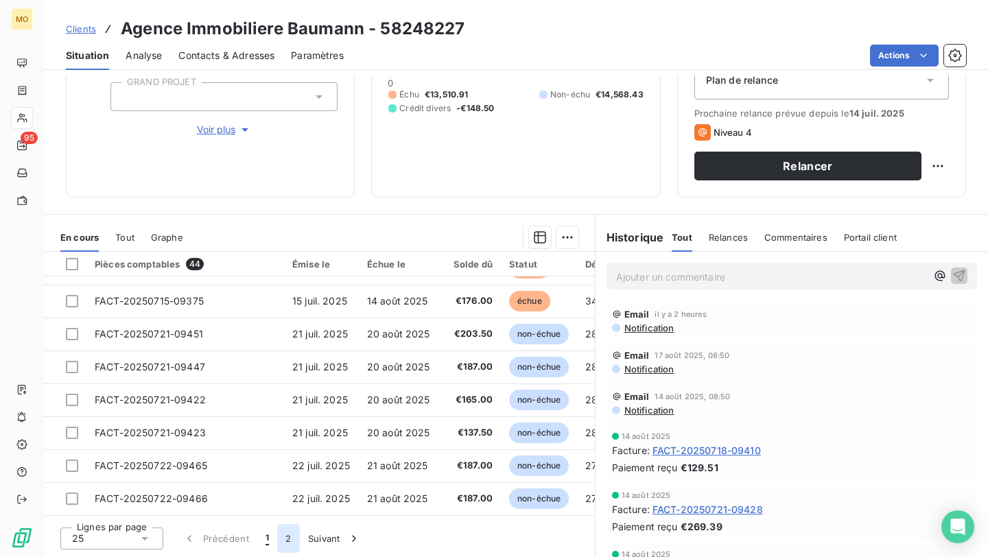
click at [283, 463] on button "2" at bounding box center [288, 538] width 22 height 29
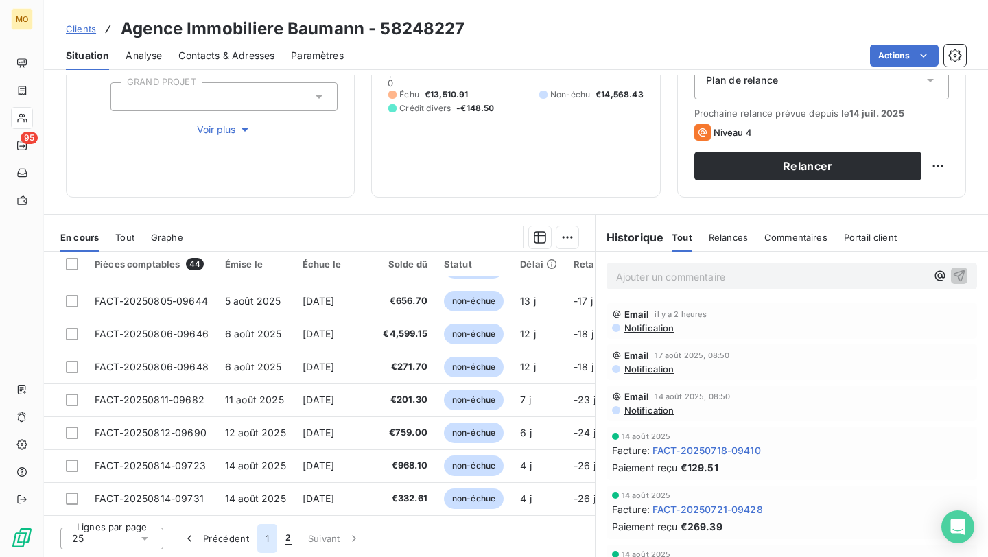
click at [262, 463] on button "1" at bounding box center [267, 538] width 20 height 29
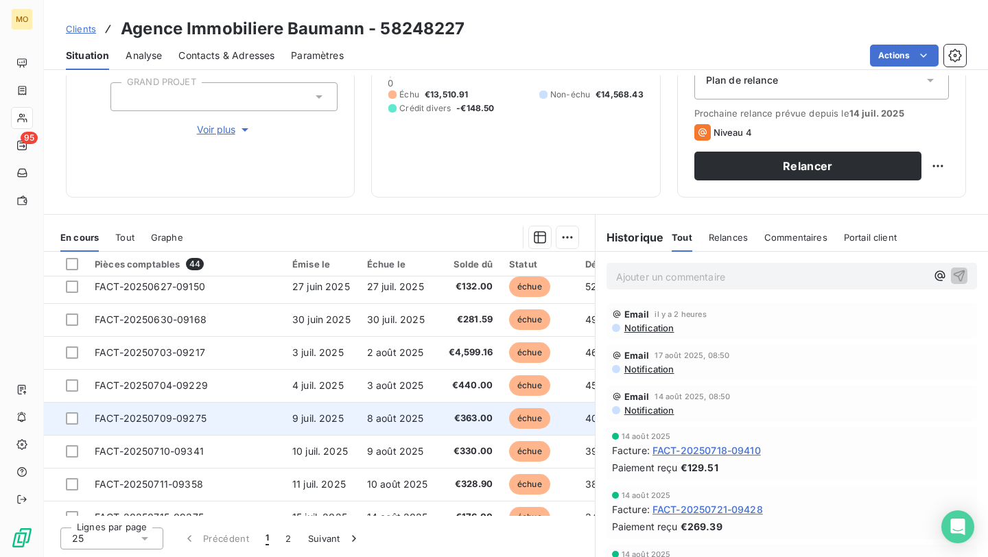
scroll to position [371, 0]
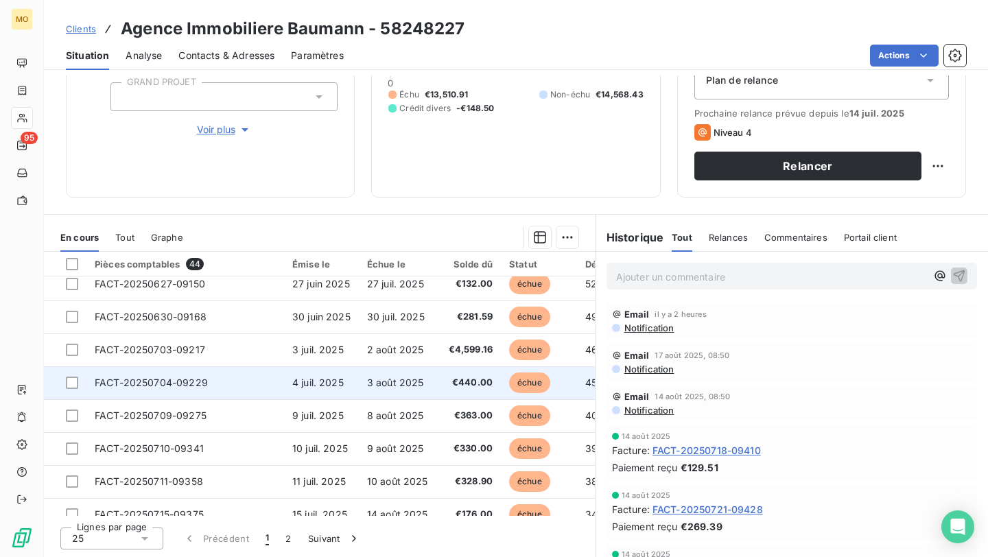
click at [415, 385] on span "3 août 2025" at bounding box center [395, 383] width 57 height 12
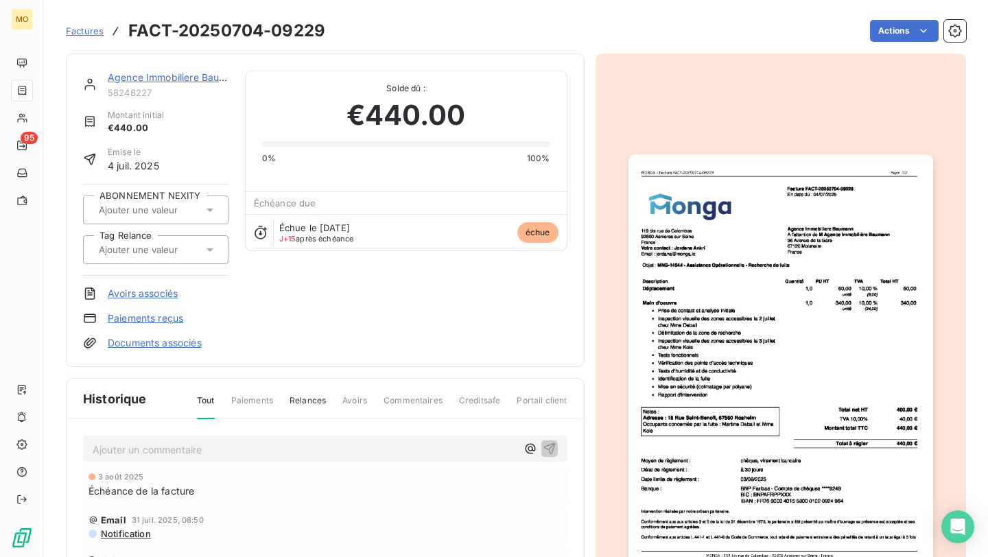
click at [288, 31] on h3 "FACT-20250704-09229" at bounding box center [226, 31] width 197 height 25
click at [193, 75] on link "Agence Immobiliere Baumann" at bounding box center [176, 77] width 137 height 12
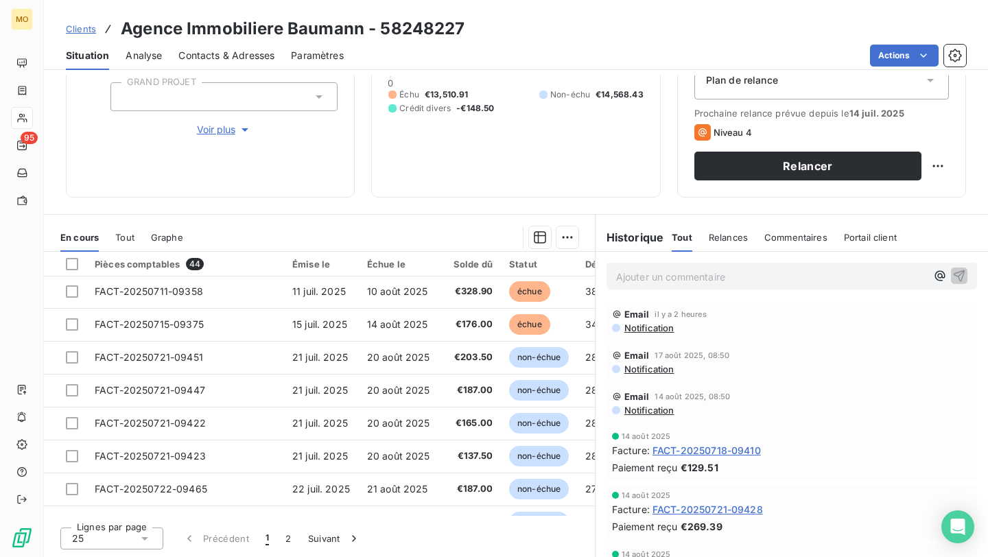
scroll to position [589, 0]
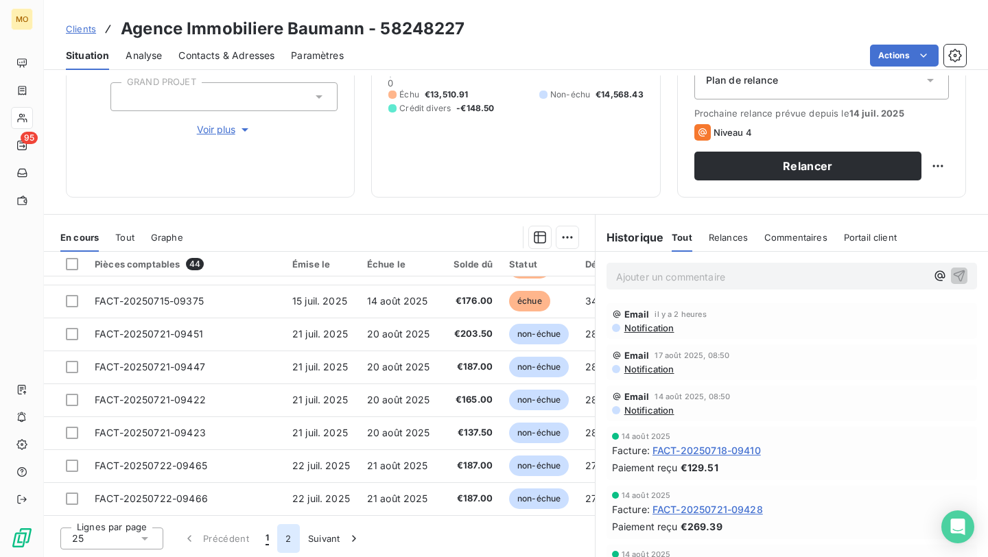
click at [288, 463] on button "2" at bounding box center [288, 538] width 22 height 29
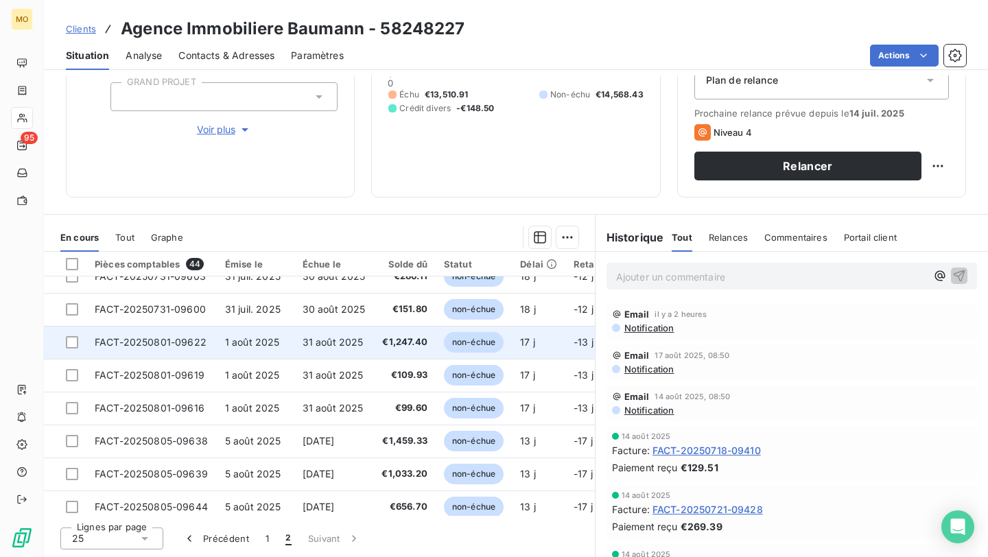
scroll to position [182, 0]
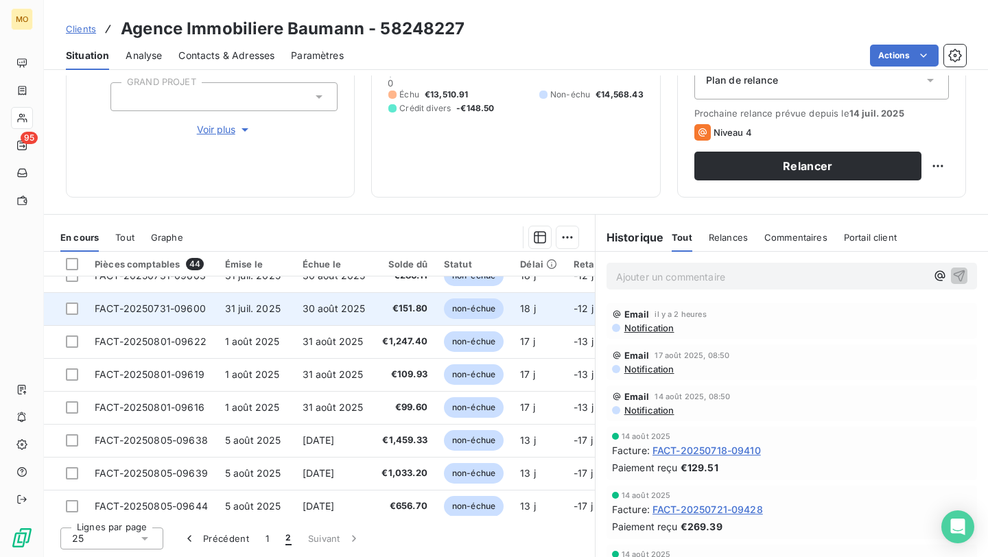
click at [349, 311] on span "30 août 2025" at bounding box center [333, 308] width 63 height 12
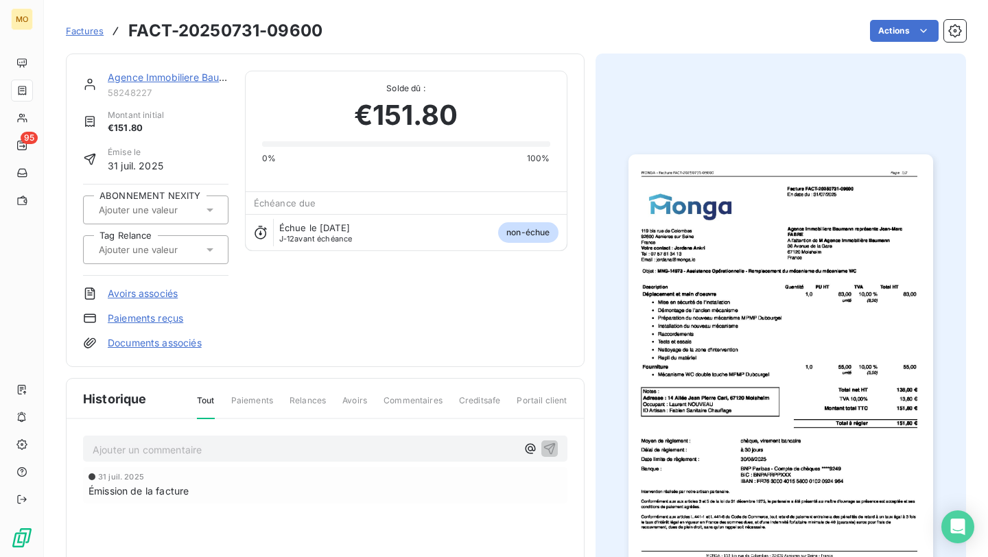
click at [288, 30] on h3 "FACT-20250731-09600" at bounding box center [225, 31] width 194 height 25
click at [166, 80] on link "Agence Immobiliere Baumann" at bounding box center [176, 77] width 137 height 12
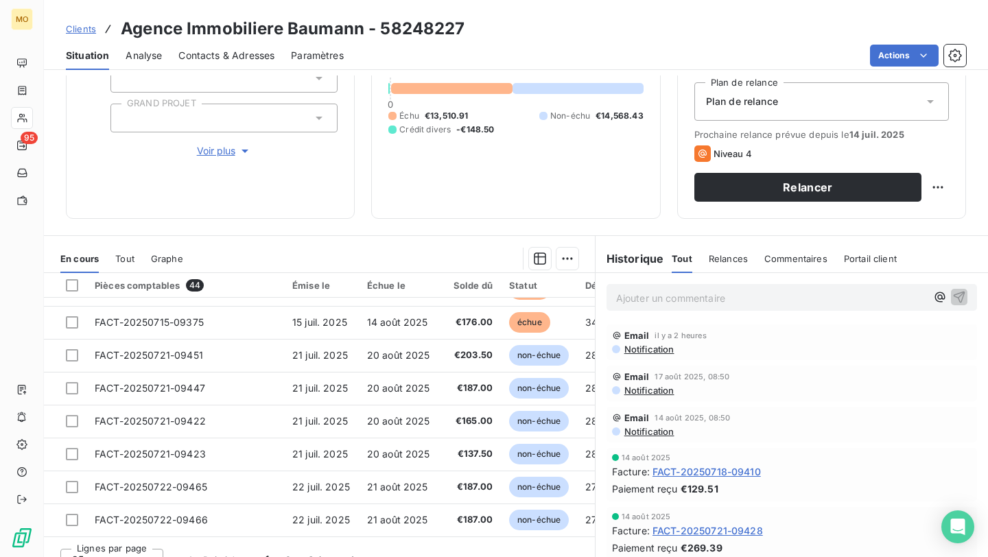
scroll to position [167, 0]
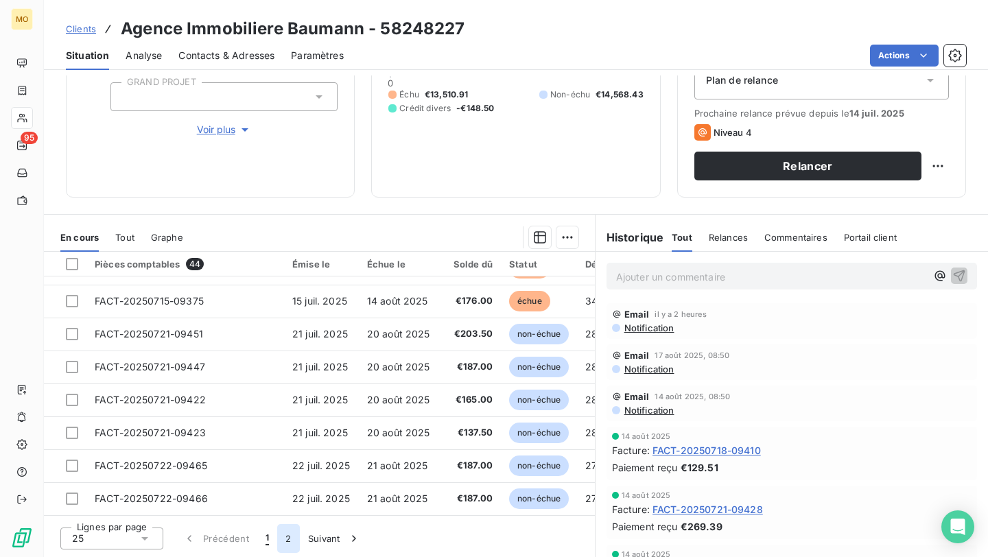
click at [287, 463] on button "2" at bounding box center [288, 538] width 22 height 29
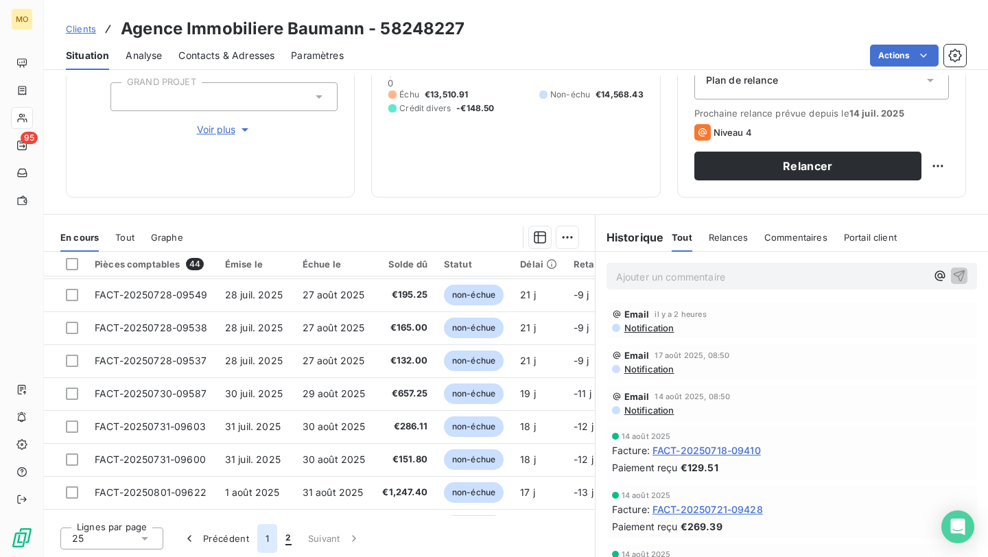
click at [268, 463] on button "1" at bounding box center [267, 538] width 20 height 29
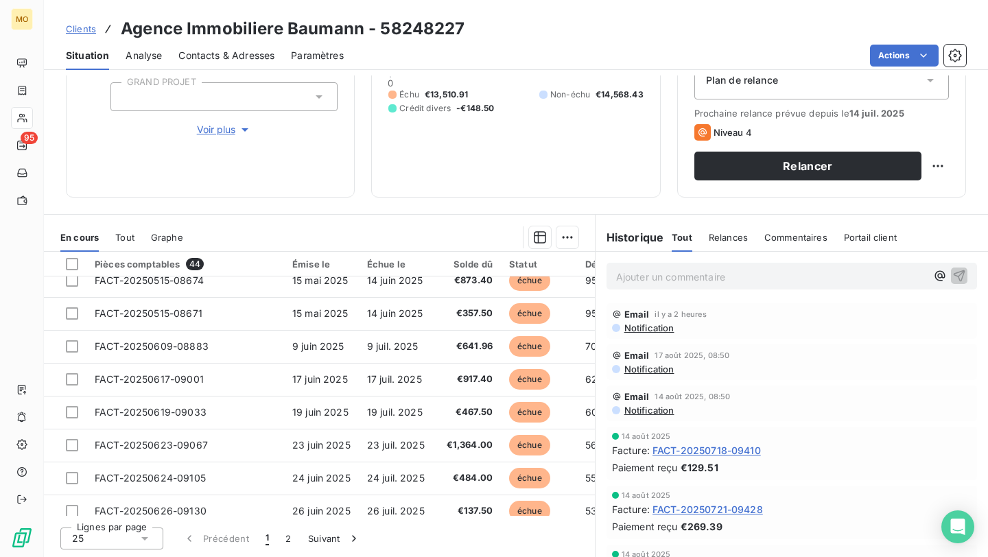
scroll to position [0, 0]
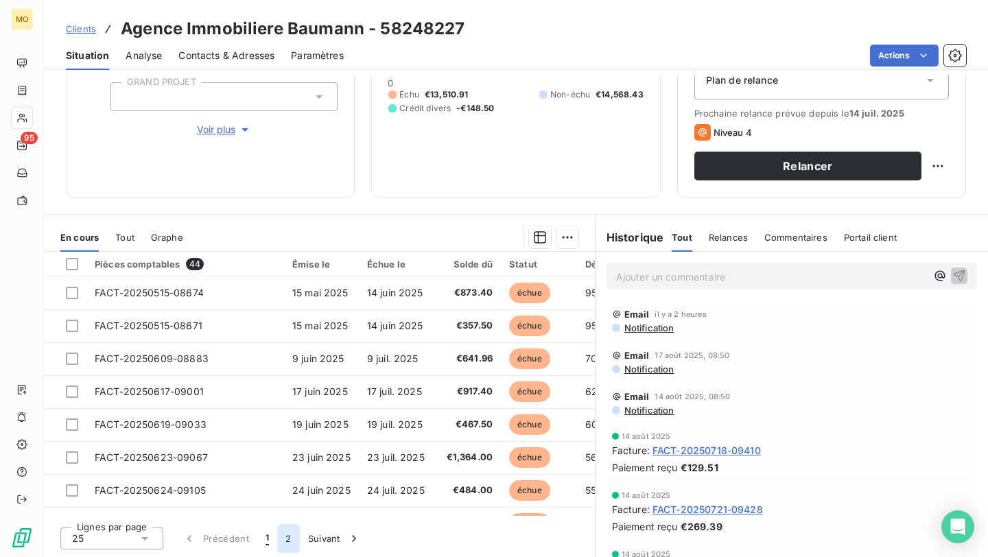
click at [284, 463] on button "2" at bounding box center [288, 538] width 22 height 29
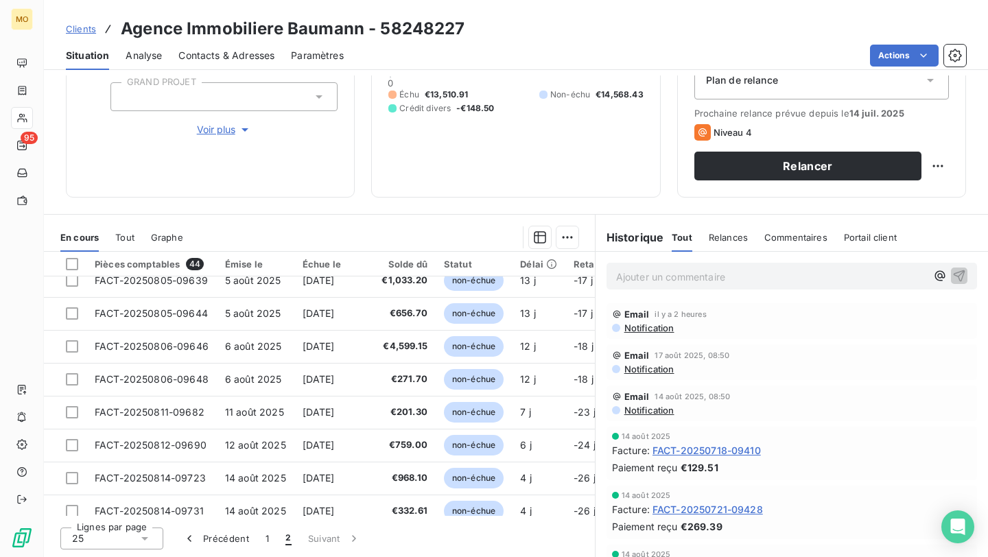
scroll to position [392, 0]
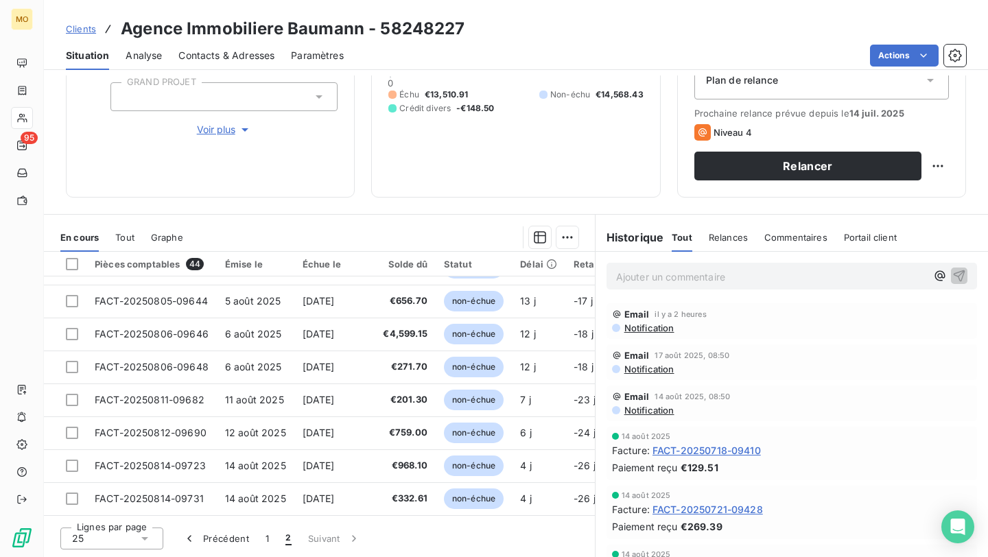
click at [279, 463] on button "2" at bounding box center [288, 538] width 22 height 29
click at [268, 463] on button "1" at bounding box center [267, 538] width 20 height 29
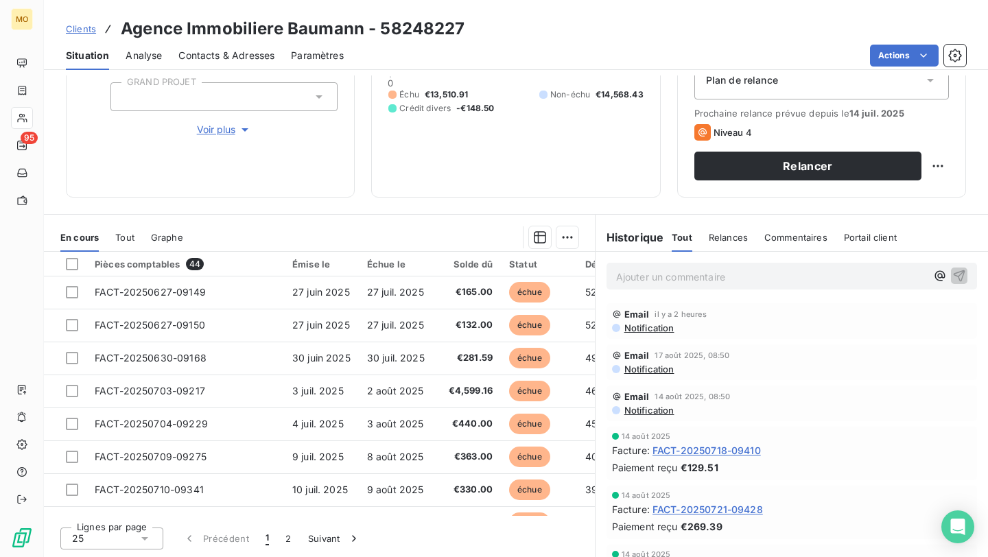
scroll to position [329, 0]
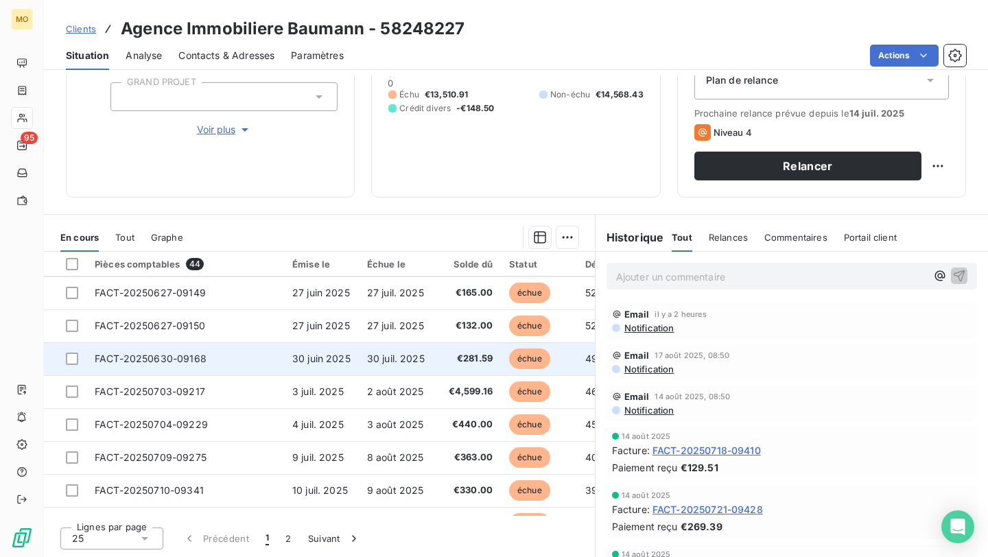
click at [423, 351] on td "30 juil. 2025" at bounding box center [399, 358] width 80 height 33
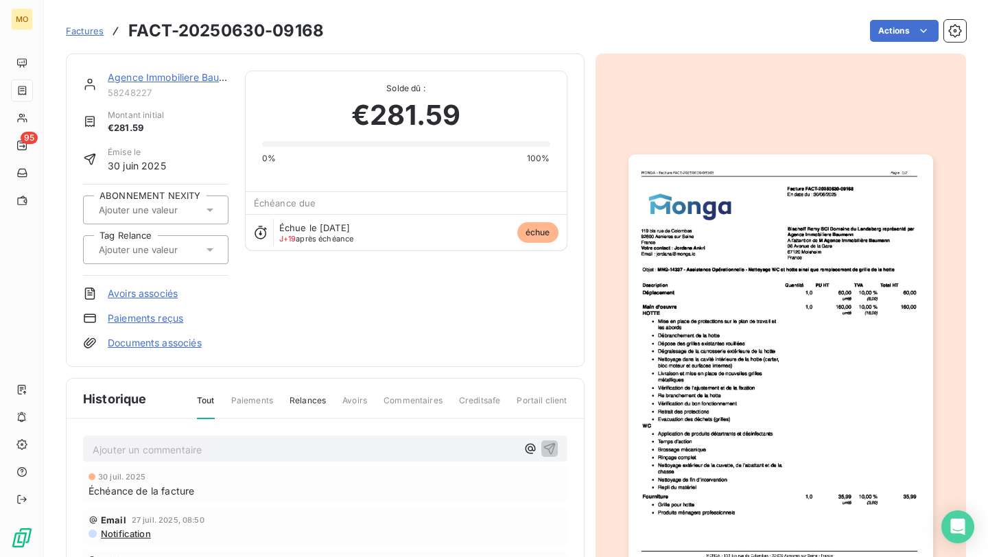
click at [127, 82] on link "Agence Immobiliere Baumann" at bounding box center [176, 77] width 137 height 12
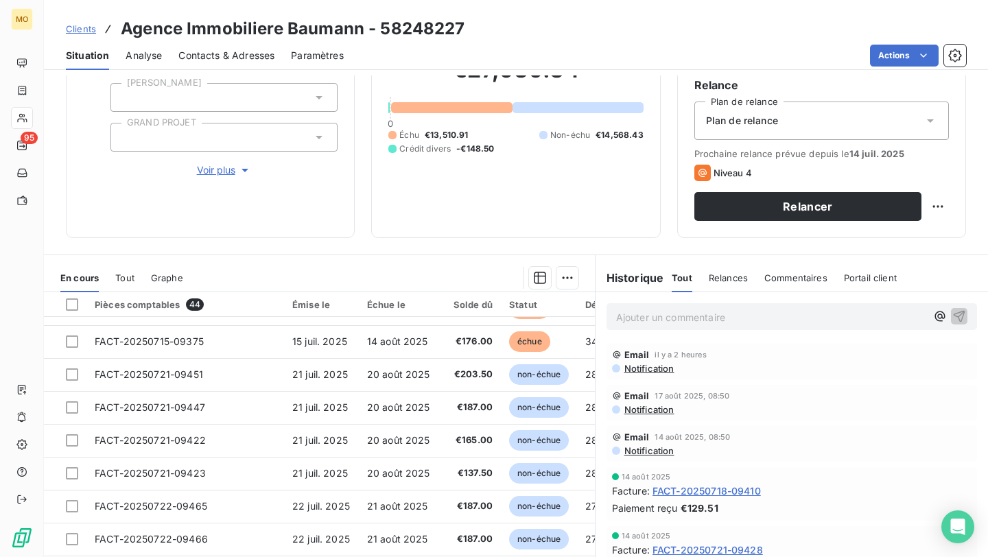
scroll to position [167, 0]
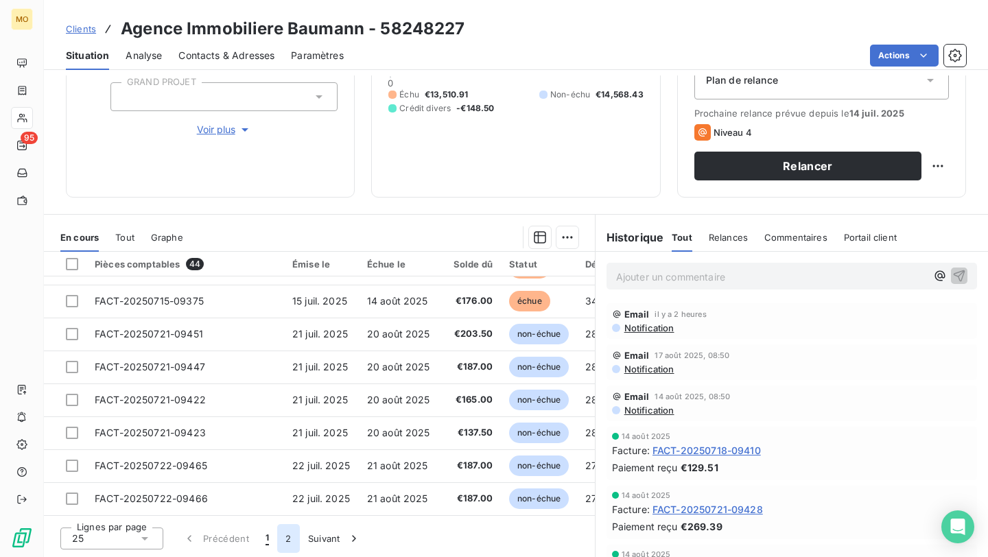
click at [287, 463] on button "2" at bounding box center [288, 538] width 22 height 29
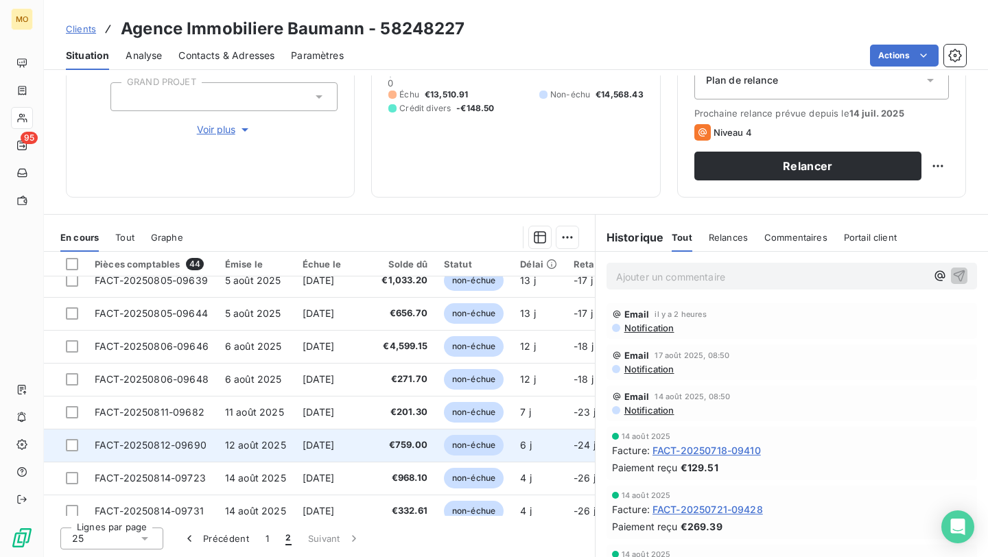
scroll to position [392, 0]
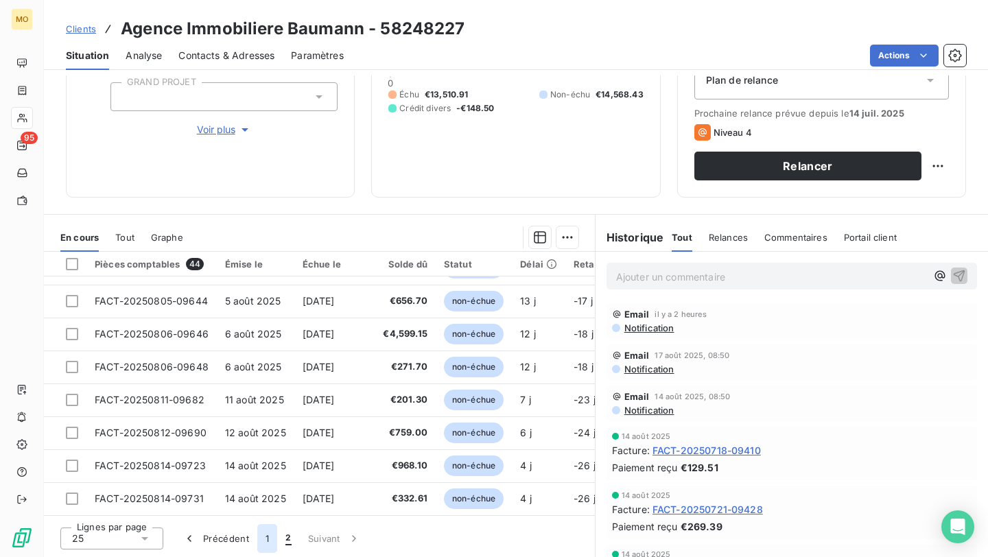
click at [268, 463] on button "1" at bounding box center [267, 538] width 20 height 29
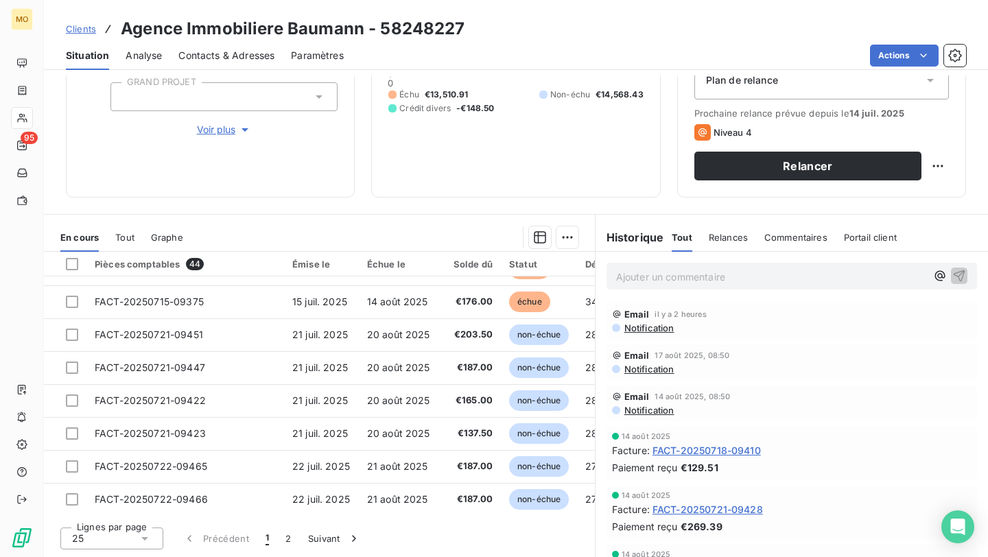
scroll to position [589, 0]
click at [282, 463] on button "2" at bounding box center [288, 538] width 22 height 29
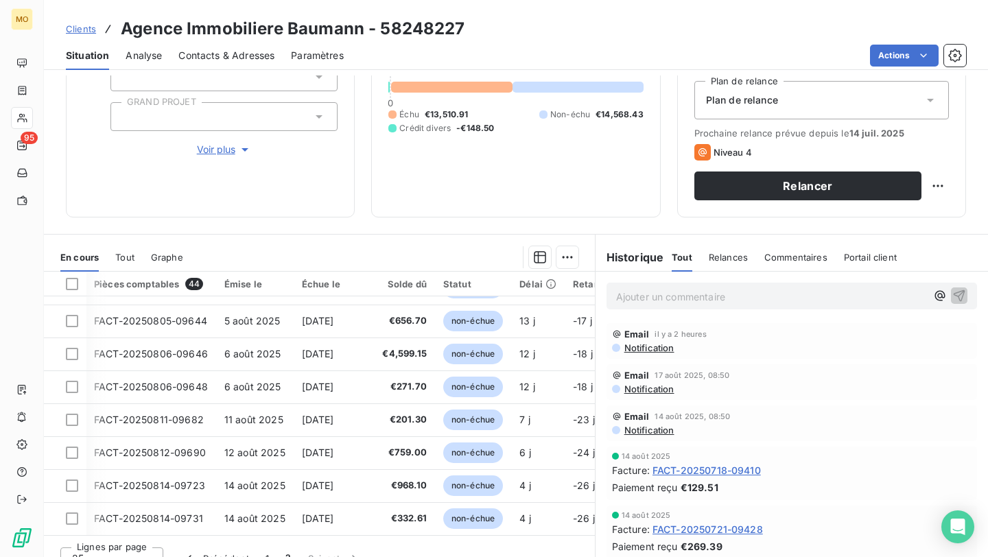
scroll to position [167, 0]
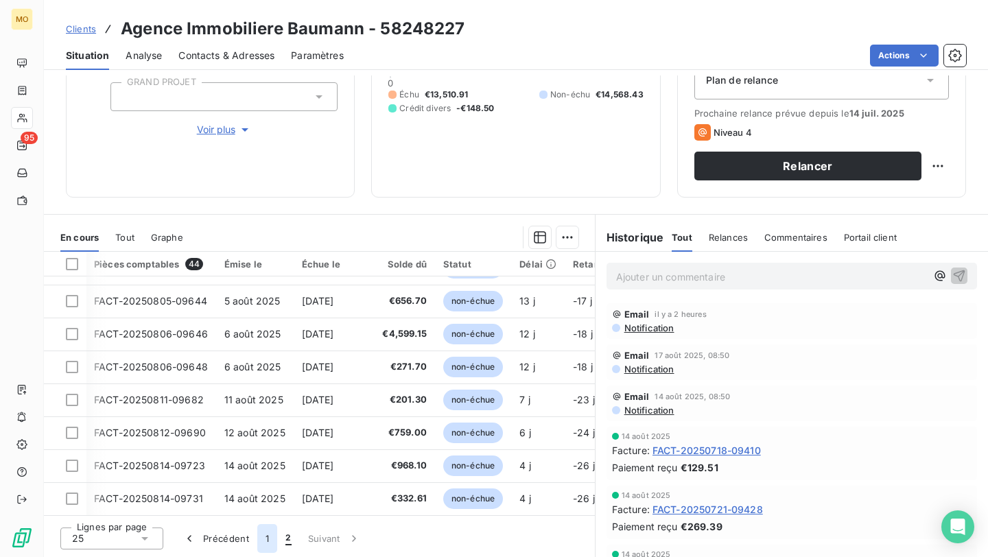
click at [272, 463] on button "1" at bounding box center [267, 538] width 20 height 29
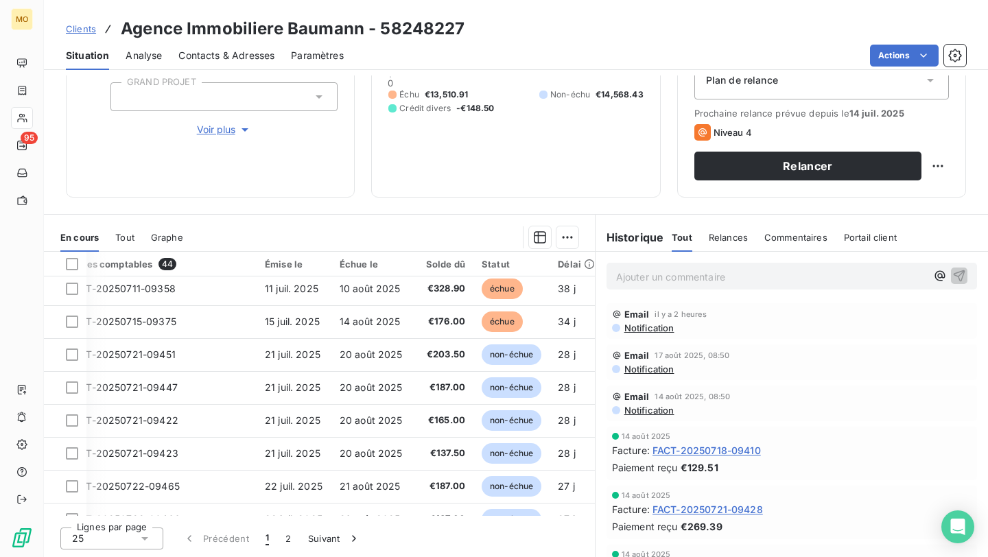
scroll to position [589, 27]
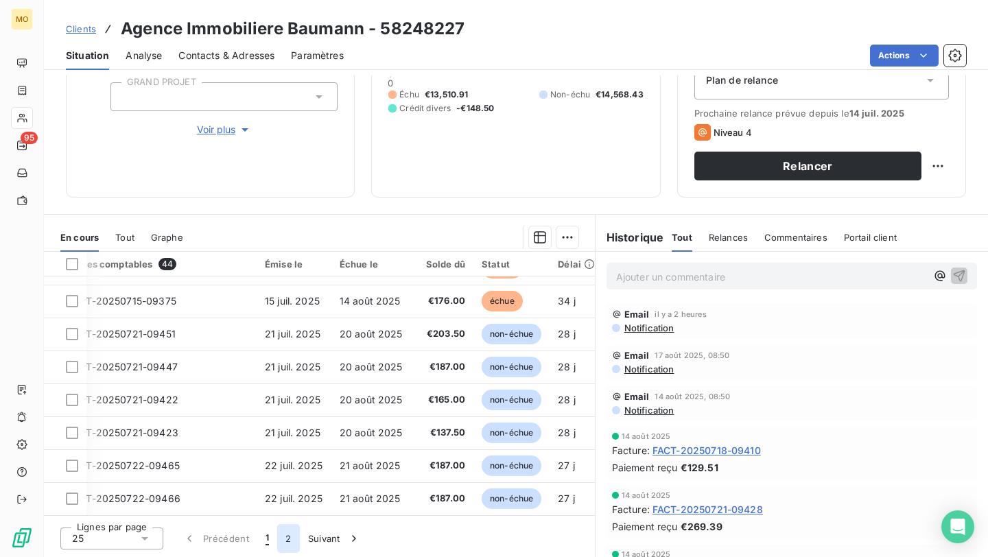
click at [288, 463] on button "2" at bounding box center [288, 538] width 22 height 29
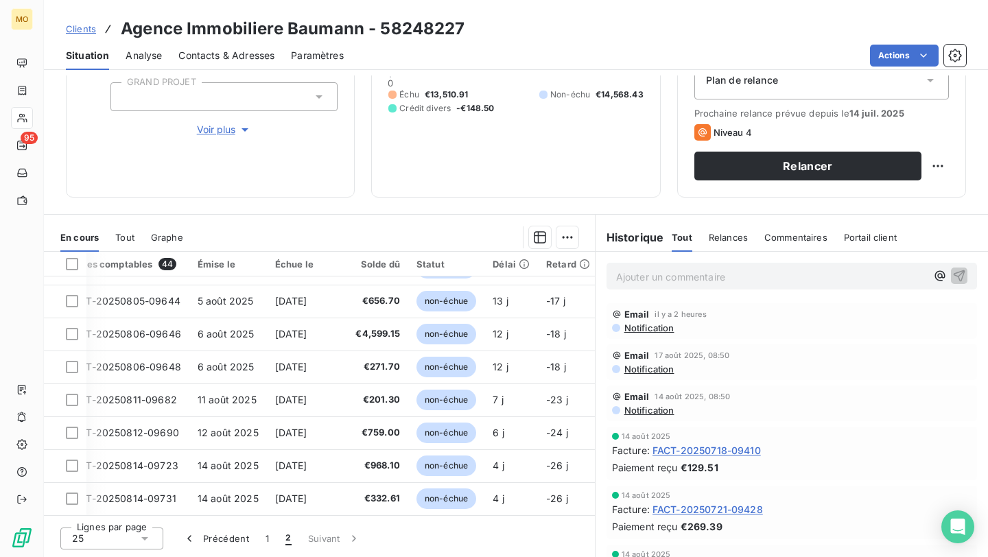
scroll to position [392, 27]
click at [264, 463] on button "1" at bounding box center [267, 538] width 20 height 29
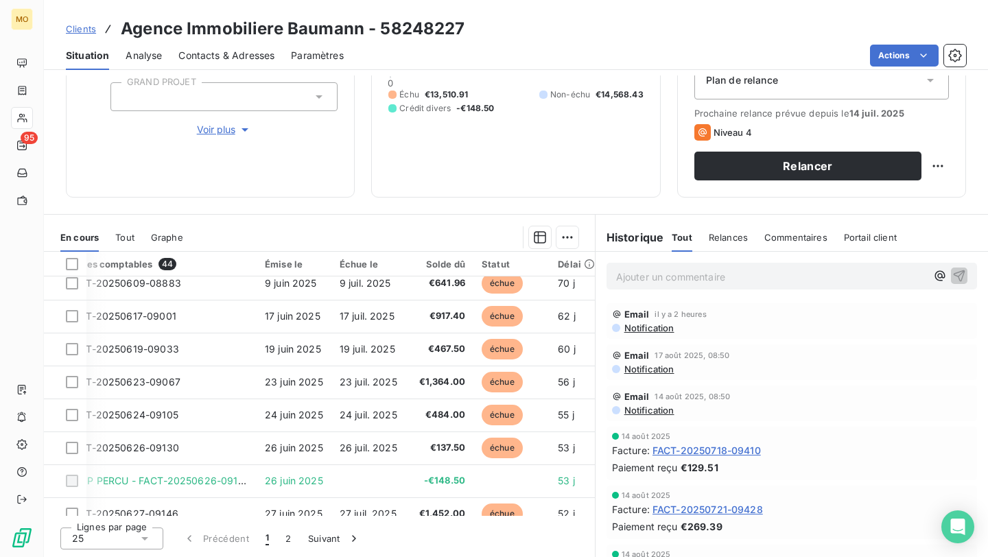
scroll to position [76, 27]
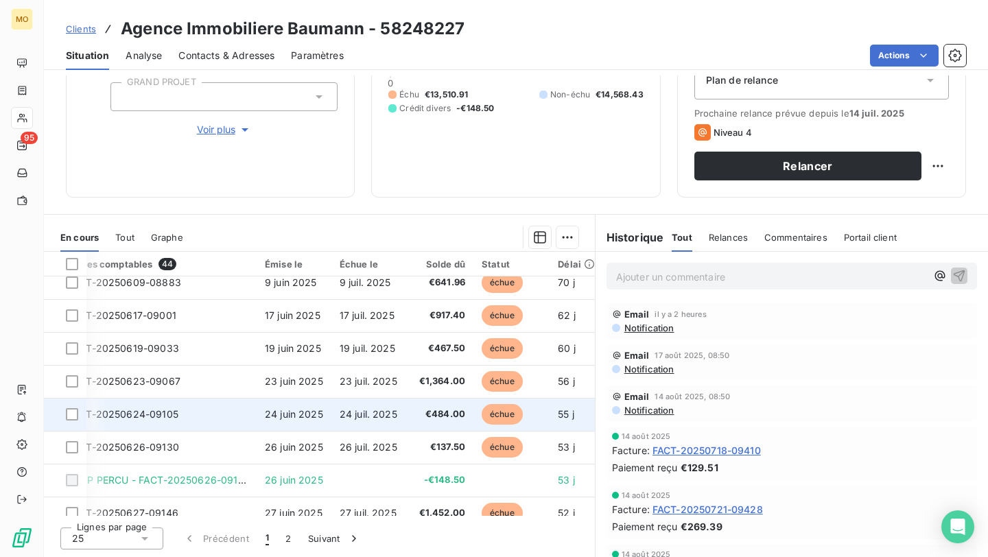
click at [352, 410] on span "24 juil. 2025" at bounding box center [369, 414] width 58 height 12
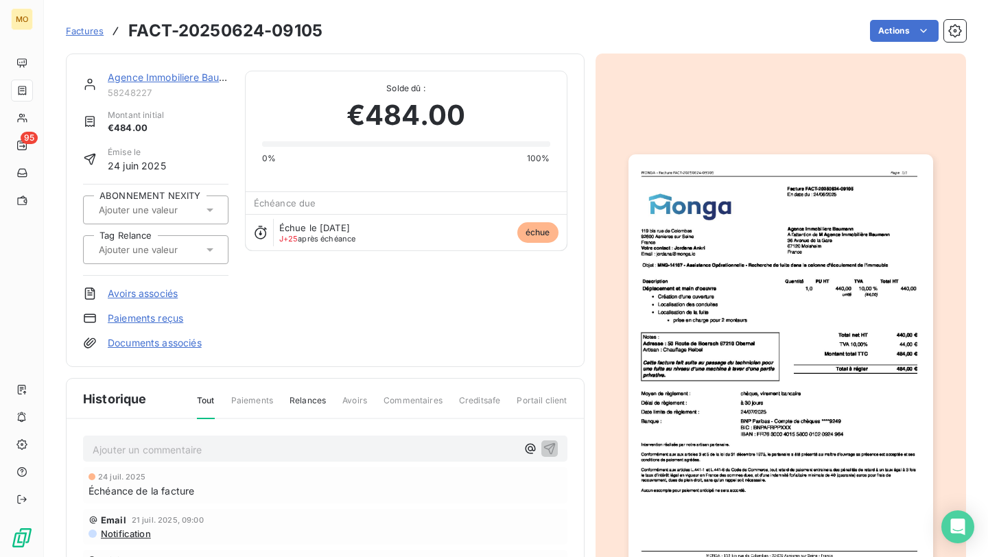
click at [306, 16] on div "Factures FACT-20250624-09105 Actions" at bounding box center [516, 30] width 900 height 29
click at [296, 38] on h3 "FACT-20250624-09105" at bounding box center [225, 31] width 194 height 25
copy h3 "09105"
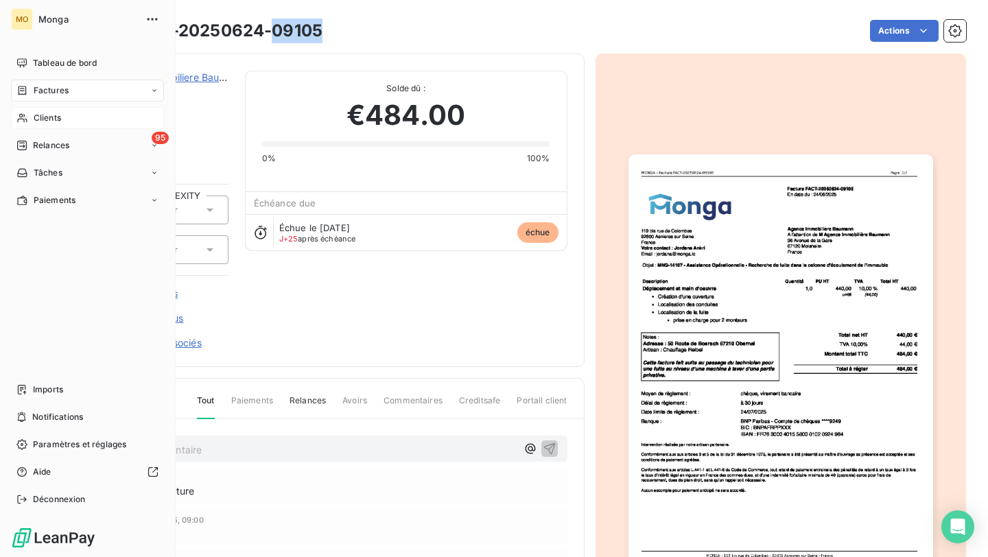
click at [21, 114] on icon at bounding box center [22, 118] width 10 height 9
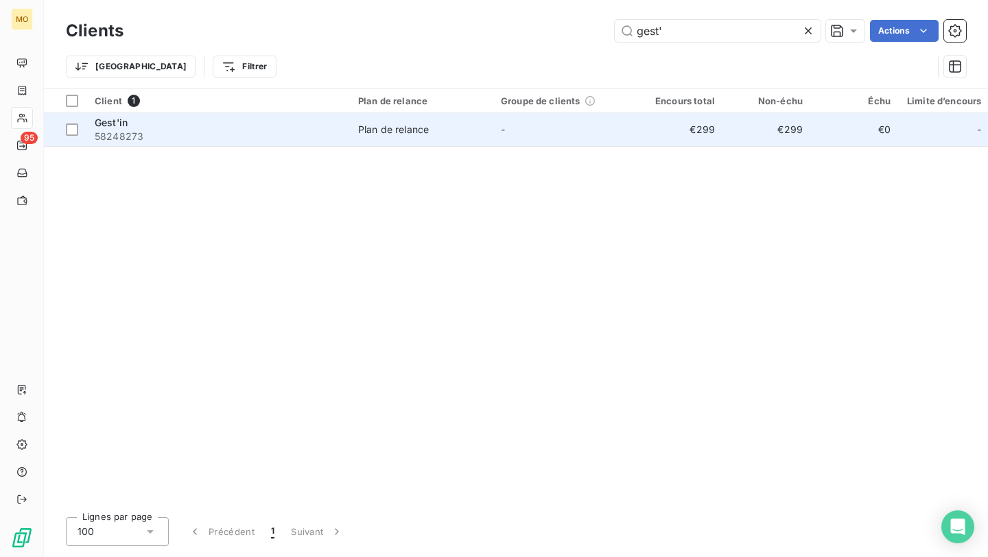
type input "gest'"
click at [471, 136] on span "Plan de relance" at bounding box center [421, 130] width 126 height 14
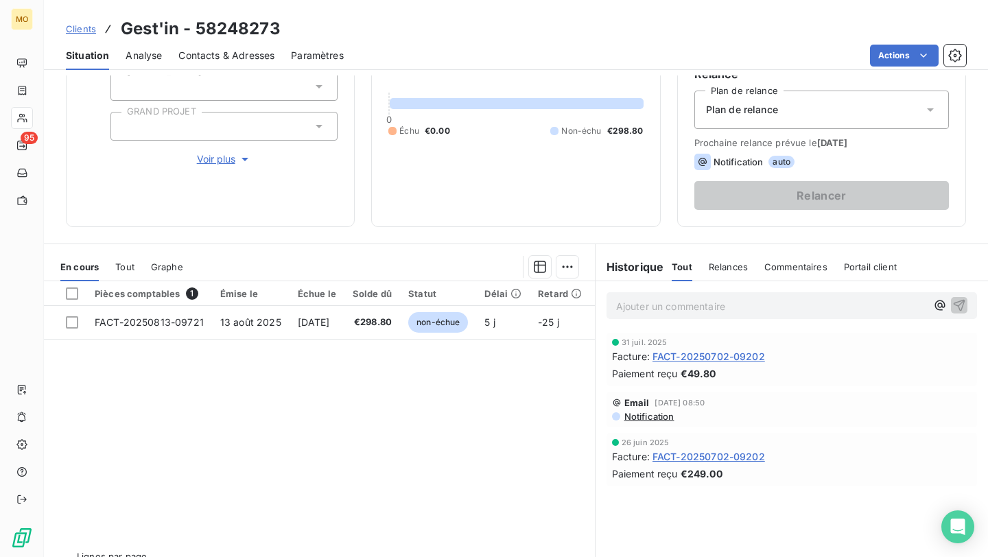
scroll to position [137, 0]
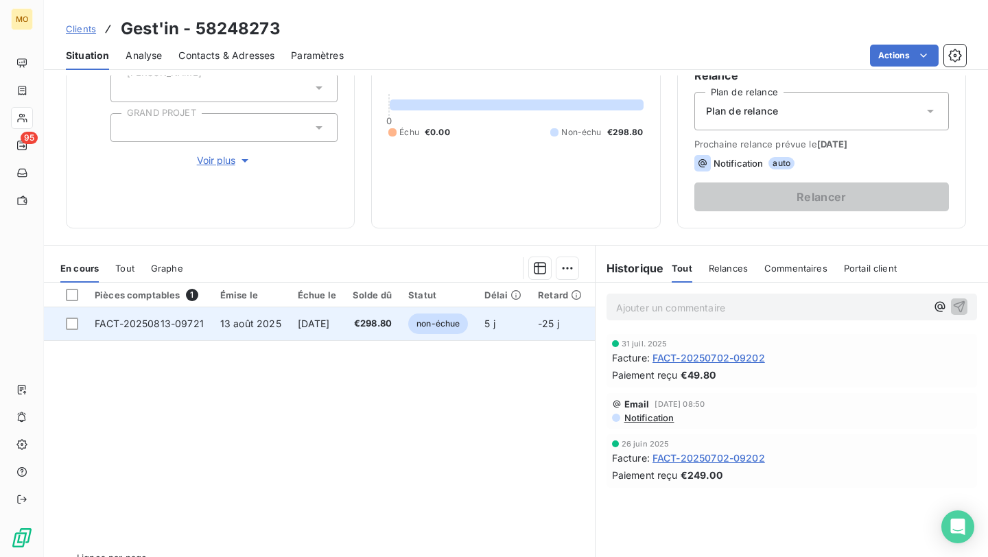
click at [432, 320] on span "non-échue" at bounding box center [438, 323] width 60 height 21
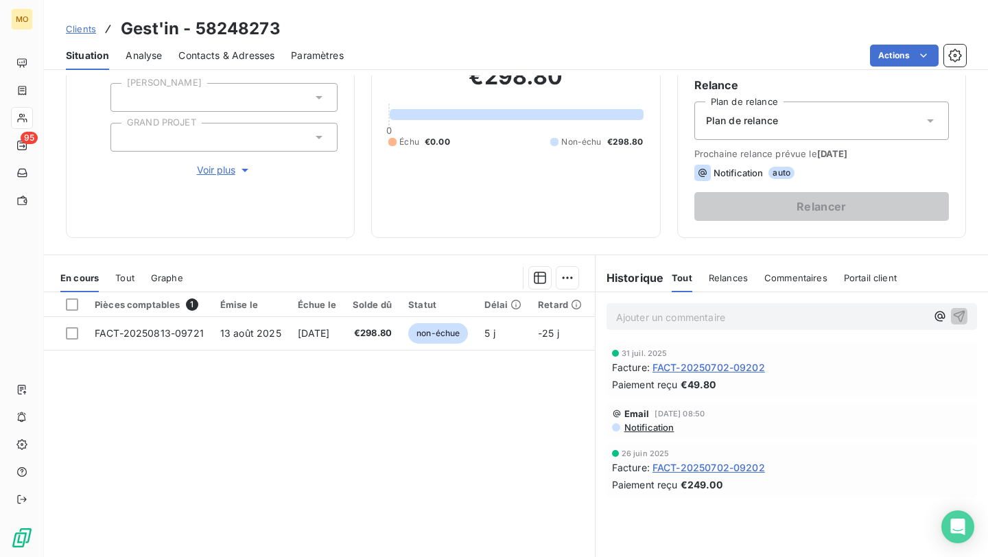
scroll to position [125, 0]
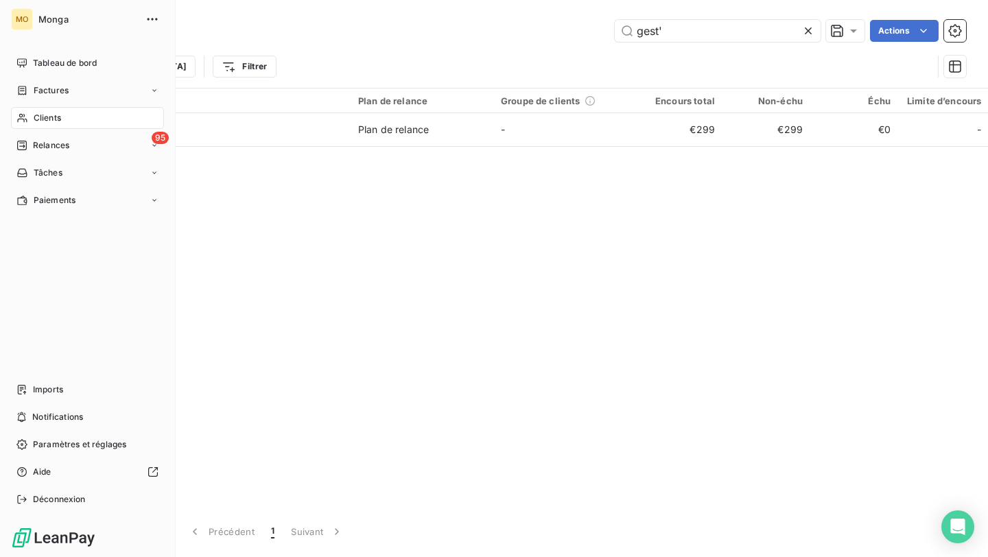
click at [24, 117] on icon at bounding box center [22, 117] width 12 height 11
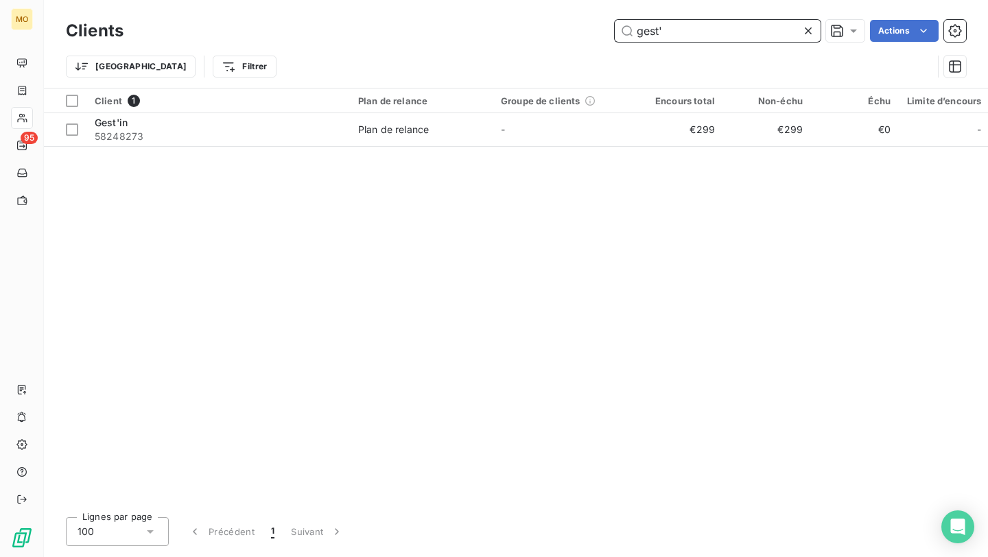
click at [669, 37] on input "gest'" at bounding box center [718, 31] width 206 height 22
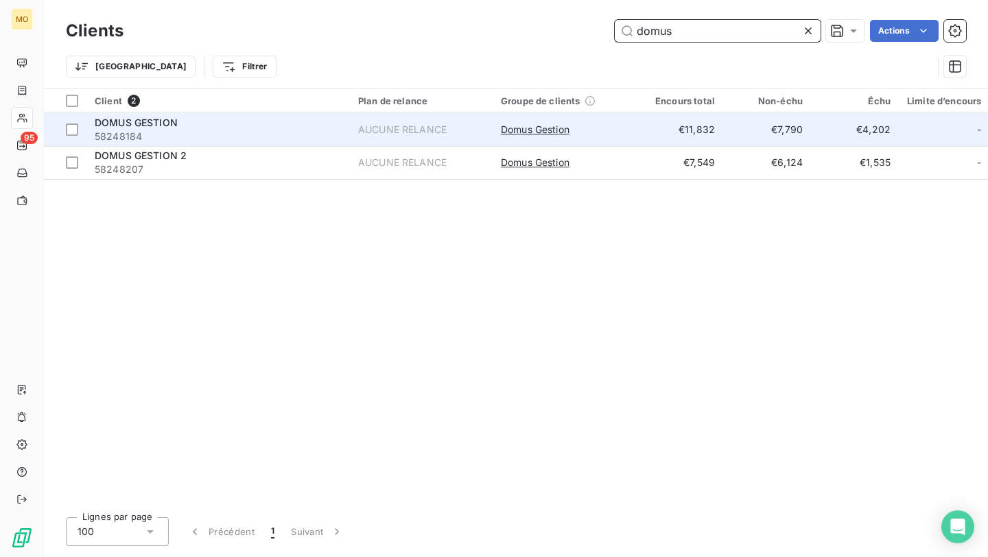
type input "domus"
click at [264, 130] on span "58248184" at bounding box center [218, 137] width 247 height 14
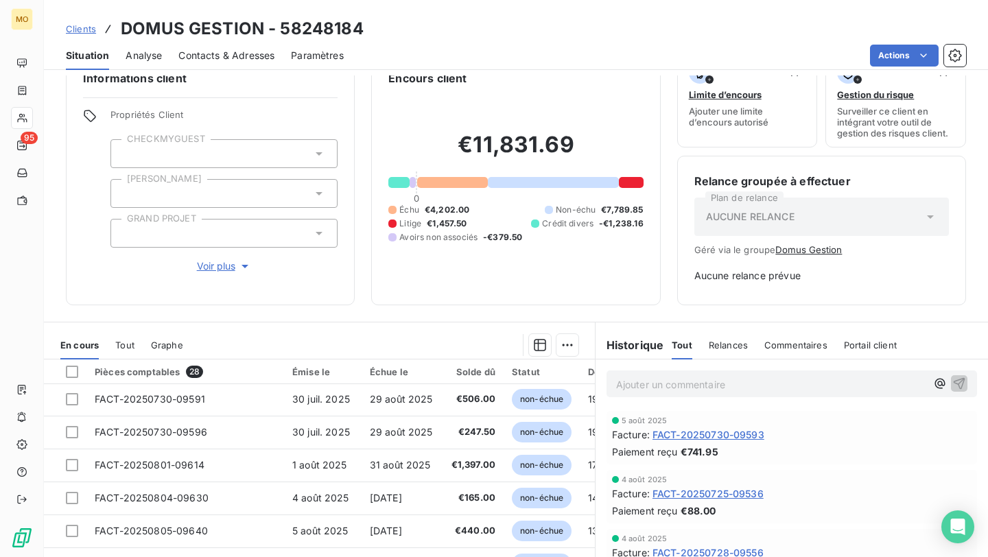
scroll to position [549, 0]
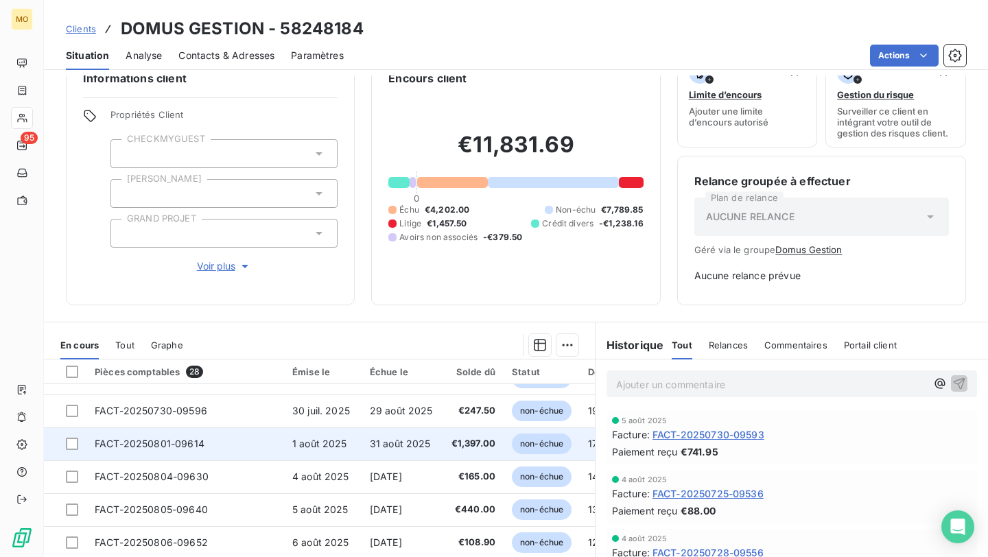
click at [312, 446] on span "1 août 2025" at bounding box center [319, 444] width 55 height 12
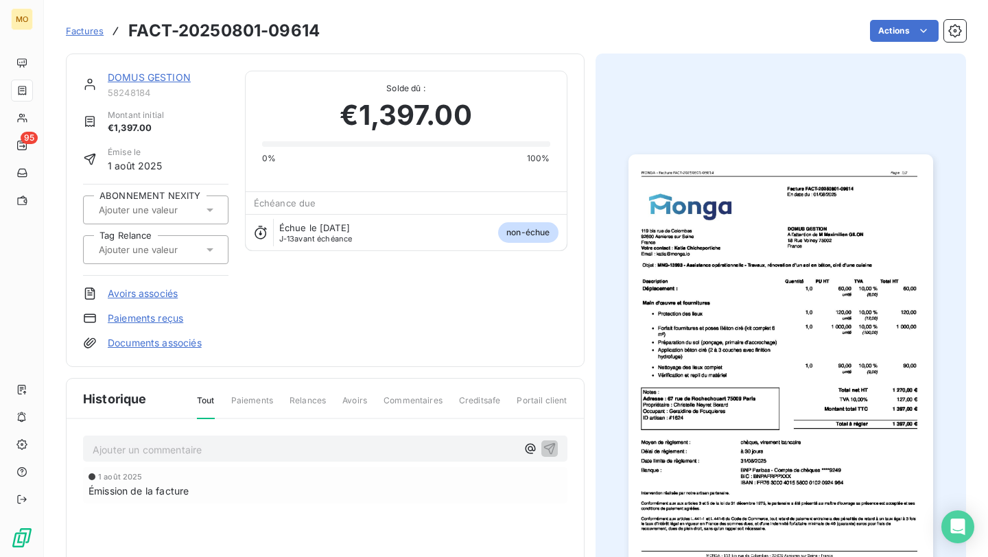
click at [299, 29] on h3 "FACT-20250801-09614" at bounding box center [223, 31] width 191 height 25
copy h3 "09614"
click at [162, 75] on link "DOMUS GESTION" at bounding box center [149, 77] width 83 height 12
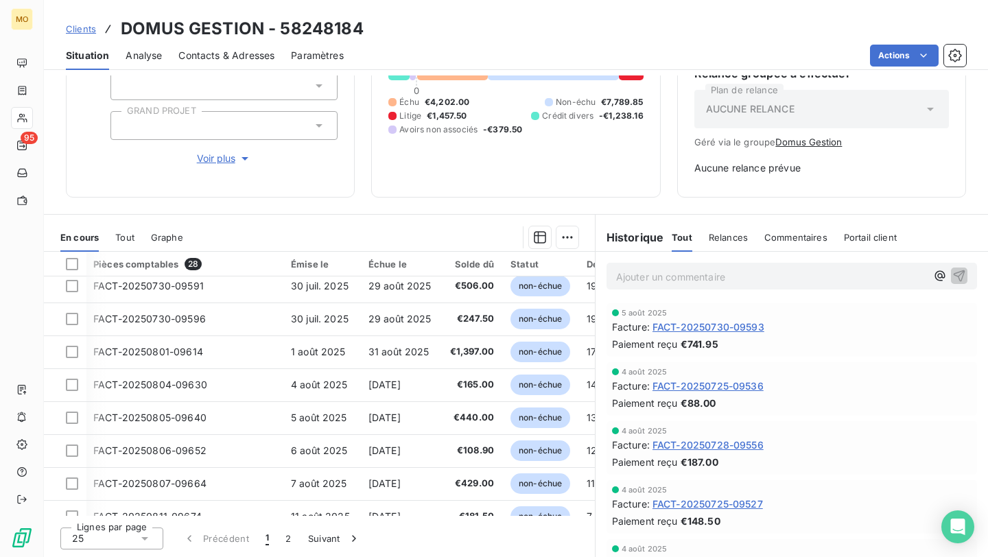
scroll to position [589, 1]
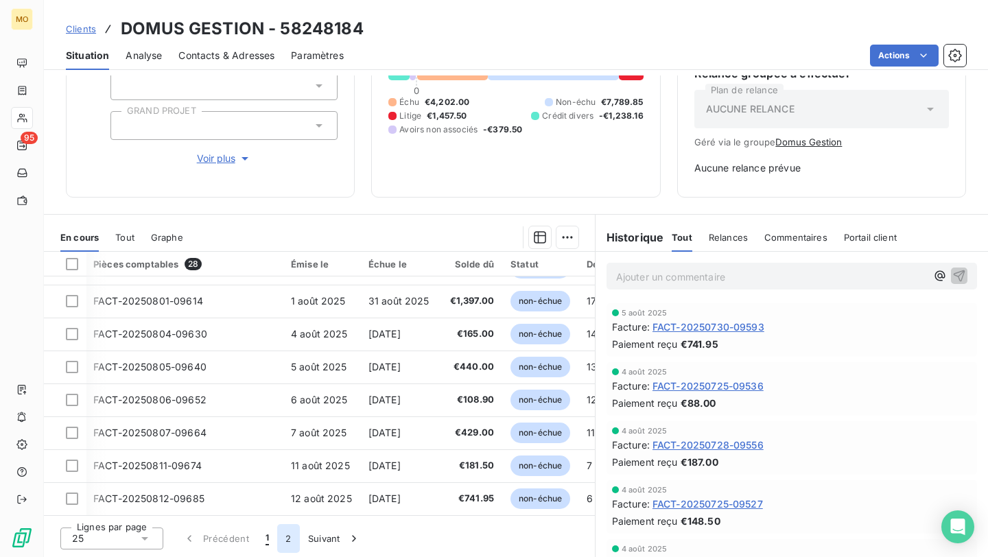
click at [294, 463] on button "2" at bounding box center [288, 538] width 22 height 29
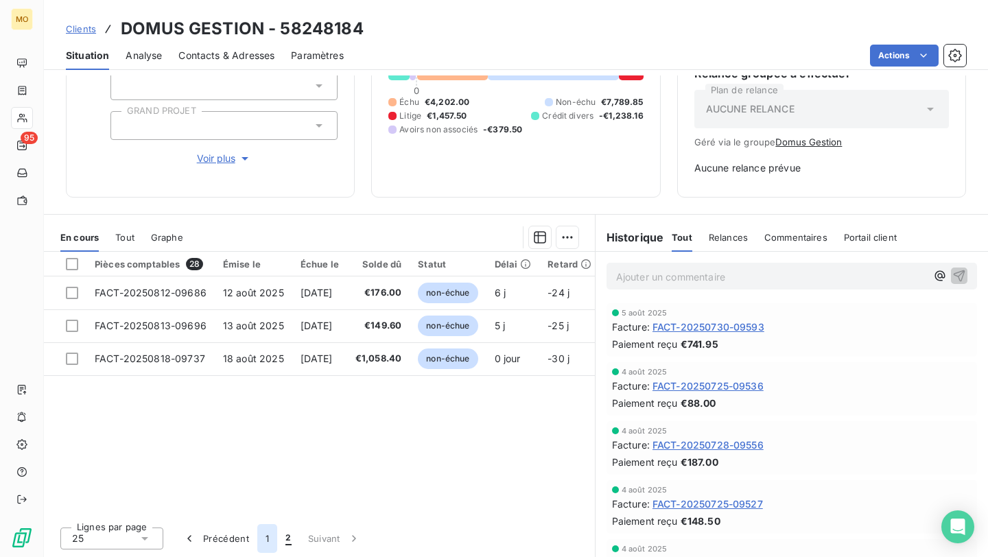
click at [263, 463] on button "1" at bounding box center [267, 538] width 20 height 29
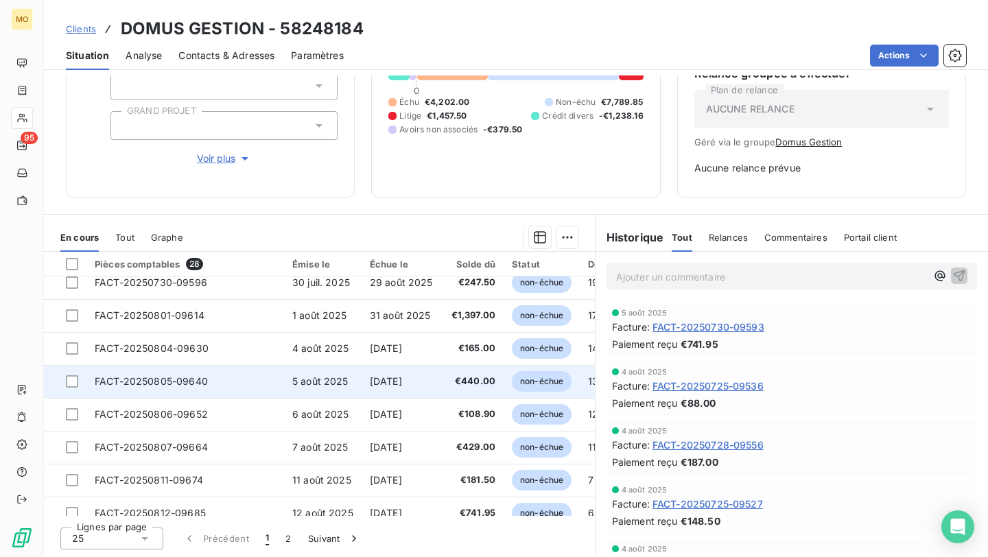
scroll to position [589, 0]
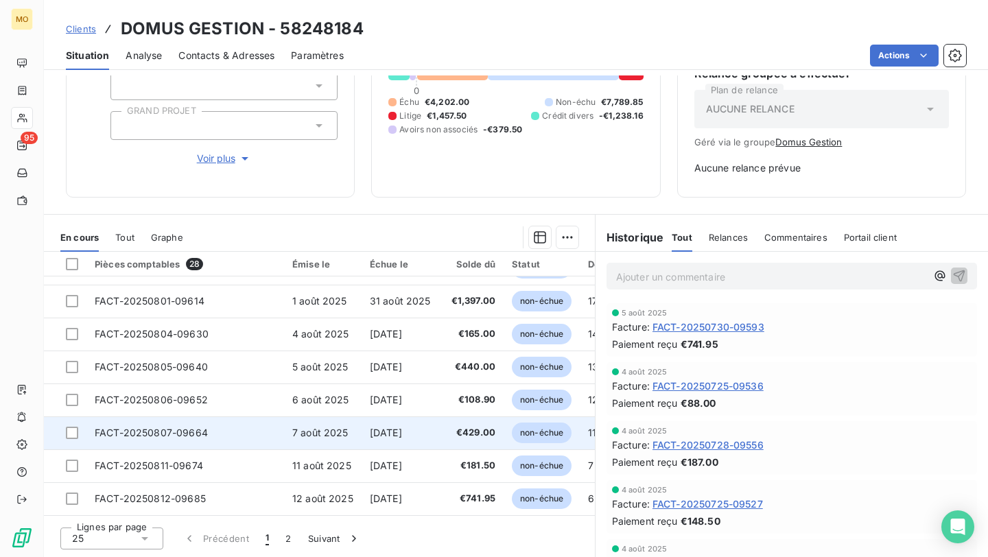
click at [344, 427] on span "7 août 2025" at bounding box center [320, 433] width 56 height 12
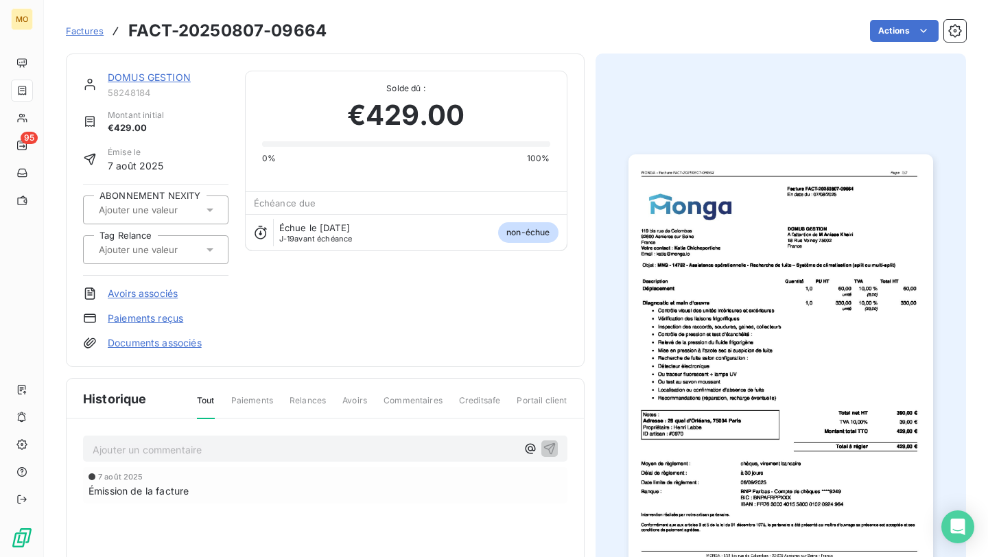
click at [279, 38] on h3 "FACT-20250807-09664" at bounding box center [227, 31] width 198 height 25
copy h3 "09664"
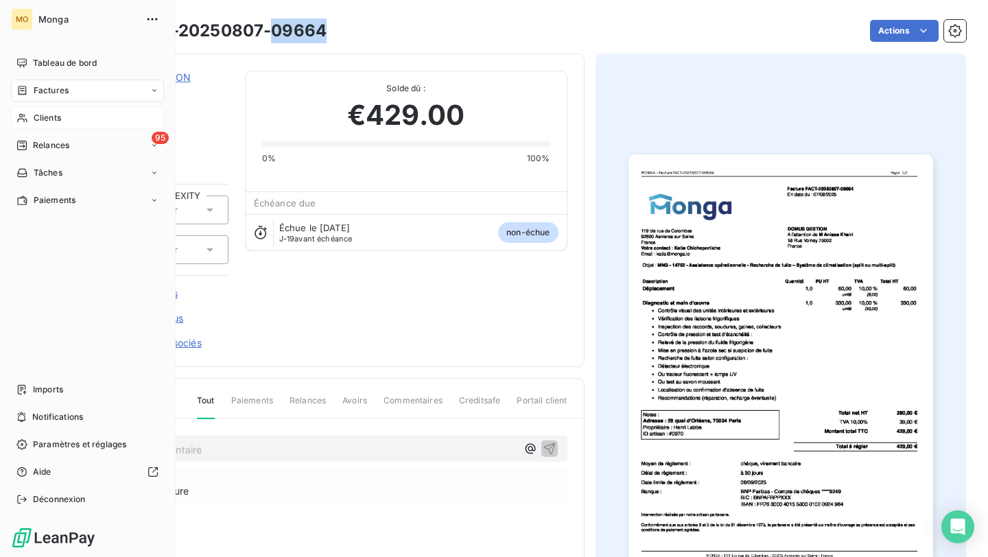
click at [19, 115] on icon at bounding box center [22, 118] width 10 height 9
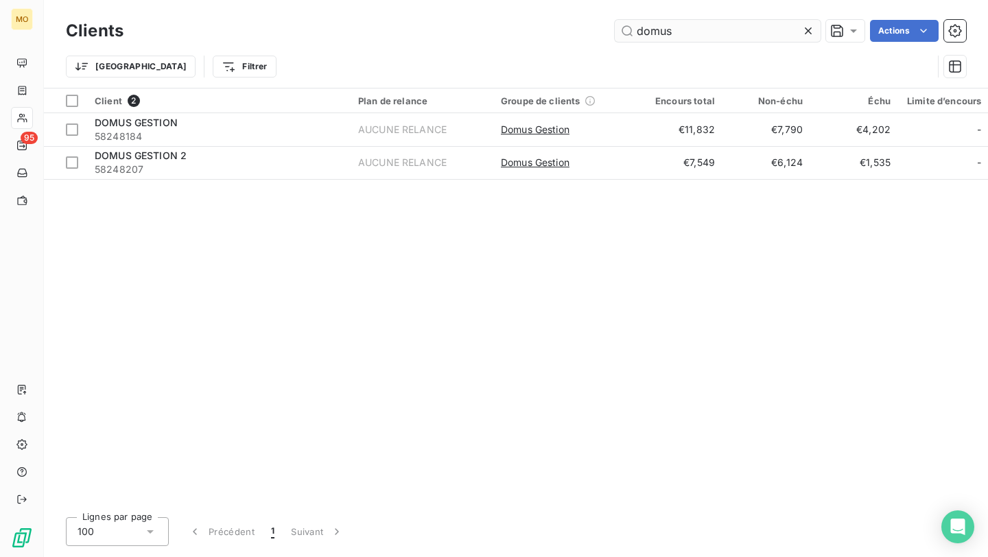
click at [660, 32] on input "domus" at bounding box center [718, 31] width 206 height 22
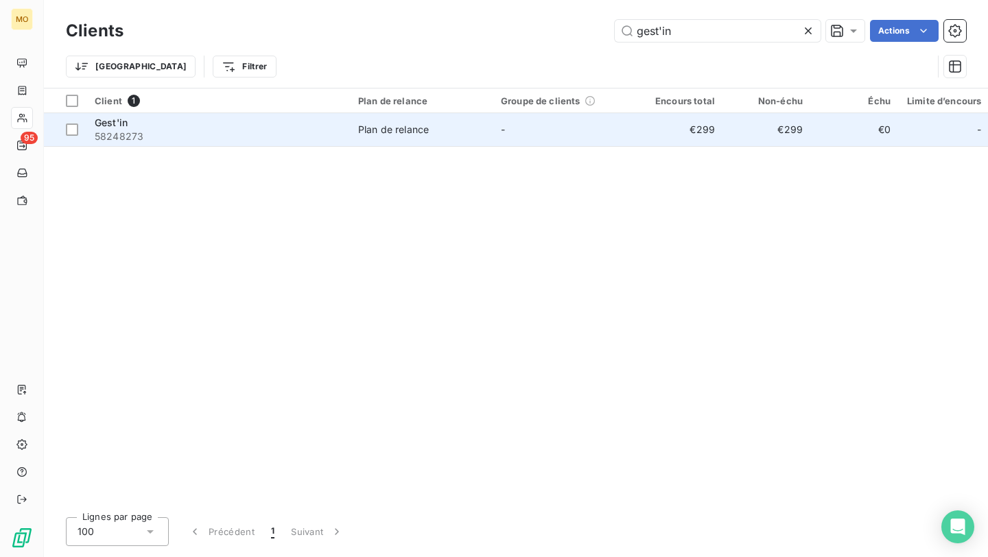
type input "gest'in"
click at [249, 118] on div "Gest'in" at bounding box center [218, 123] width 247 height 14
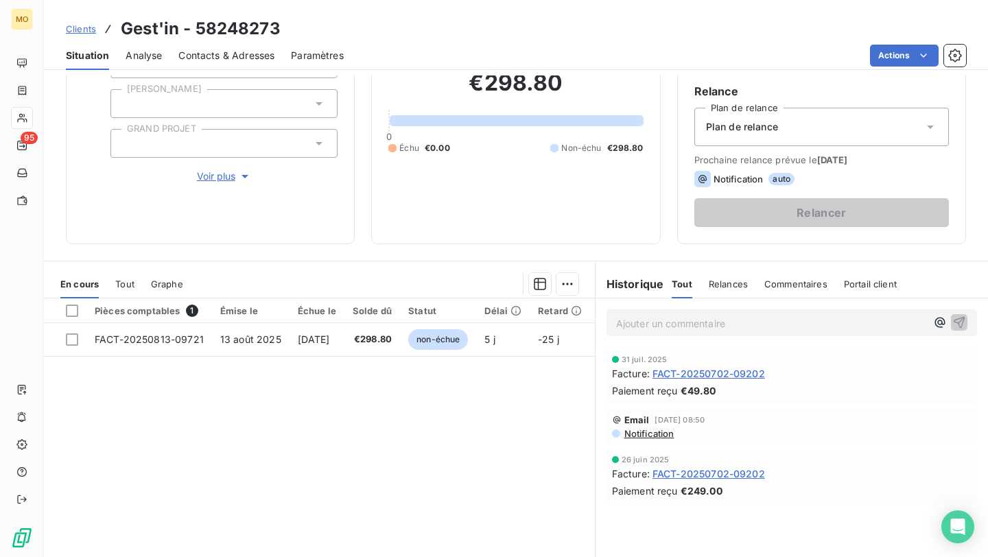
scroll to position [126, 0]
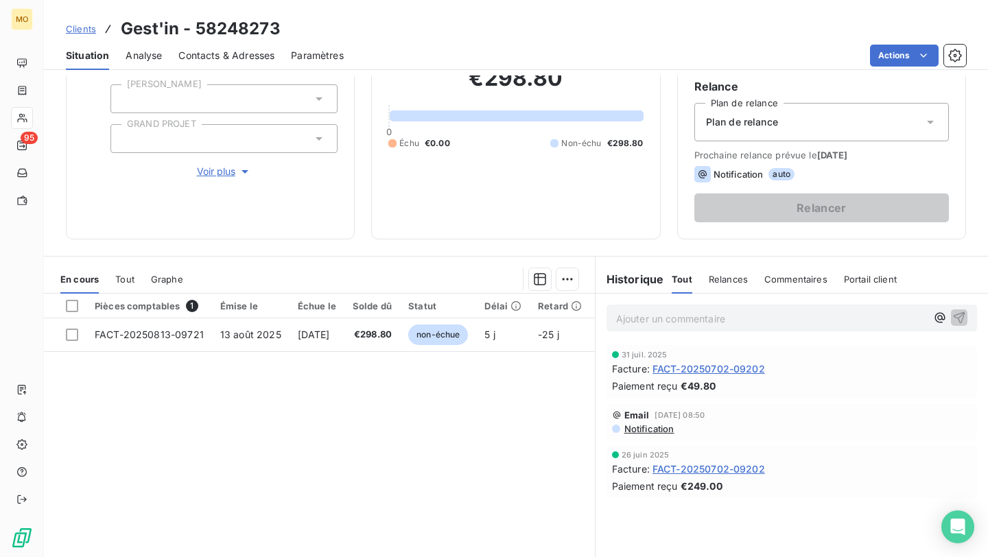
click at [746, 463] on span "FACT-20250702-09202" at bounding box center [708, 469] width 112 height 14
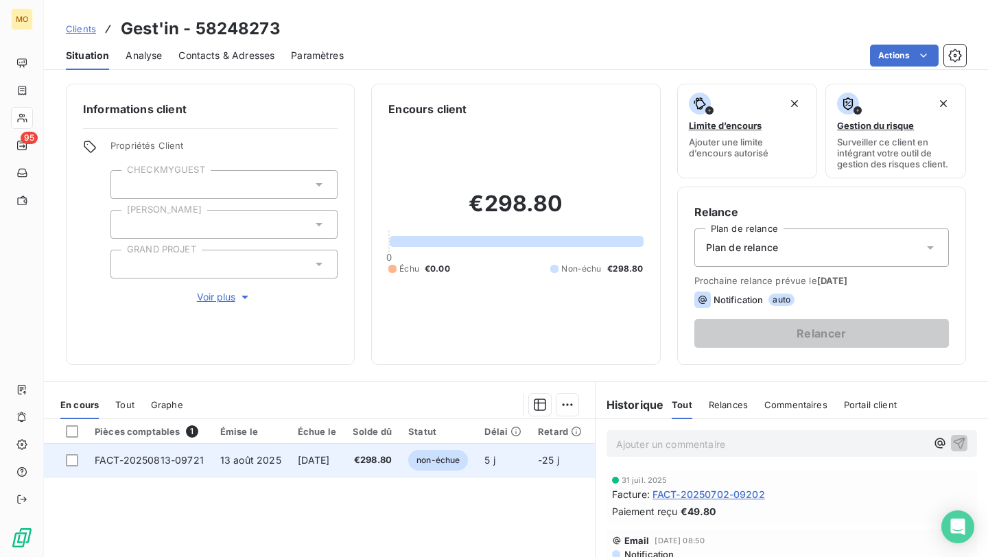
click at [397, 463] on td "€298.80" at bounding box center [372, 460] width 56 height 33
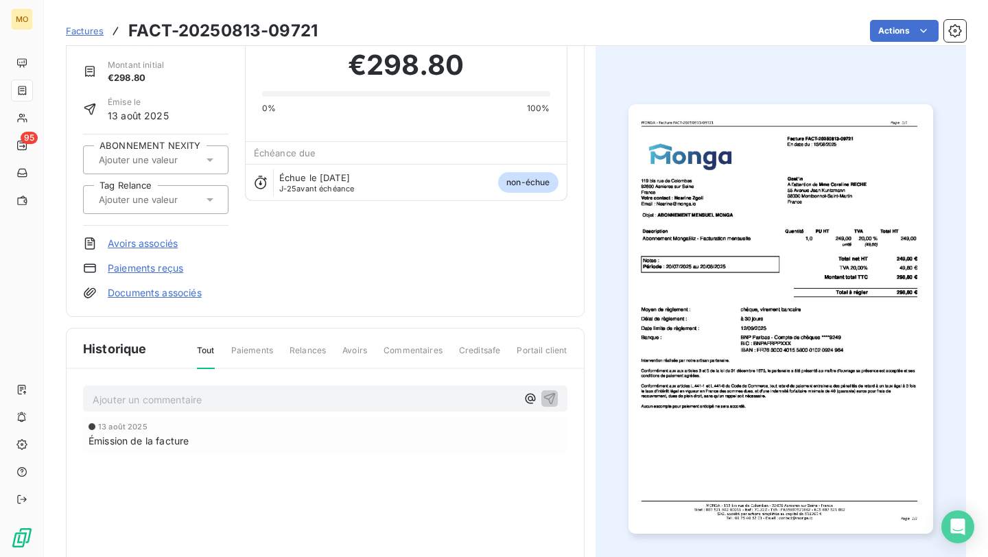
scroll to position [52, 0]
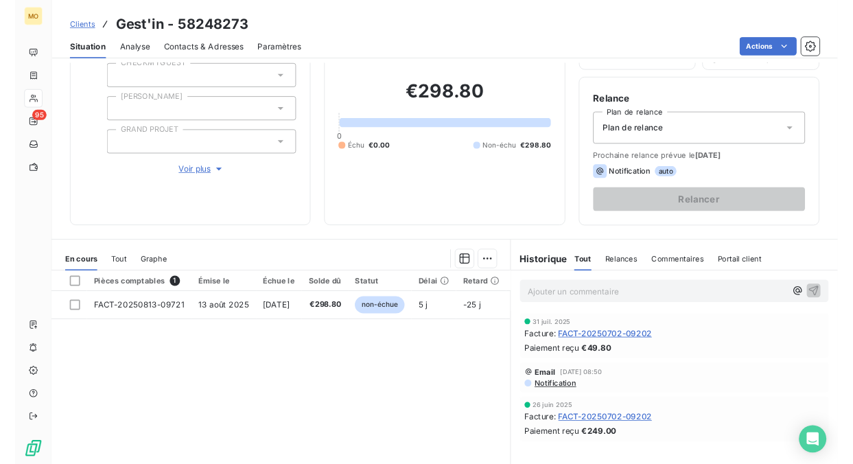
scroll to position [98, 0]
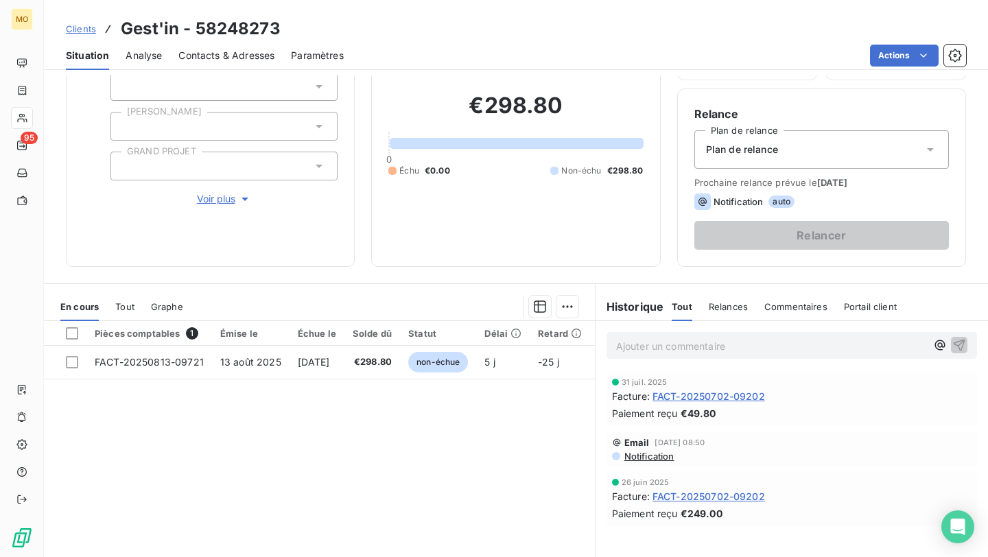
click at [668, 463] on span "FACT-20250702-09202" at bounding box center [708, 496] width 112 height 14
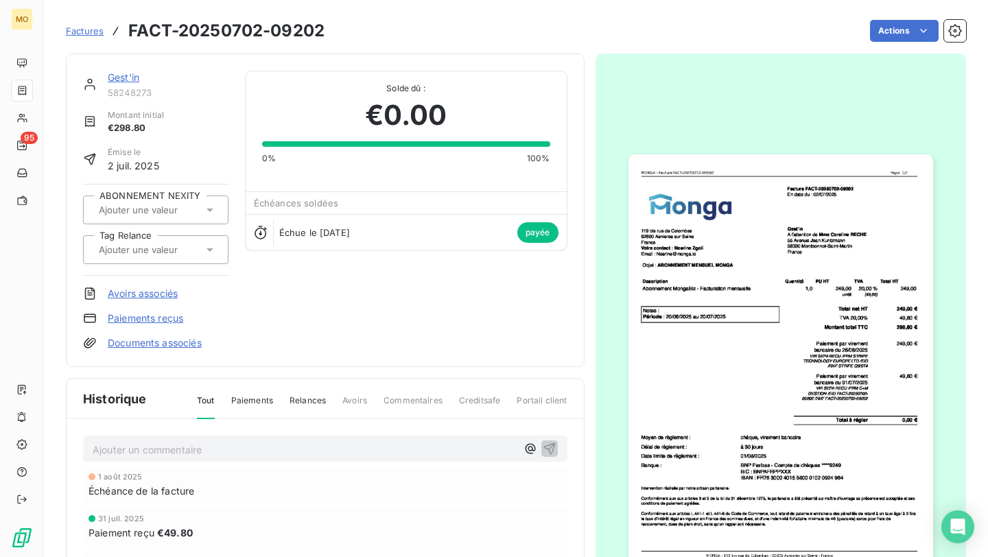
click at [705, 286] on img "button" at bounding box center [780, 369] width 305 height 430
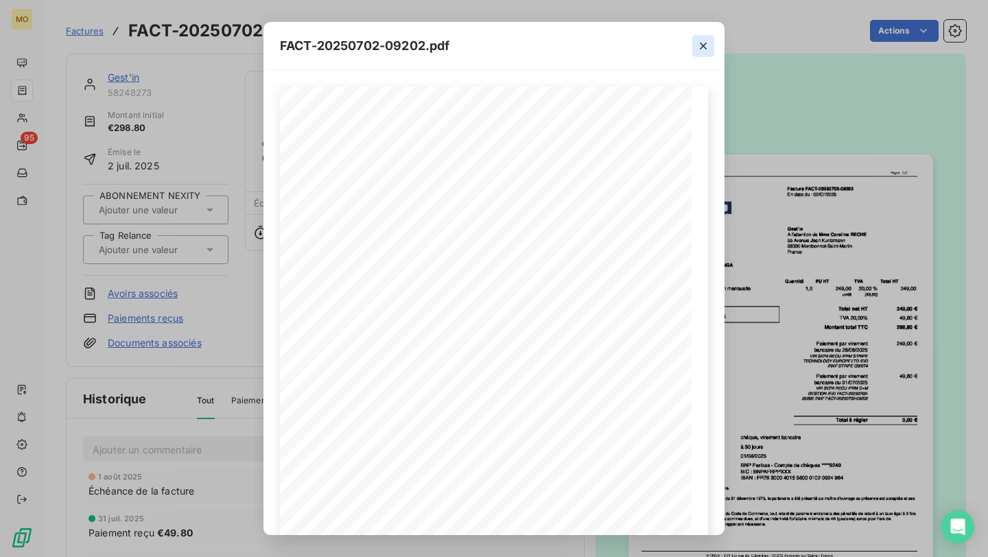
click at [700, 47] on icon "button" at bounding box center [703, 46] width 14 height 14
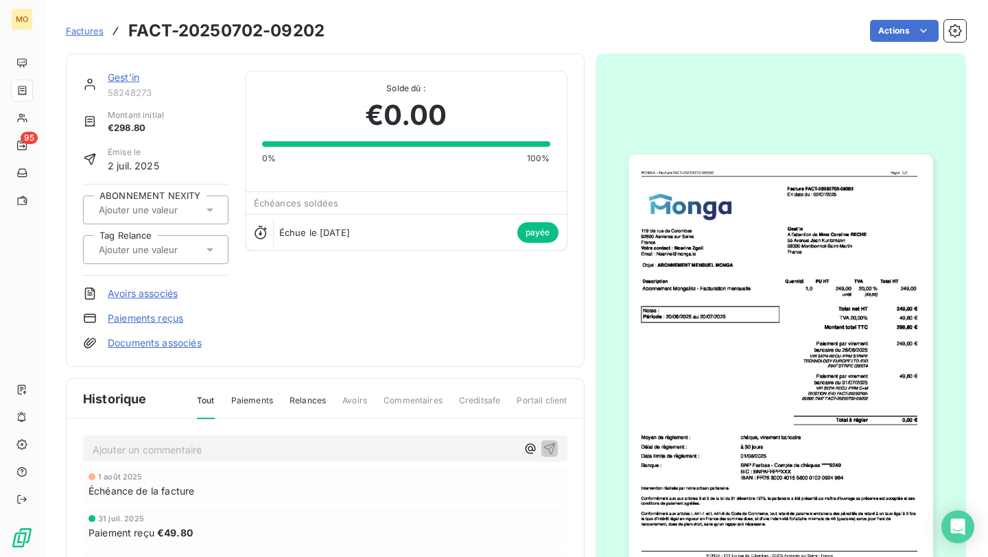
click at [126, 72] on link "Gest'in" at bounding box center [124, 77] width 32 height 12
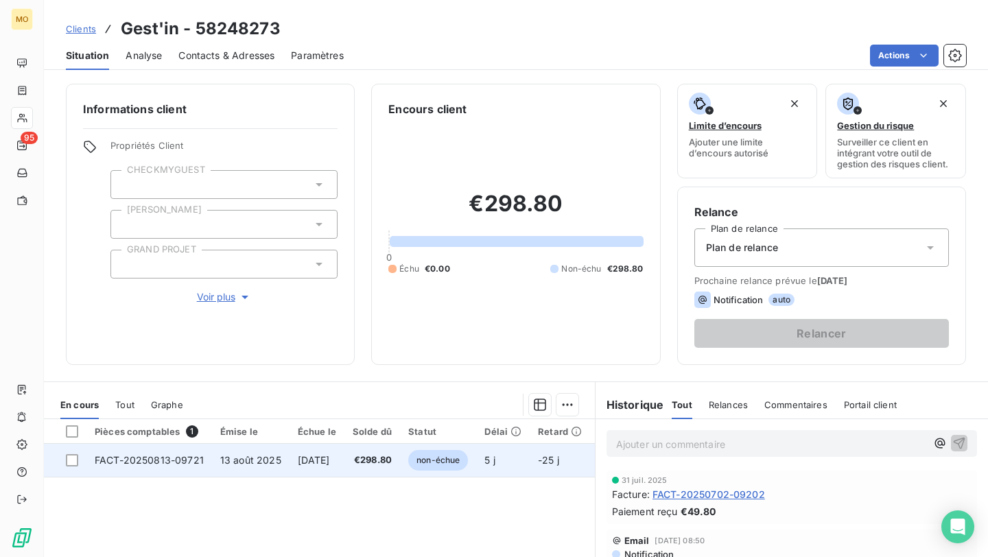
click at [330, 459] on span "12 sept. 2025" at bounding box center [314, 460] width 32 height 12
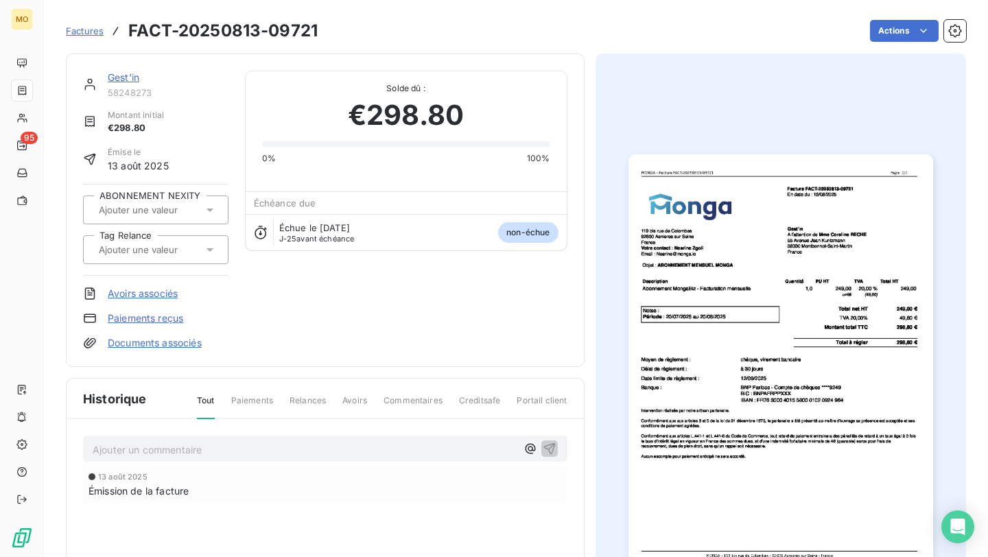
click at [296, 36] on h3 "FACT-20250813-09721" at bounding box center [222, 31] width 189 height 25
click at [268, 37] on h3 "FACT-20250813-09721" at bounding box center [222, 31] width 189 height 25
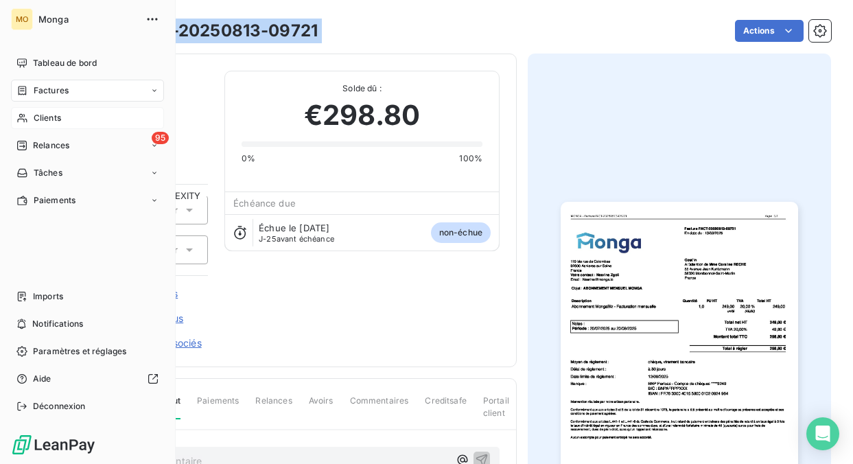
click at [28, 115] on div "Clients" at bounding box center [87, 118] width 153 height 22
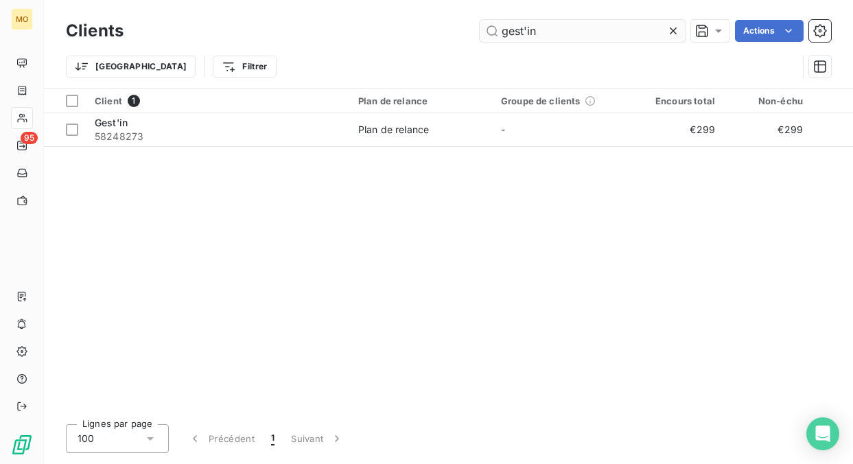
click at [556, 29] on input "gest'in" at bounding box center [582, 31] width 206 height 22
type input "g"
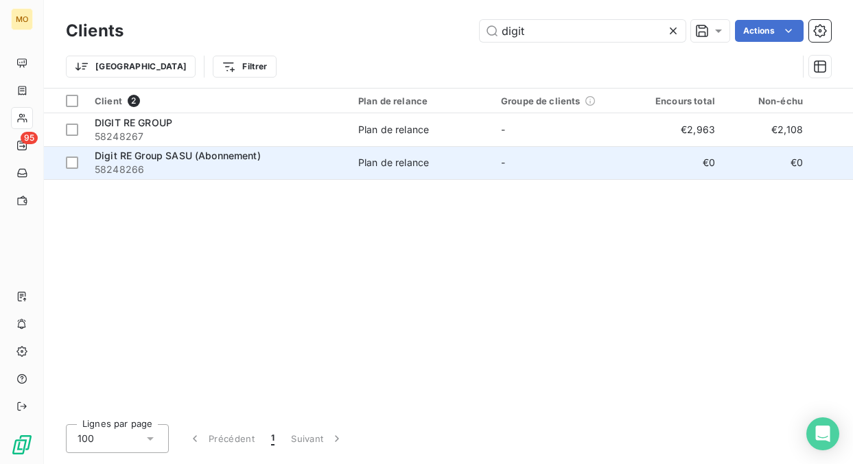
type input "digit"
click at [432, 175] on td "Plan de relance" at bounding box center [421, 162] width 143 height 33
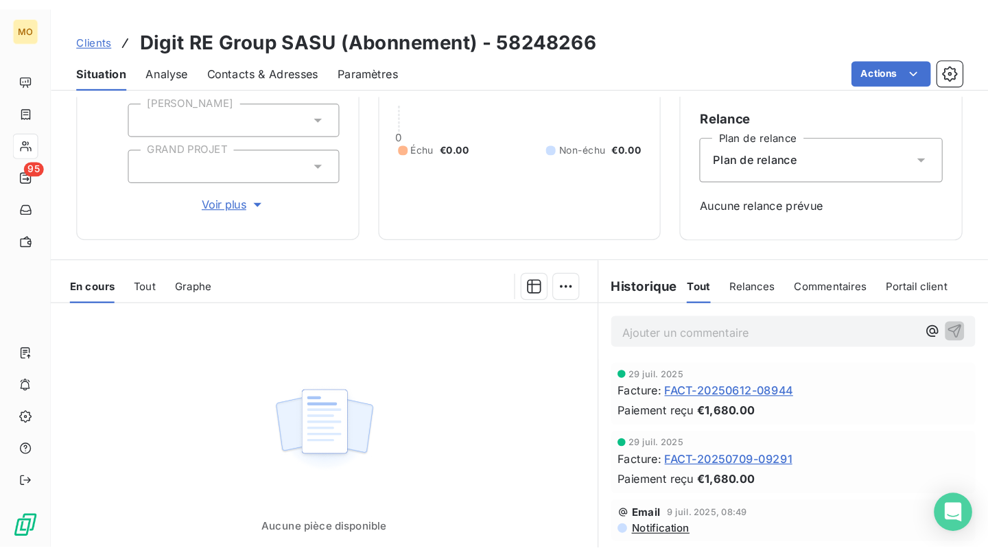
scroll to position [131, 0]
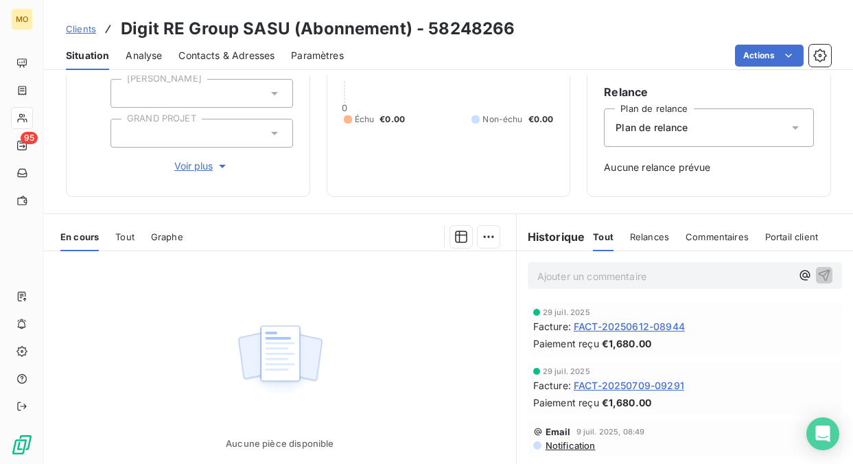
click at [641, 324] on span "FACT-20250612-08944" at bounding box center [628, 326] width 111 height 14
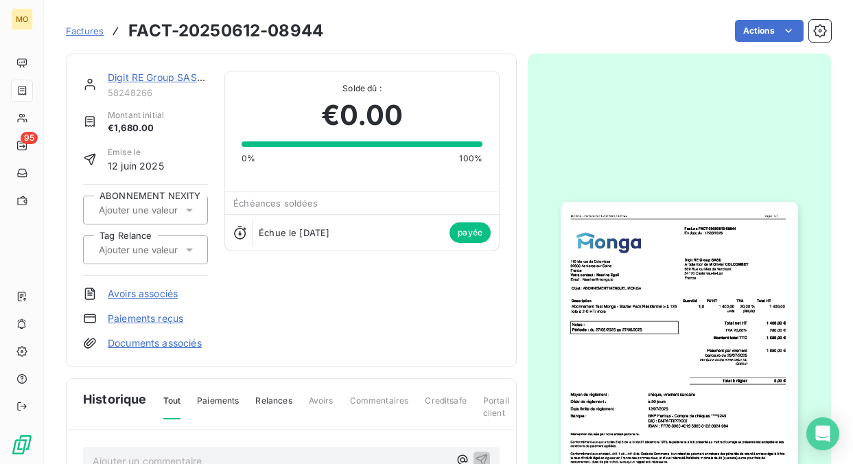
click at [641, 318] on img "button" at bounding box center [678, 369] width 237 height 335
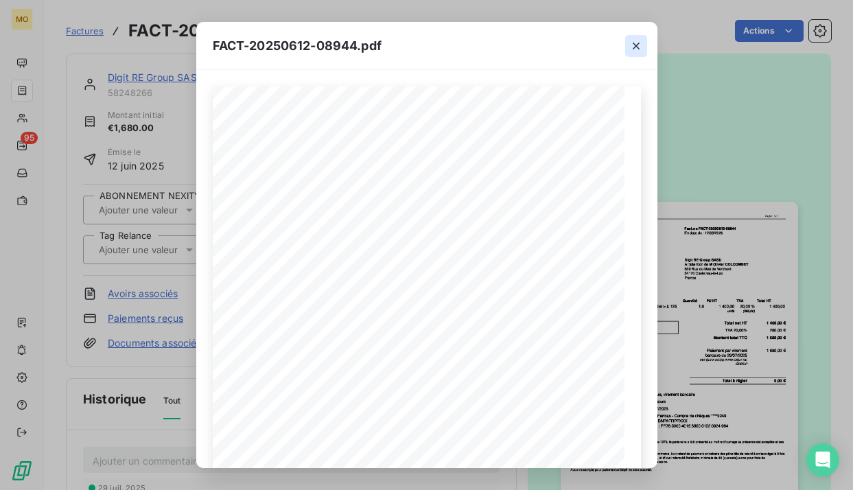
click at [641, 47] on icon "button" at bounding box center [636, 46] width 14 height 14
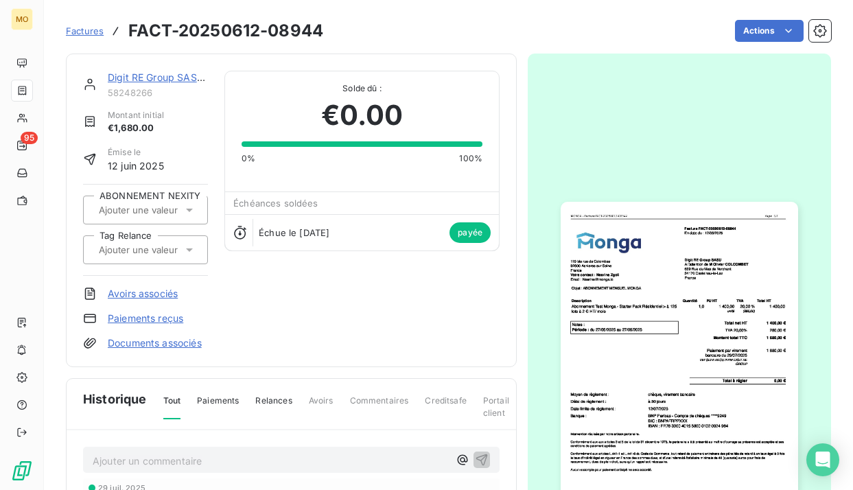
click at [195, 73] on link "Digit RE Group SASU (Abonnement)" at bounding box center [190, 77] width 165 height 12
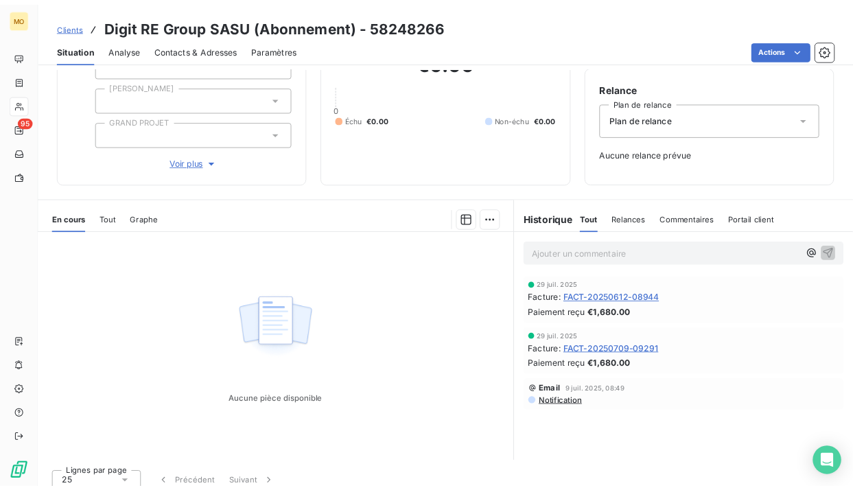
scroll to position [124, 0]
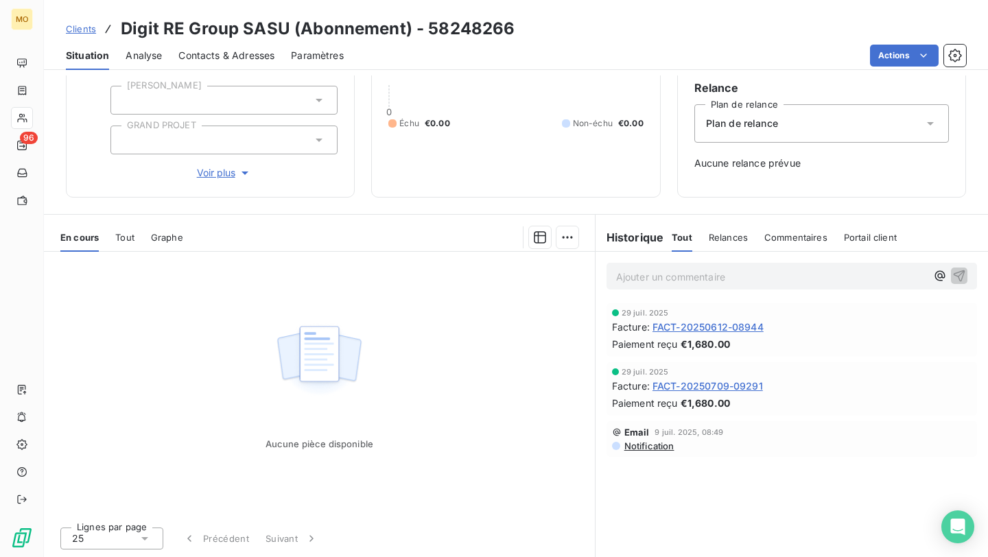
click at [64, 37] on div "Clients Digit RE Group SASU (Abonnement) - 58248266" at bounding box center [516, 28] width 944 height 25
click at [78, 29] on span "Clients" at bounding box center [81, 28] width 30 height 11
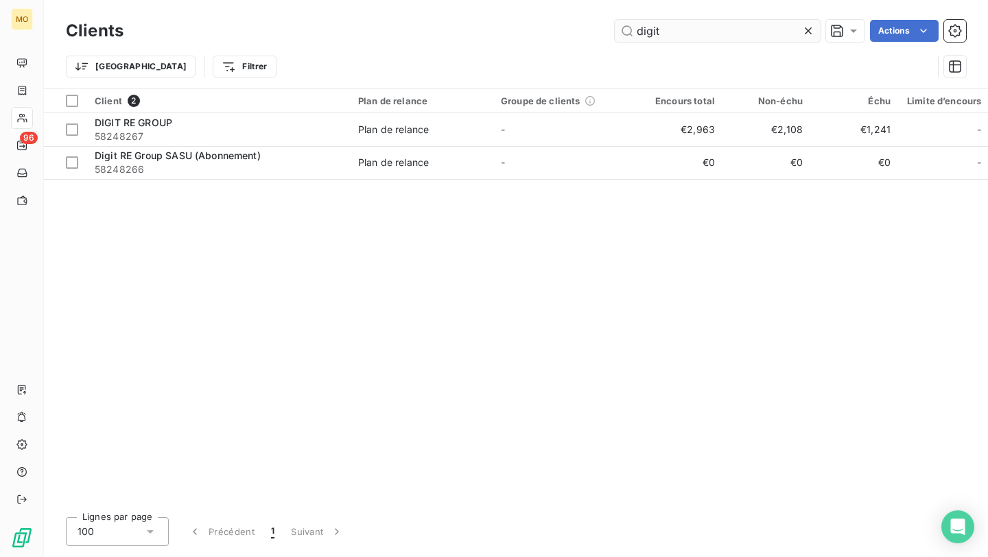
click at [665, 27] on input "digit" at bounding box center [718, 31] width 206 height 22
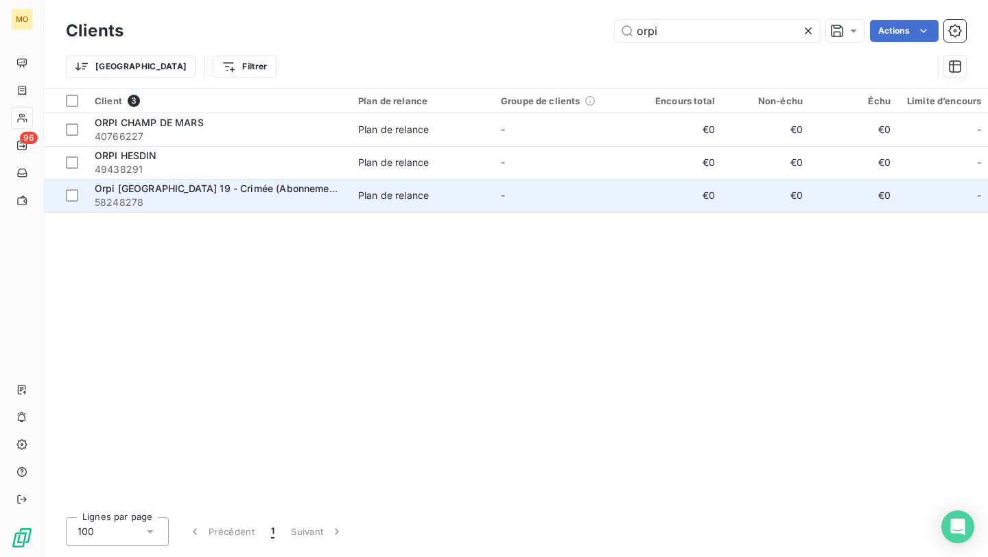
type input "orpi"
click at [285, 200] on span "58248278" at bounding box center [218, 202] width 247 height 14
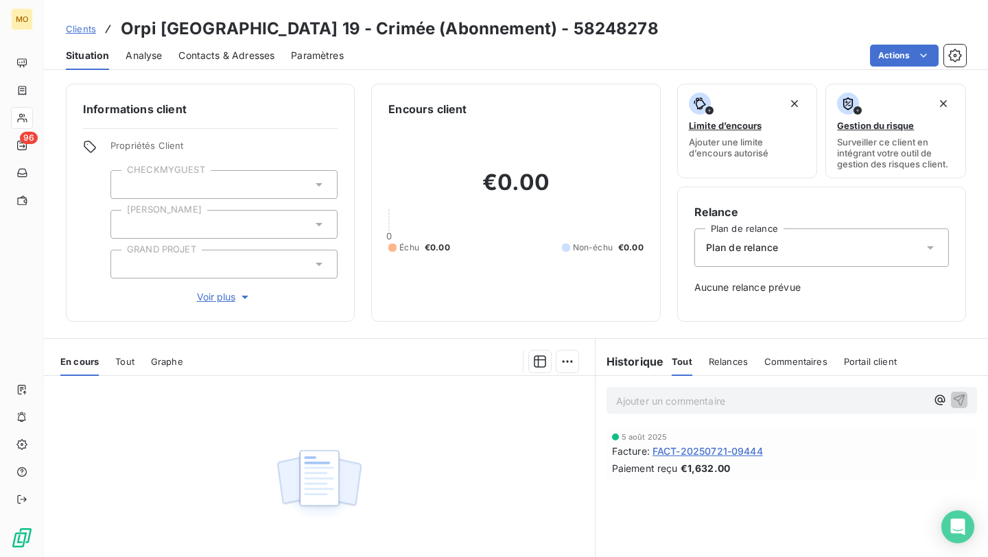
click at [268, 59] on span "Contacts & Adresses" at bounding box center [226, 56] width 96 height 14
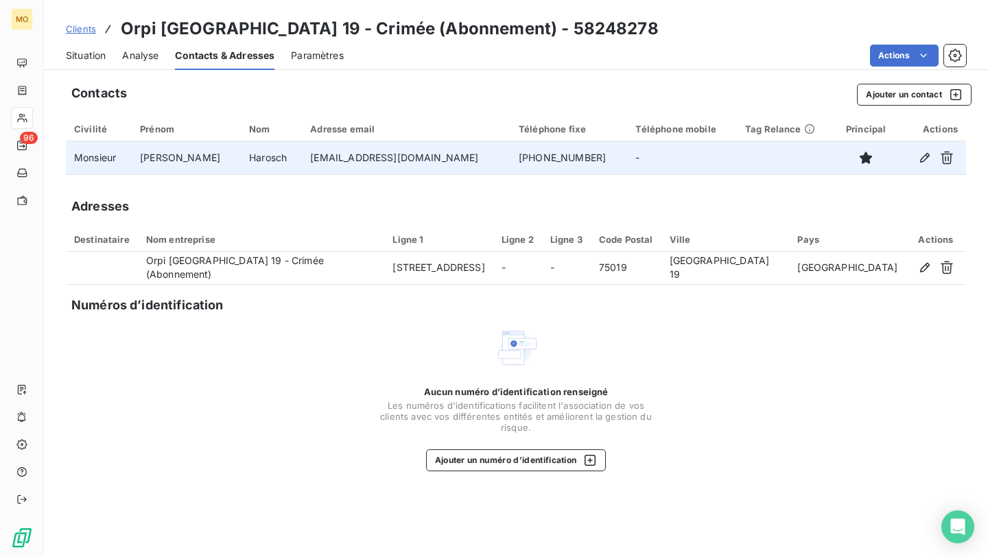
click at [368, 157] on td "rharosch@gmail.com" at bounding box center [406, 157] width 209 height 33
copy td "rharosch@gmail.com"
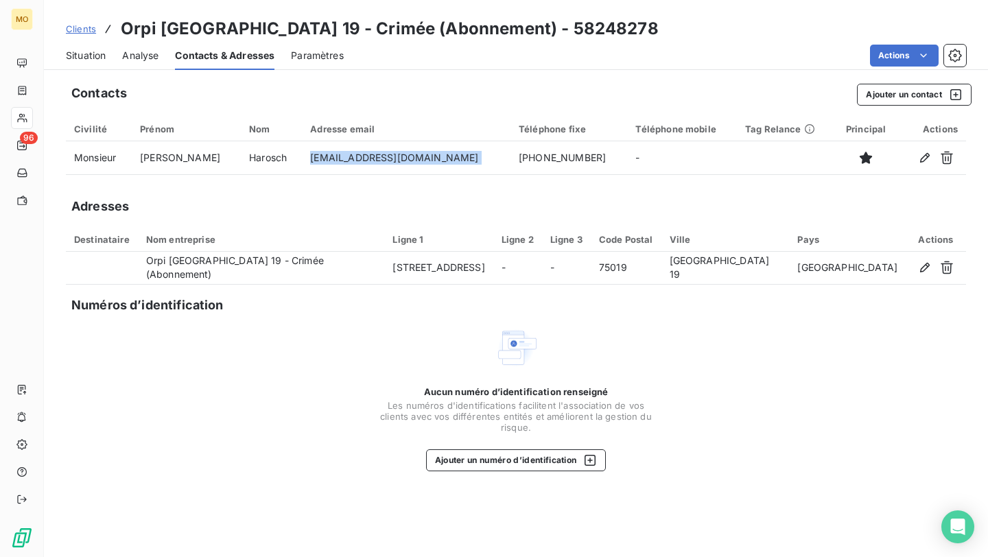
click at [99, 45] on div "Situation" at bounding box center [86, 55] width 40 height 29
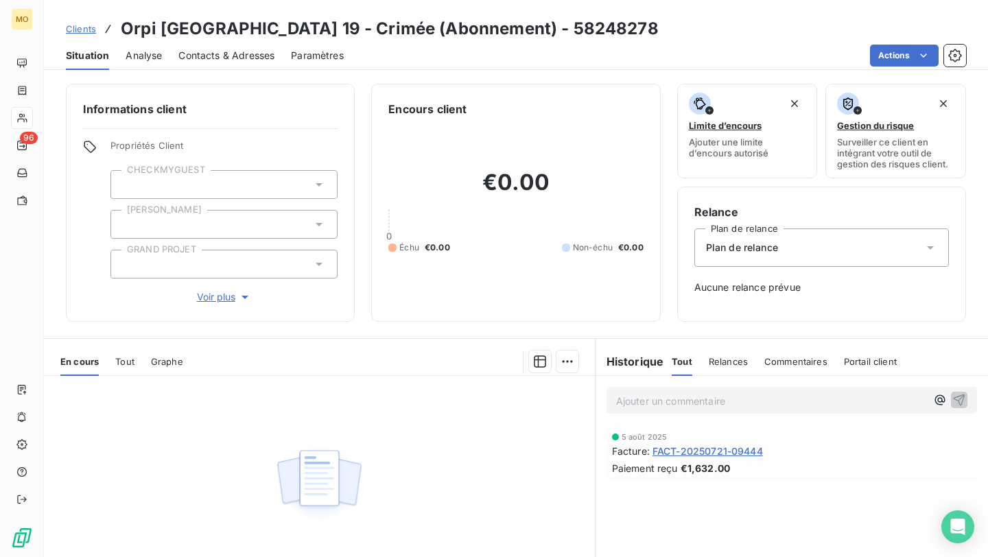
click at [681, 445] on span "FACT-20250721-09444" at bounding box center [707, 451] width 110 height 14
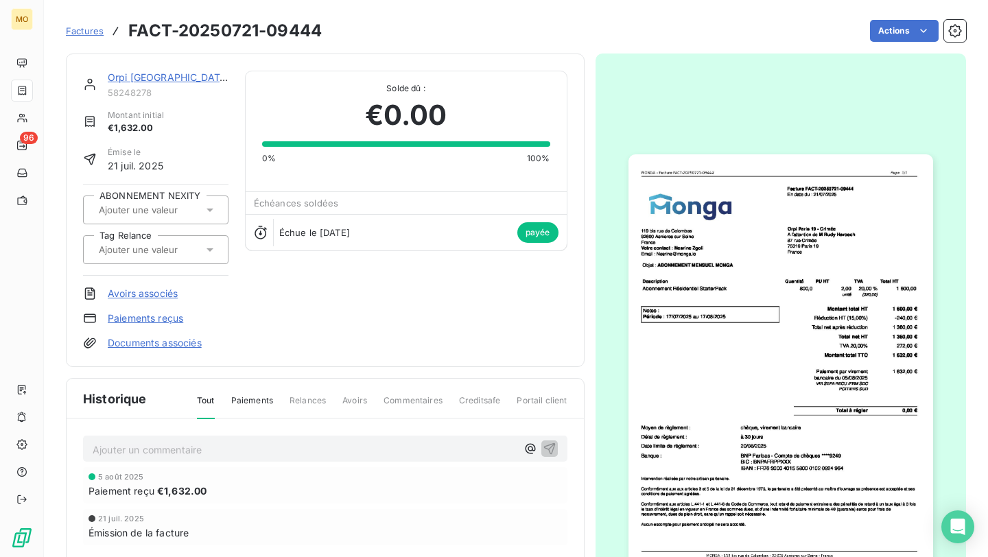
click at [681, 445] on img "button" at bounding box center [780, 369] width 305 height 430
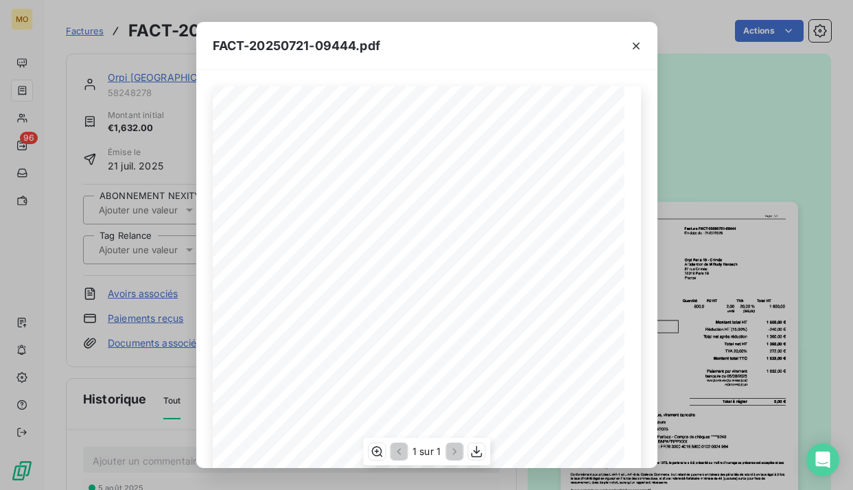
click at [458, 130] on span "Facture FACT-20250721-09444" at bounding box center [480, 132] width 91 height 6
drag, startPoint x: 450, startPoint y: 130, endPoint x: 519, endPoint y: 130, distance: 68.6
click at [519, 130] on span "Facture FACT-20250721-09444" at bounding box center [480, 132] width 91 height 6
copy span "re FACT-20250721-094"
click at [60, 179] on div "FACT-20250721-09444.pdf 119 bis rue de Colombes 92600 Asnieres sur Seine France…" at bounding box center [426, 245] width 853 height 490
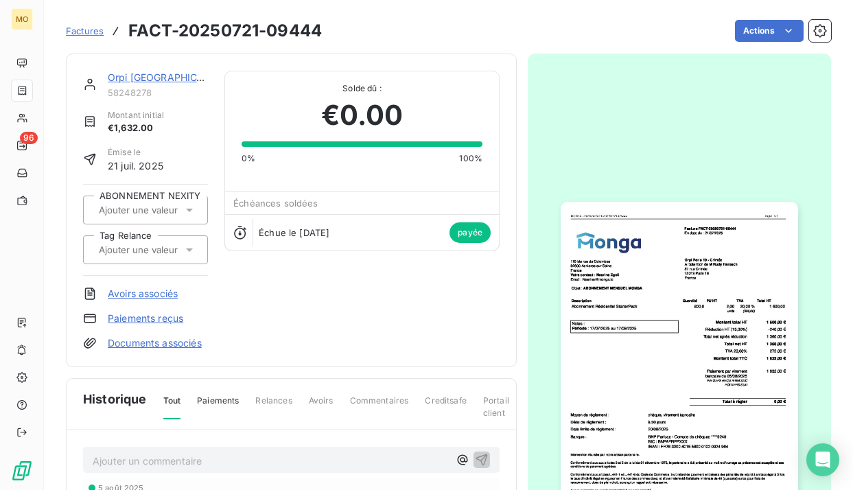
click at [130, 169] on span "21 juil. 2025" at bounding box center [136, 165] width 56 height 14
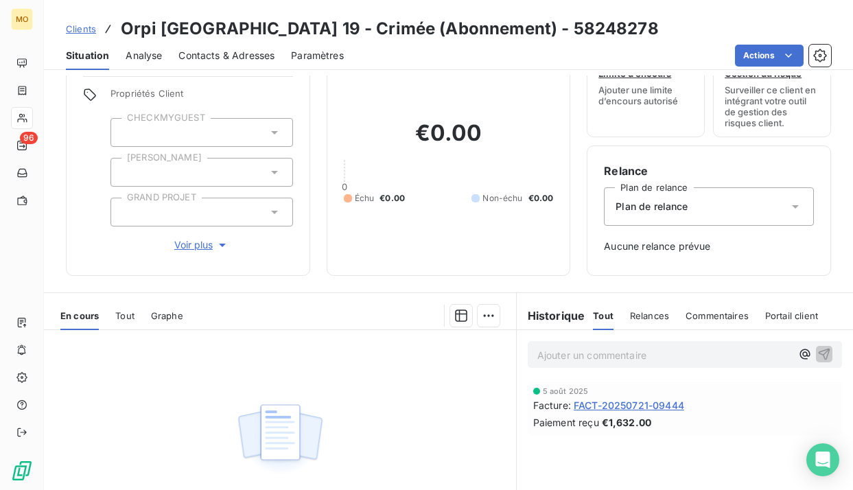
scroll to position [132, 0]
